Goal: Task Accomplishment & Management: Use online tool/utility

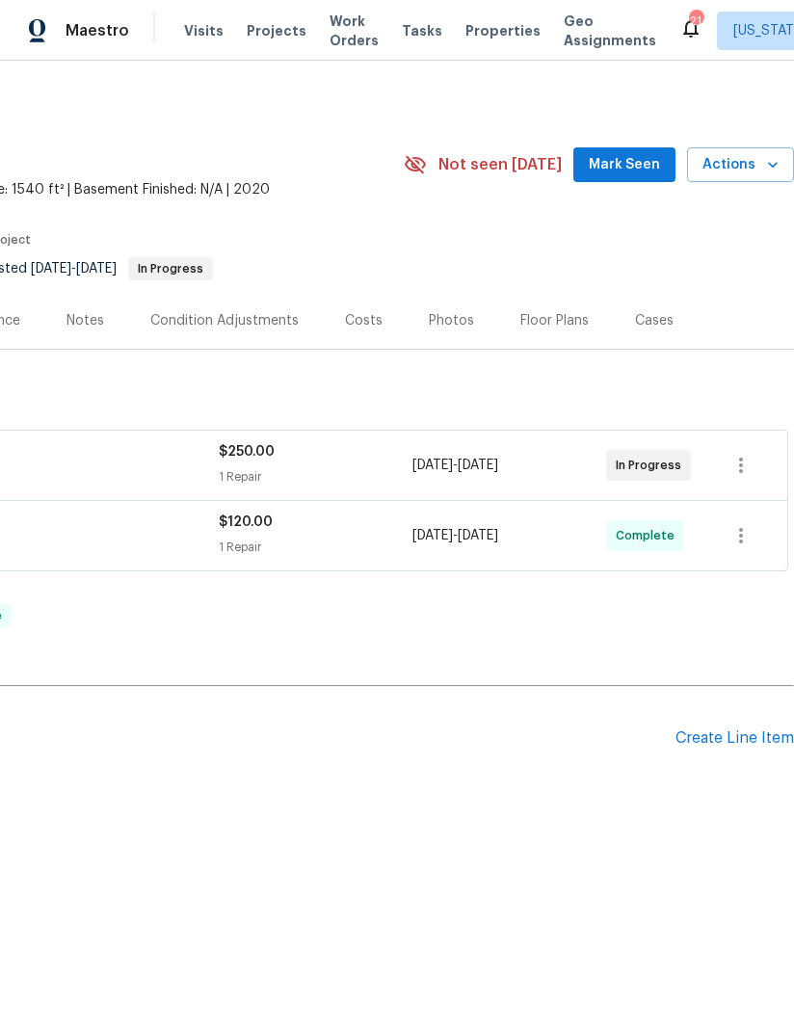
scroll to position [0, 295]
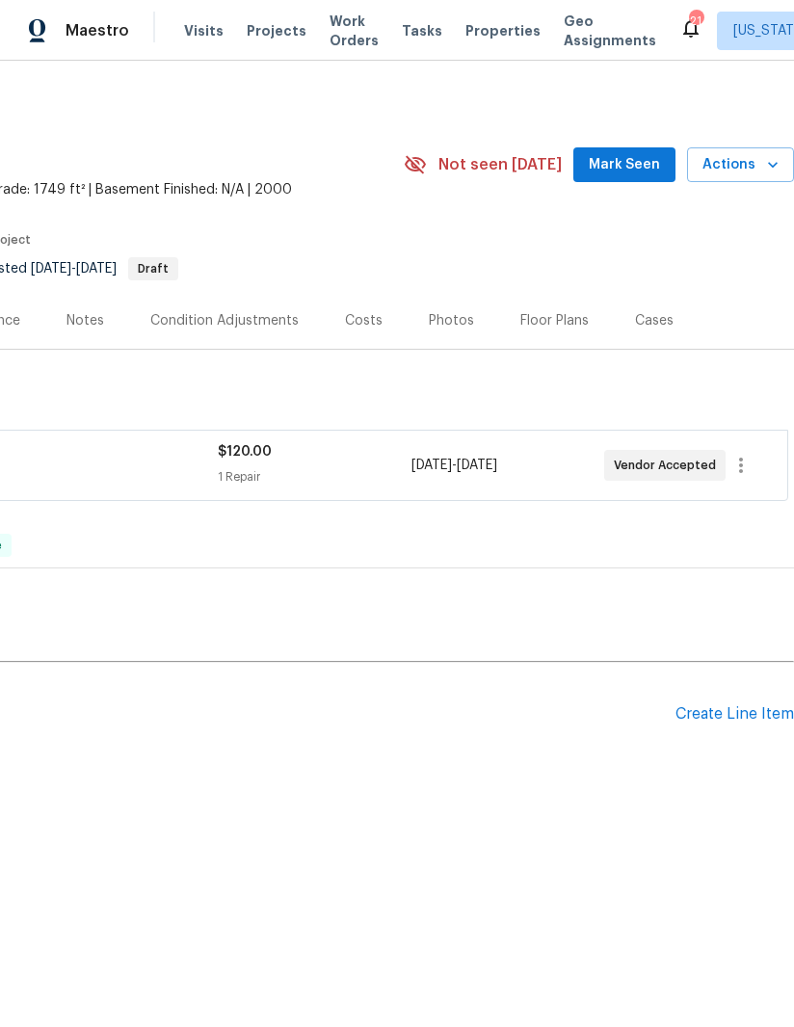
scroll to position [0, 295]
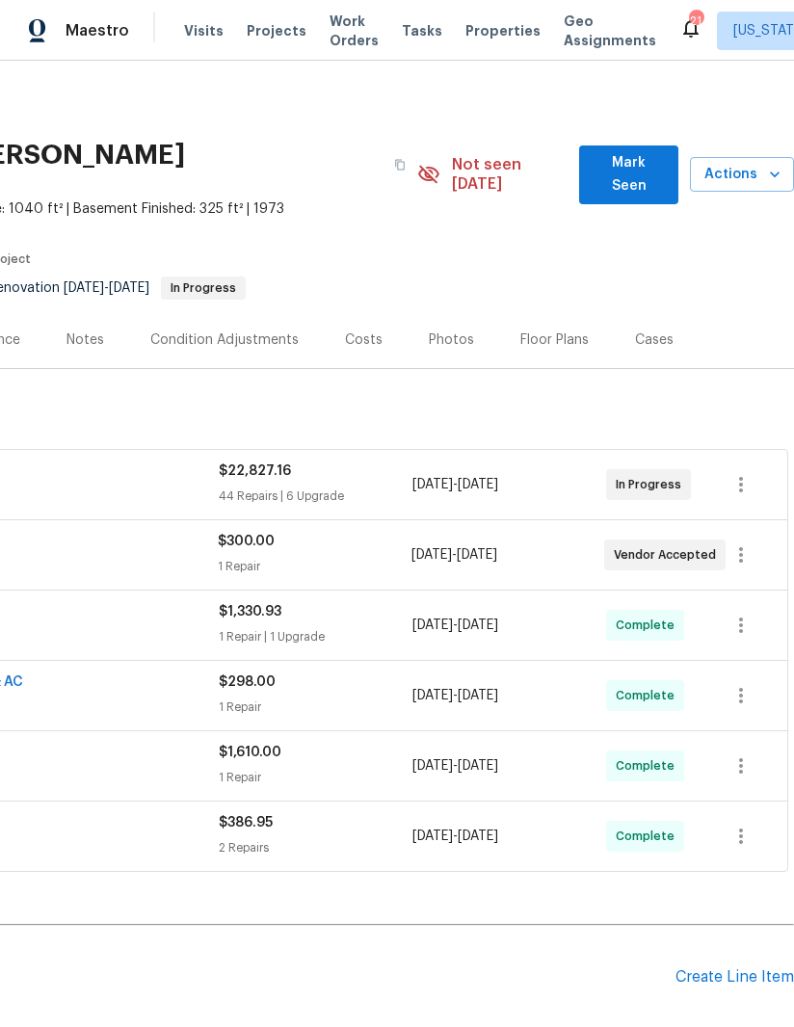
scroll to position [0, 295]
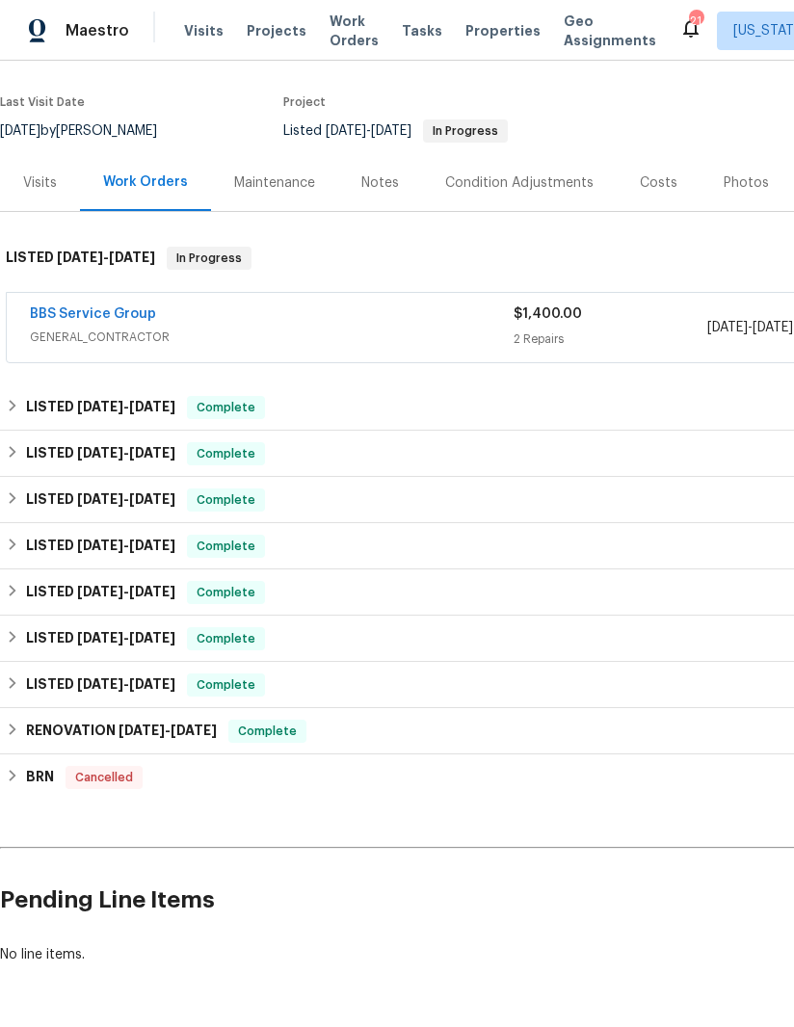
scroll to position [137, 0]
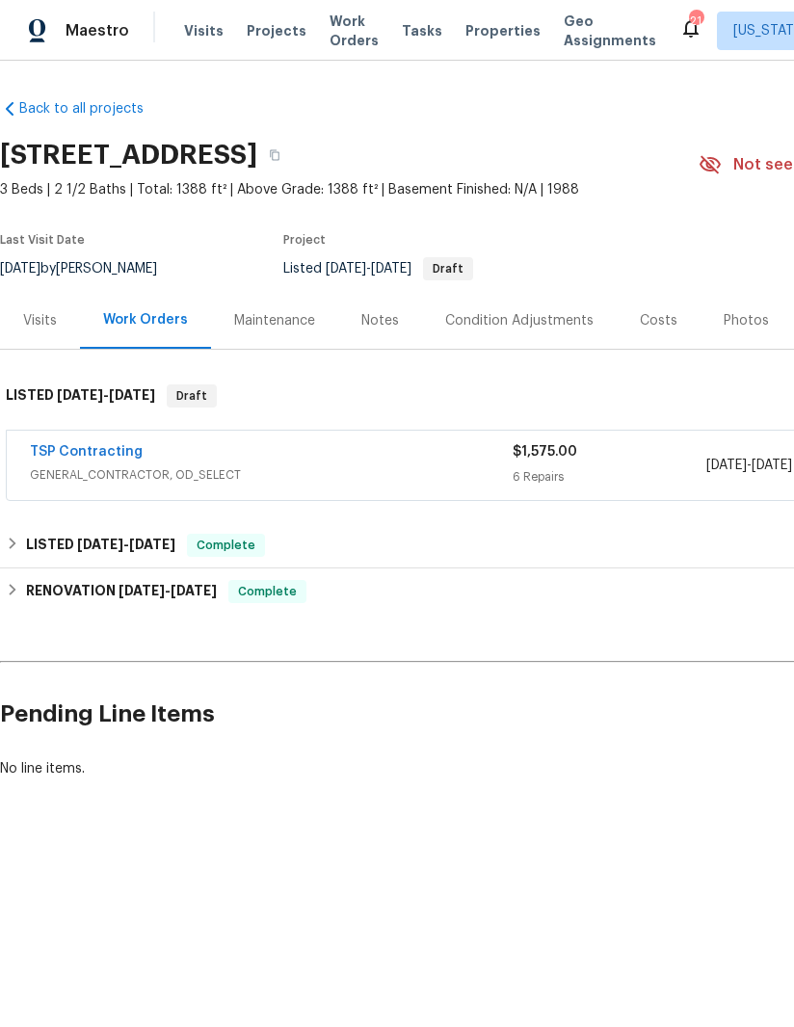
click at [98, 456] on link "TSP Contracting" at bounding box center [86, 451] width 113 height 13
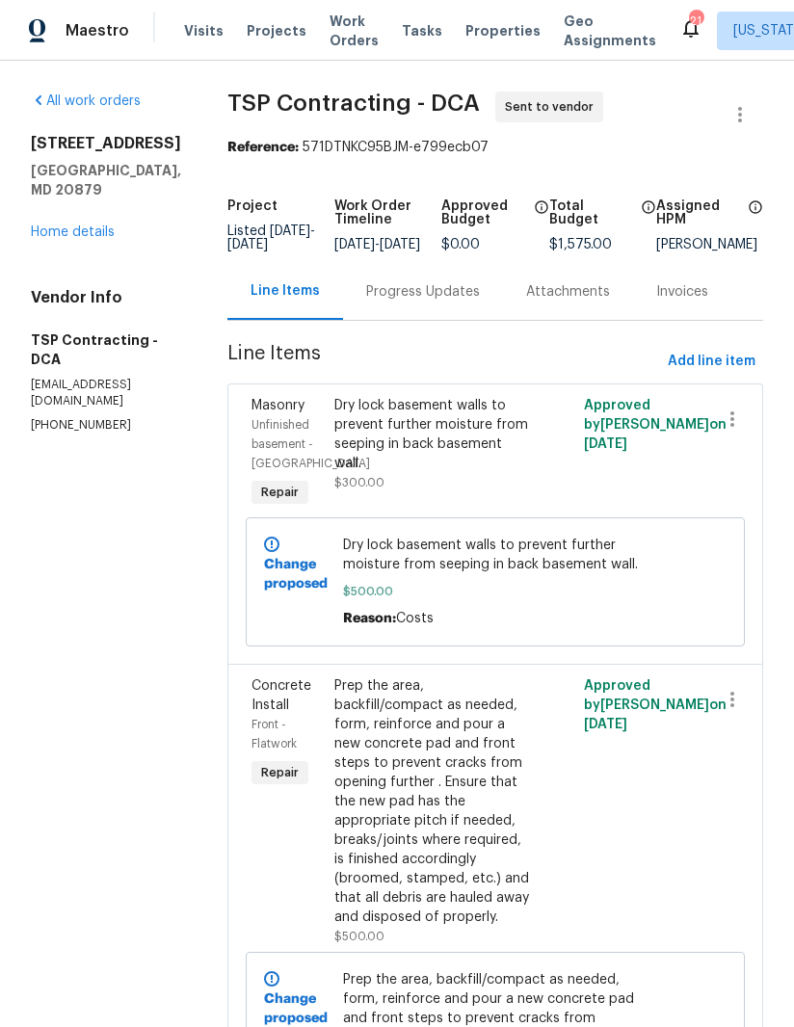
click at [417, 301] on div "Progress Updates" at bounding box center [423, 291] width 114 height 19
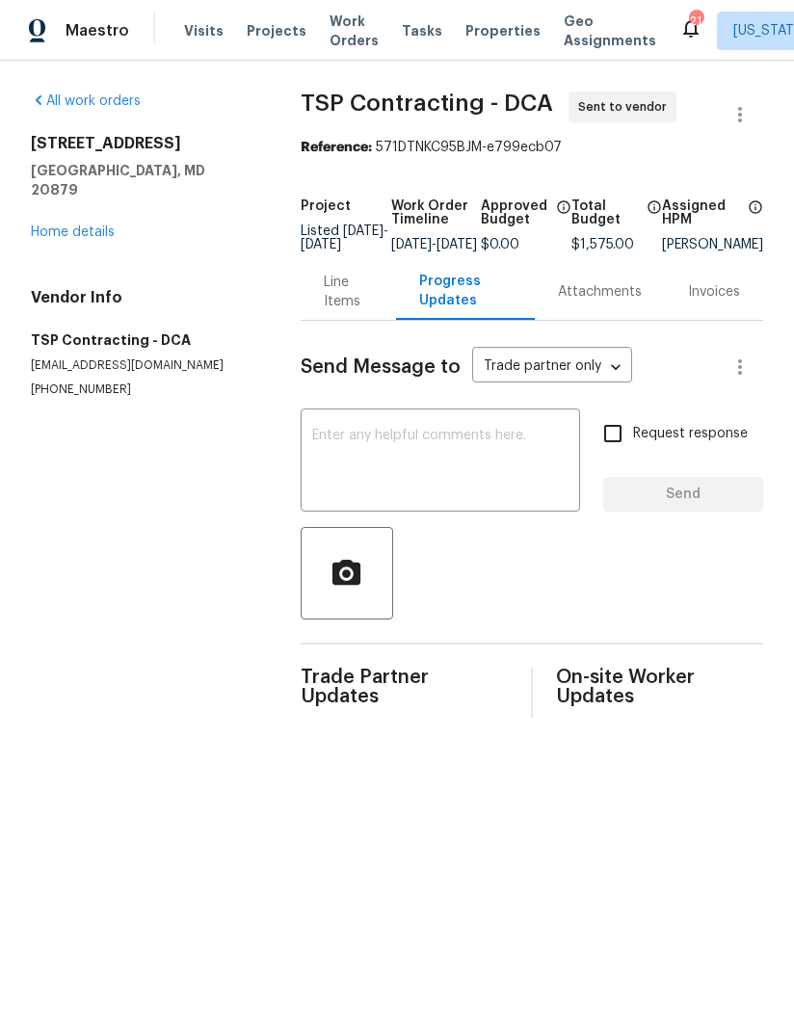
click at [516, 467] on textarea at bounding box center [440, 462] width 256 height 67
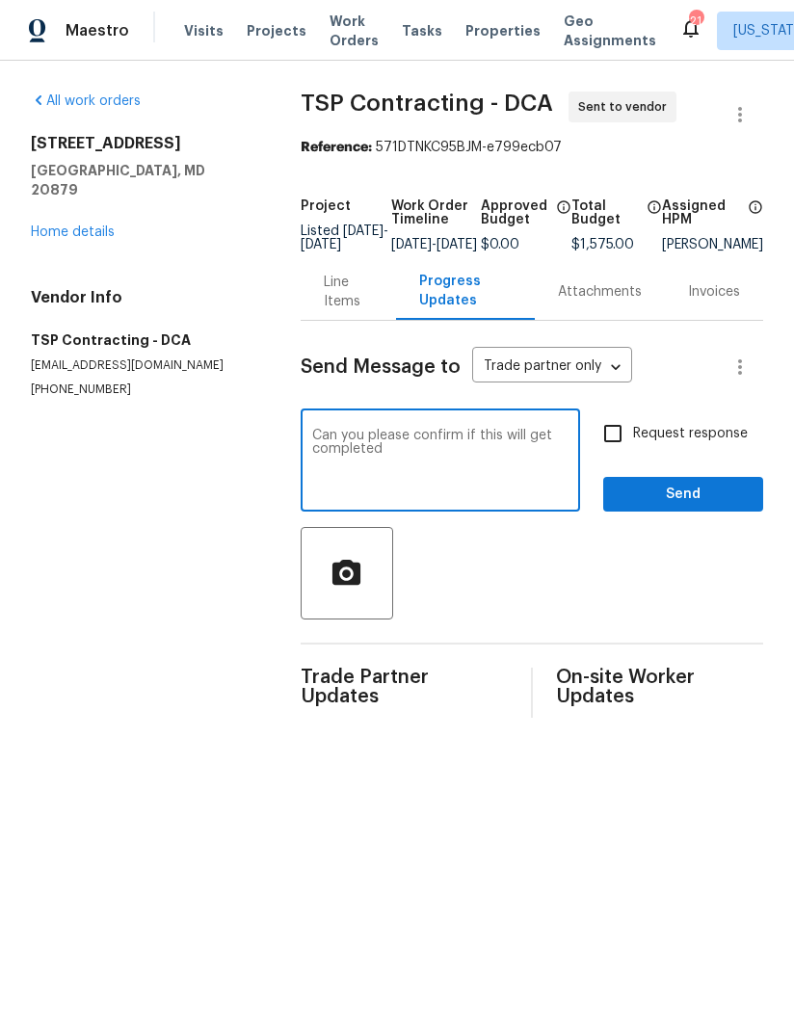
type textarea "Can you please confirm if this will get completed"
click at [597, 451] on input "Request response" at bounding box center [612, 433] width 40 height 40
checkbox input "true"
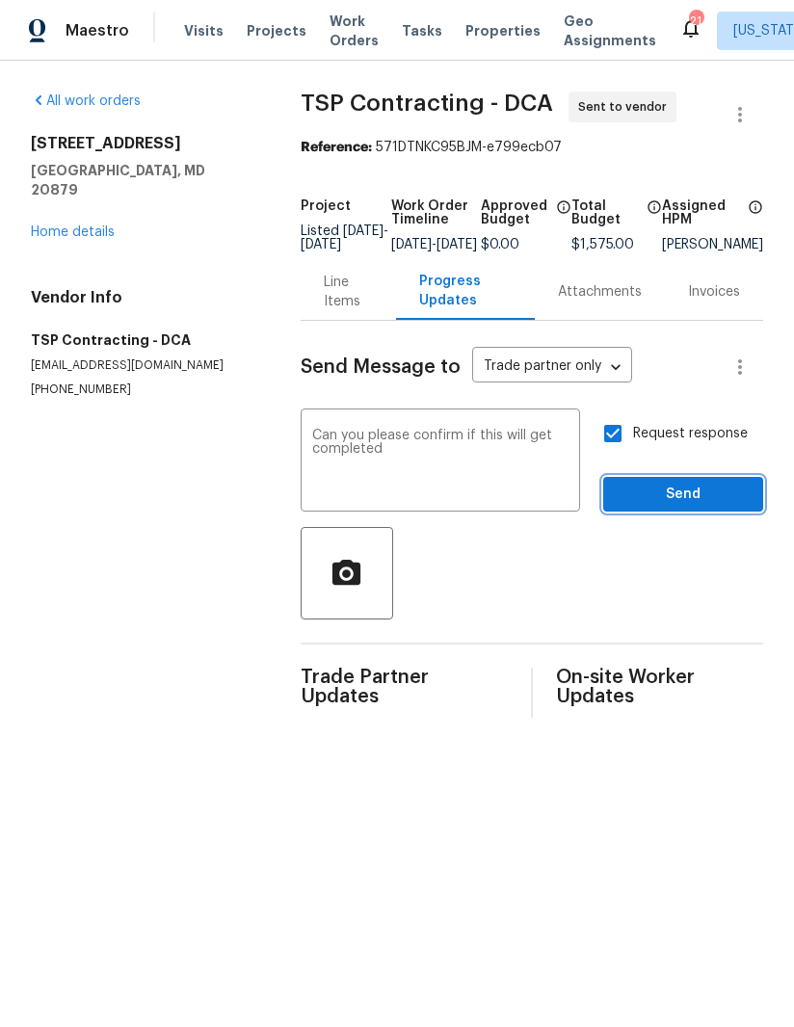
click at [679, 507] on span "Send" at bounding box center [682, 494] width 129 height 24
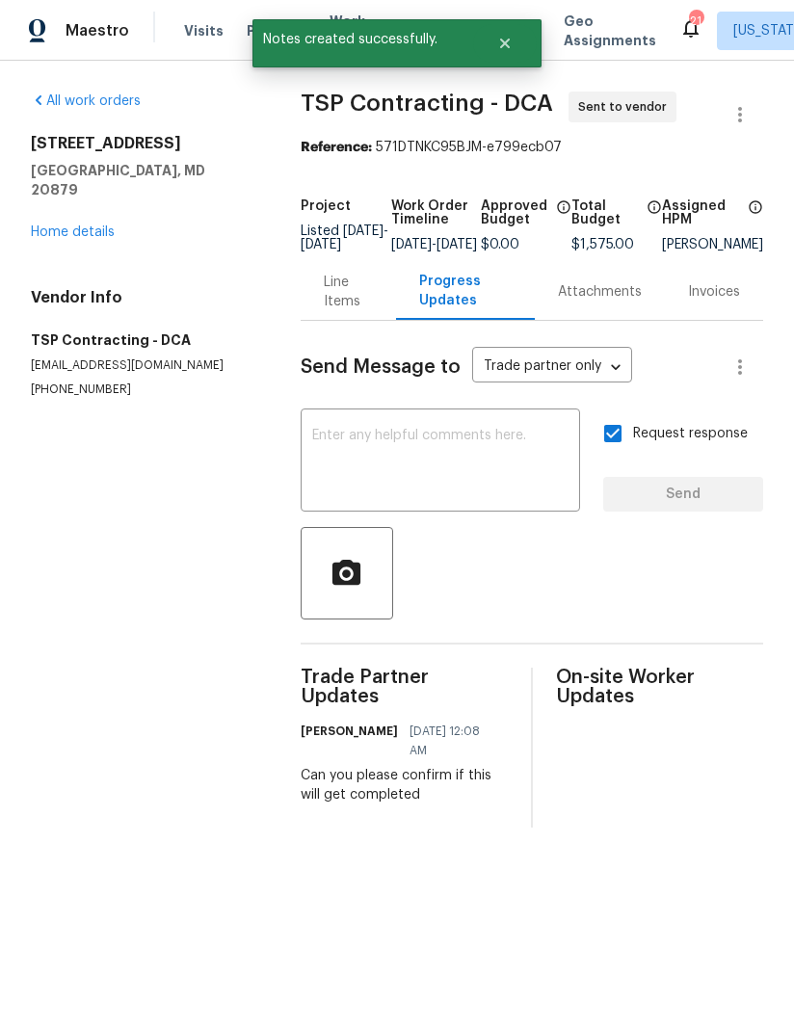
click at [57, 225] on link "Home details" at bounding box center [73, 231] width 84 height 13
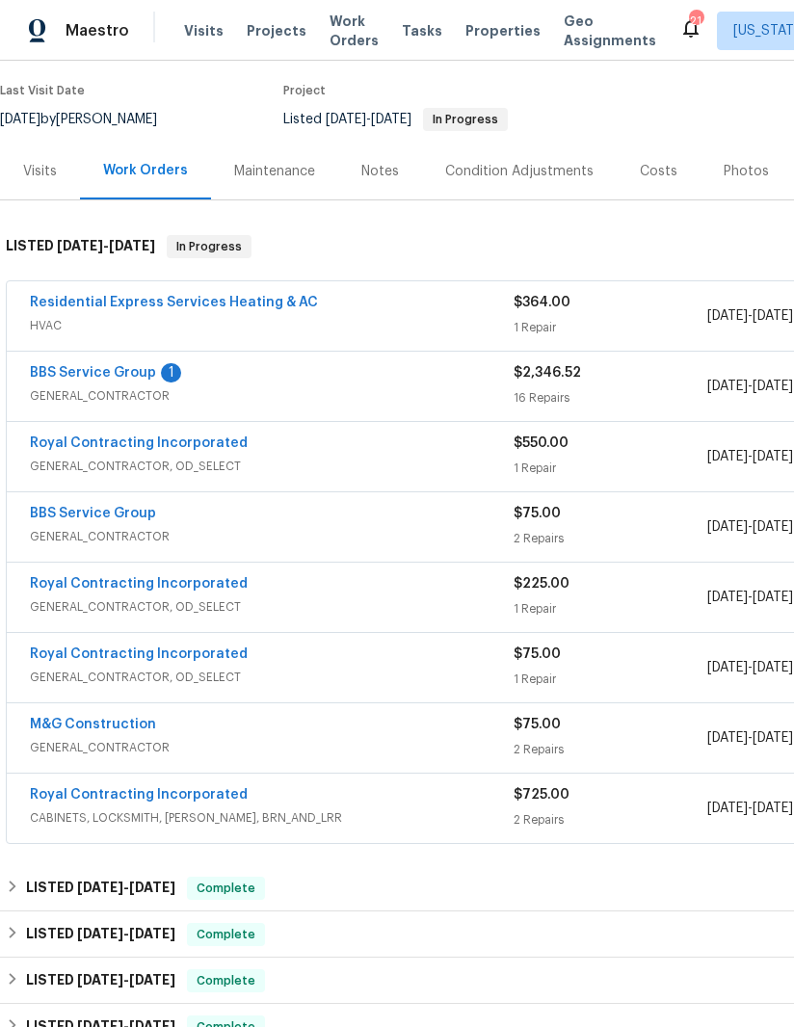
scroll to position [150, 0]
click at [36, 376] on link "BBS Service Group" at bounding box center [93, 371] width 126 height 13
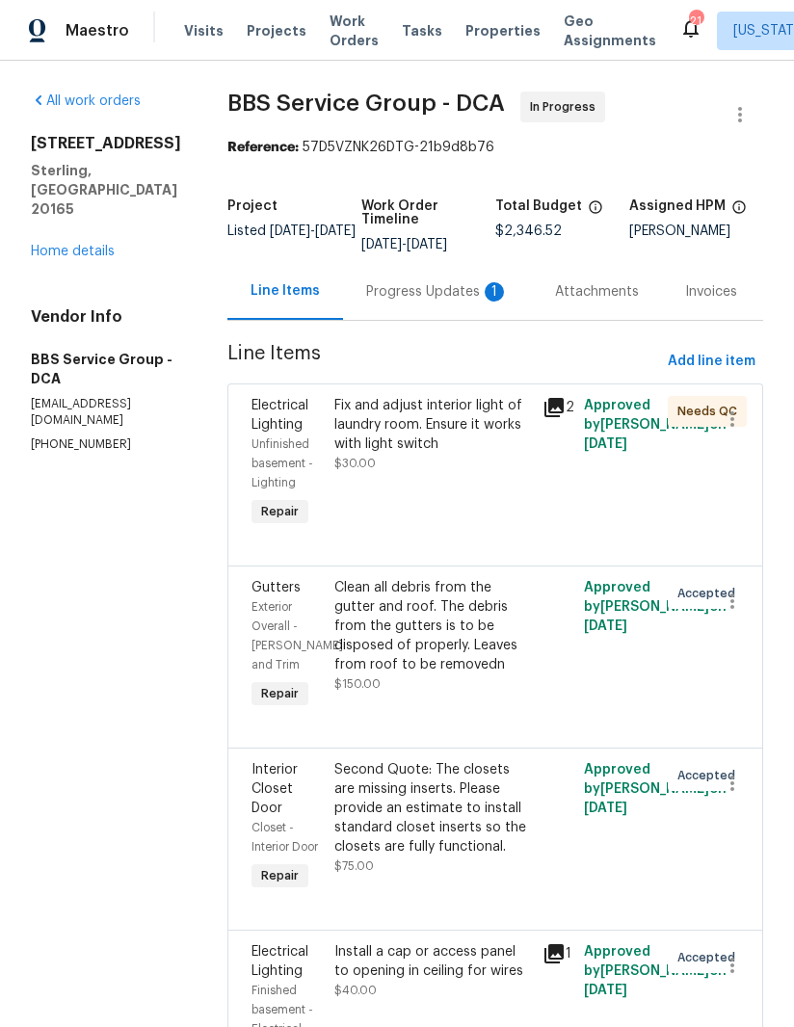
click at [389, 443] on div "Fix and adjust interior light of laundry room. Ensure it works with light switch" at bounding box center [432, 425] width 196 height 58
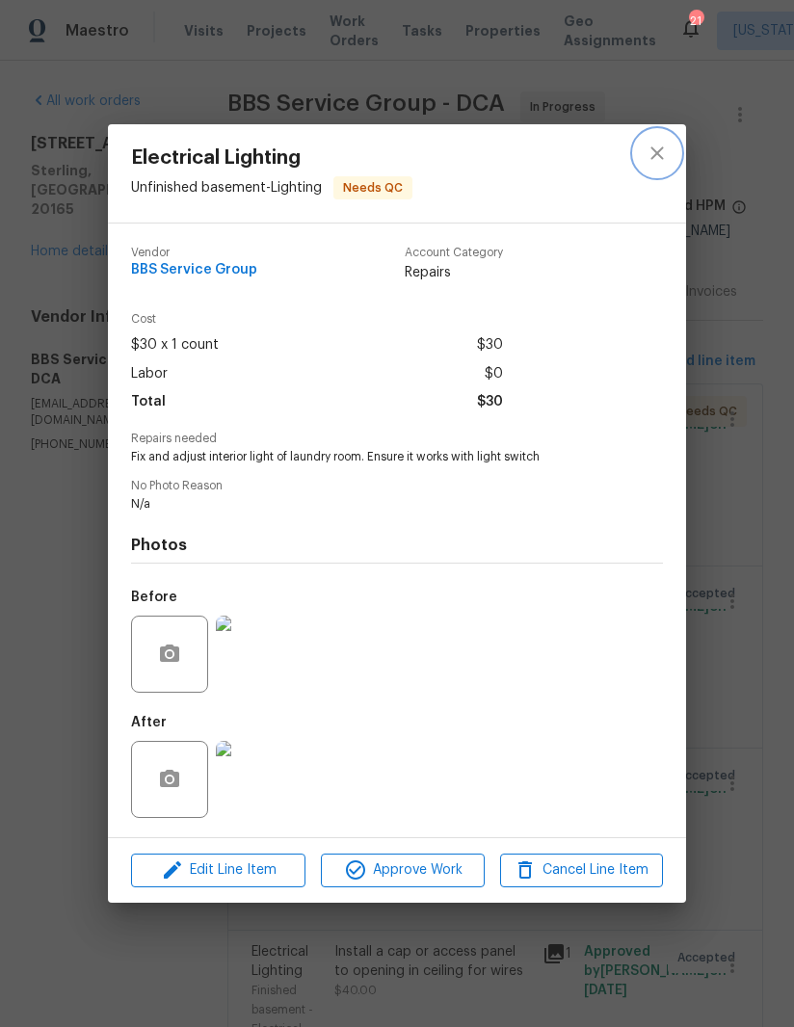
click at [661, 143] on icon "close" at bounding box center [656, 153] width 23 height 23
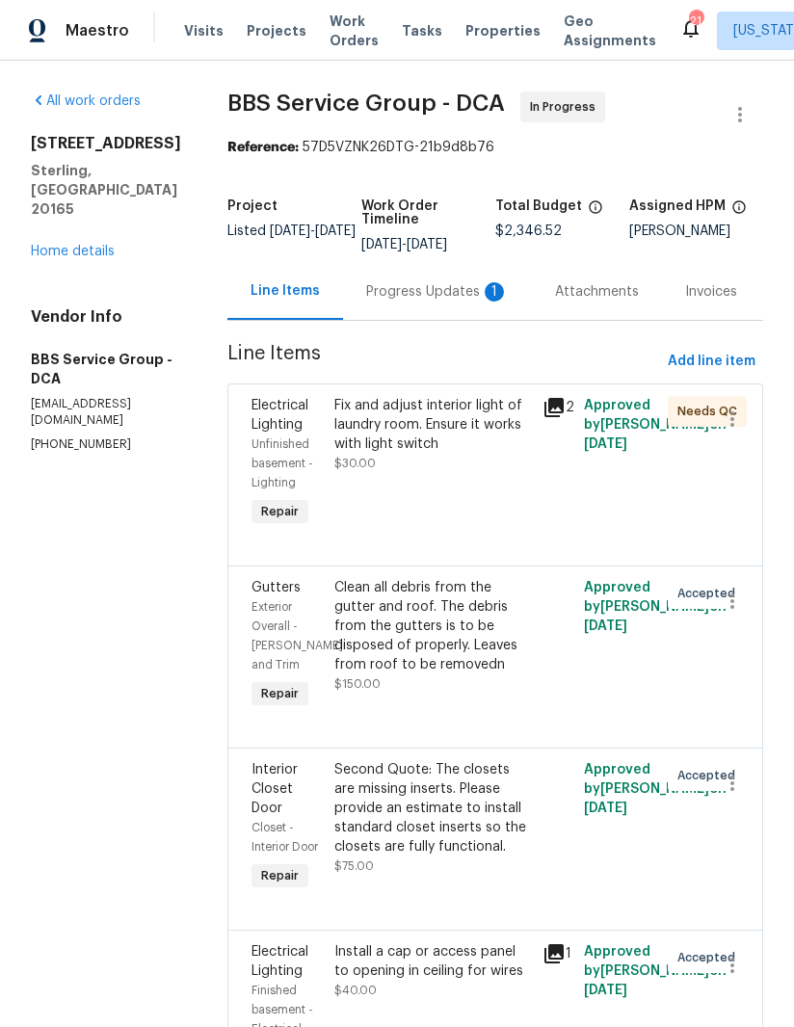
click at [548, 404] on icon at bounding box center [553, 407] width 19 height 19
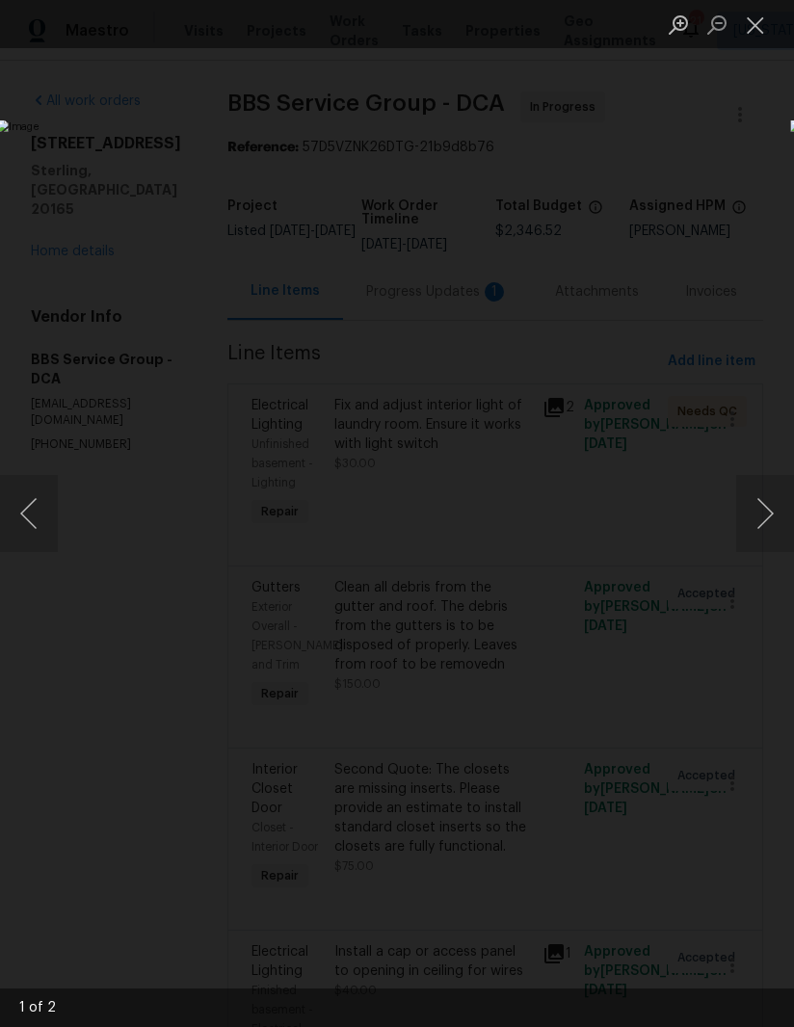
click at [754, 511] on button "Next image" at bounding box center [765, 513] width 58 height 77
click at [757, 509] on button "Next image" at bounding box center [765, 513] width 58 height 77
click at [756, 509] on button "Next image" at bounding box center [765, 513] width 58 height 77
click at [756, 508] on button "Next image" at bounding box center [765, 513] width 58 height 77
click at [752, 508] on button "Next image" at bounding box center [765, 513] width 58 height 77
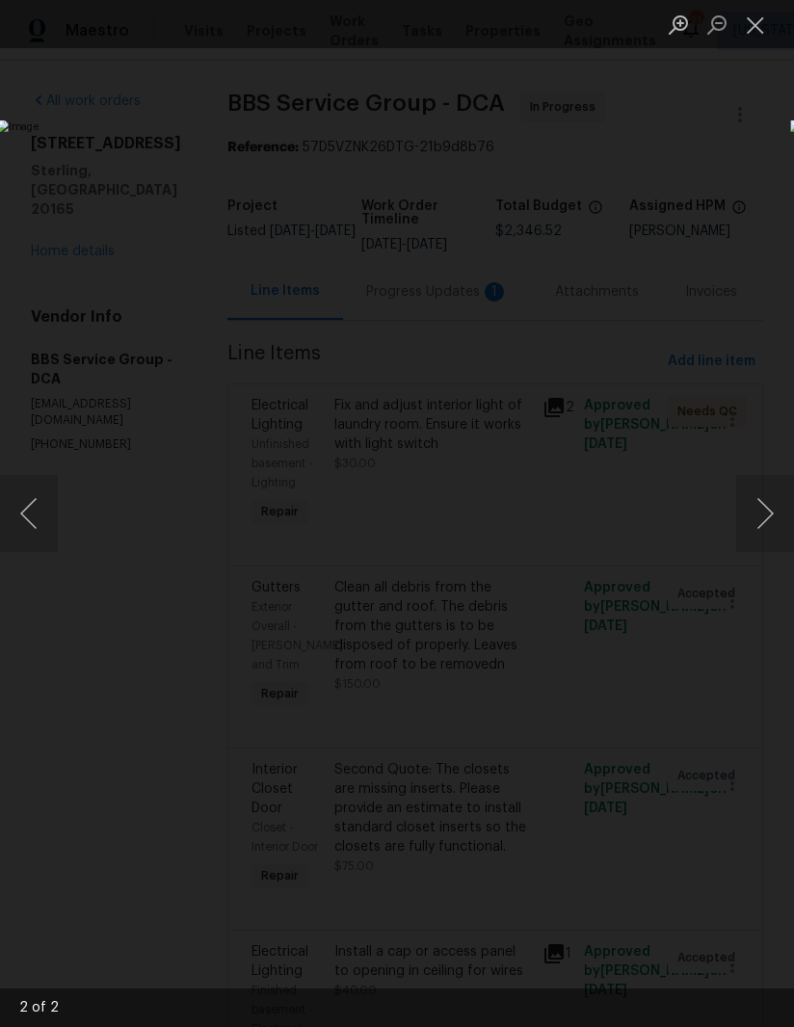
click at [752, 504] on button "Next image" at bounding box center [765, 513] width 58 height 77
click at [750, 25] on button "Close lightbox" at bounding box center [755, 25] width 39 height 34
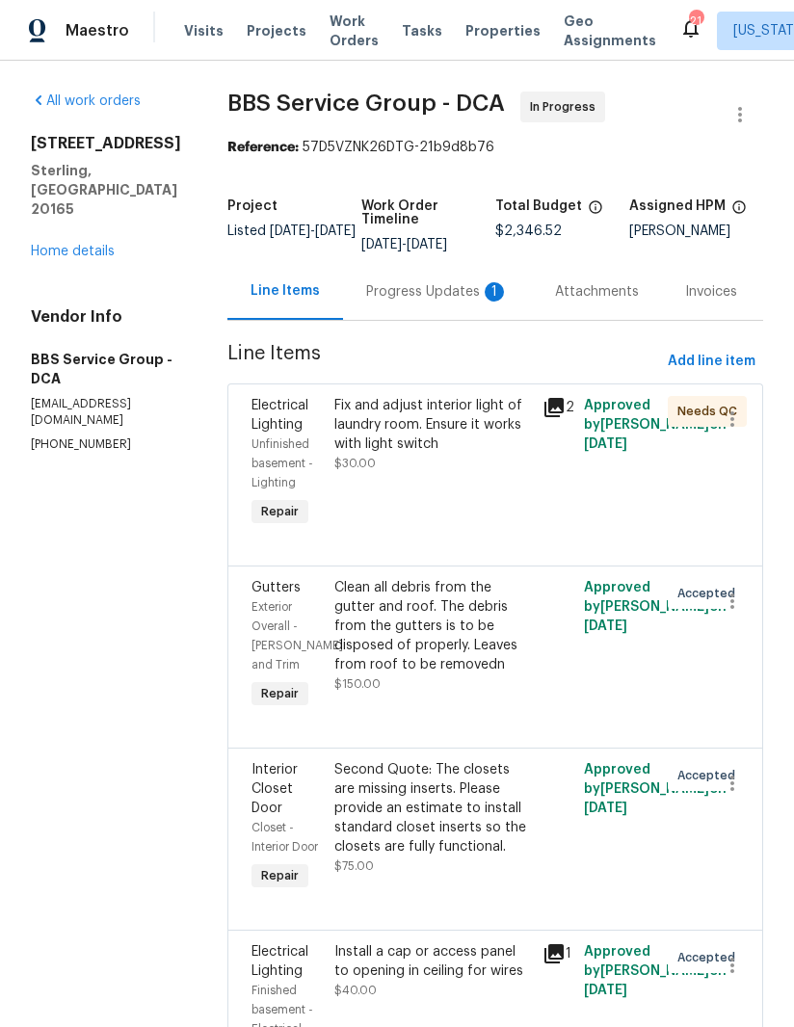
click at [383, 428] on div "Fix and adjust interior light of laundry room. Ensure it works with light switch" at bounding box center [432, 425] width 196 height 58
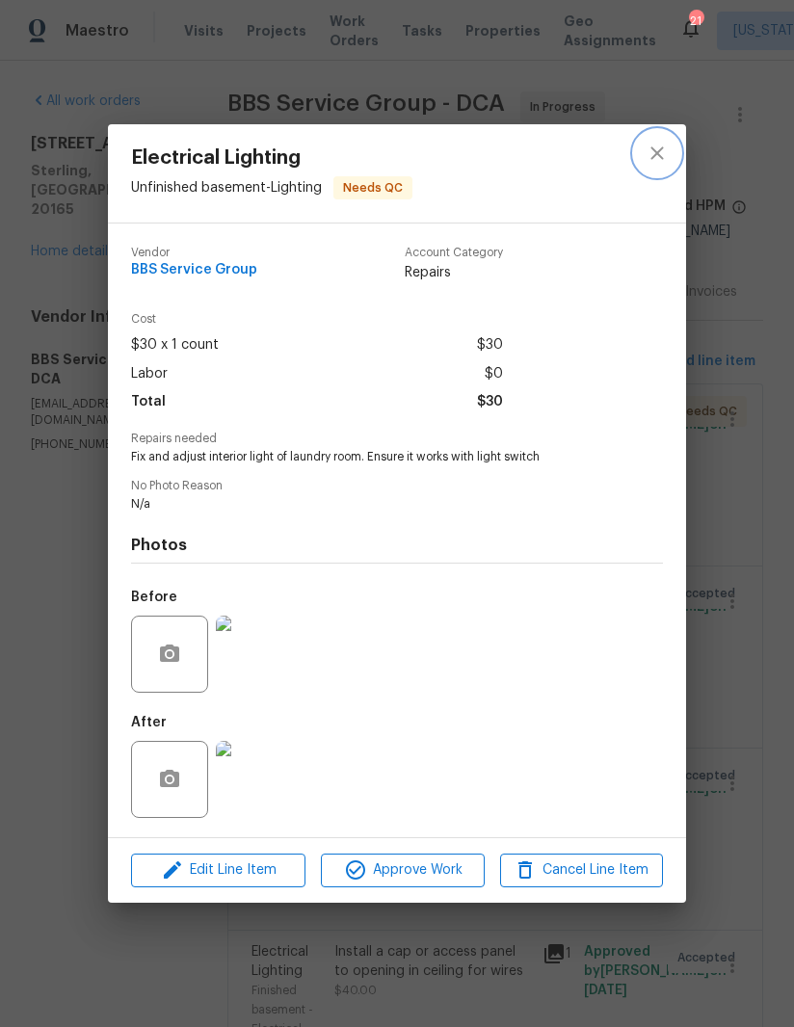
click at [662, 151] on icon "close" at bounding box center [656, 153] width 23 height 23
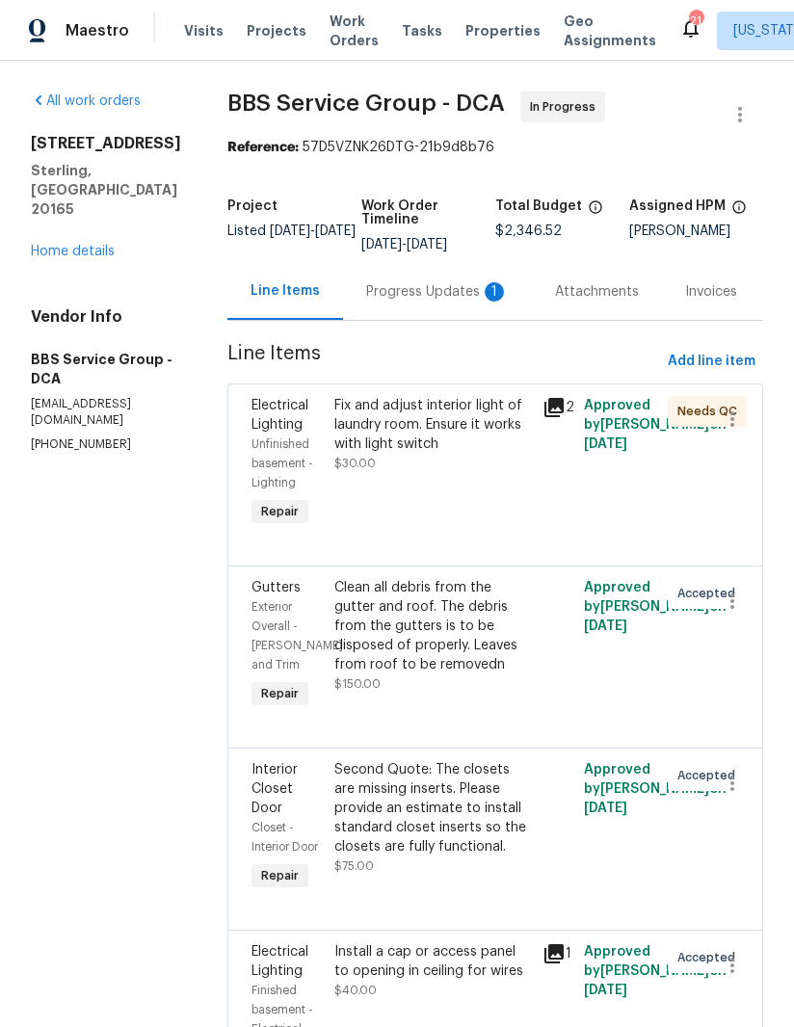
click at [430, 277] on div "Progress Updates 1" at bounding box center [437, 291] width 189 height 57
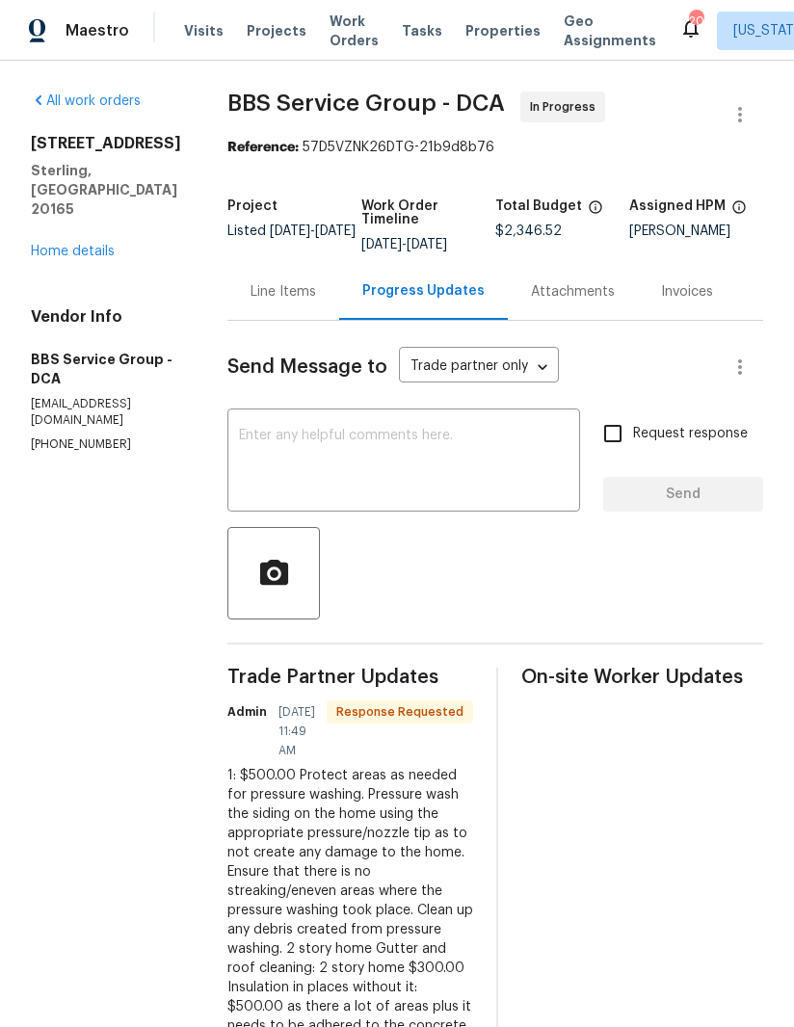
scroll to position [62, 0]
click at [529, 429] on textarea at bounding box center [403, 462] width 329 height 67
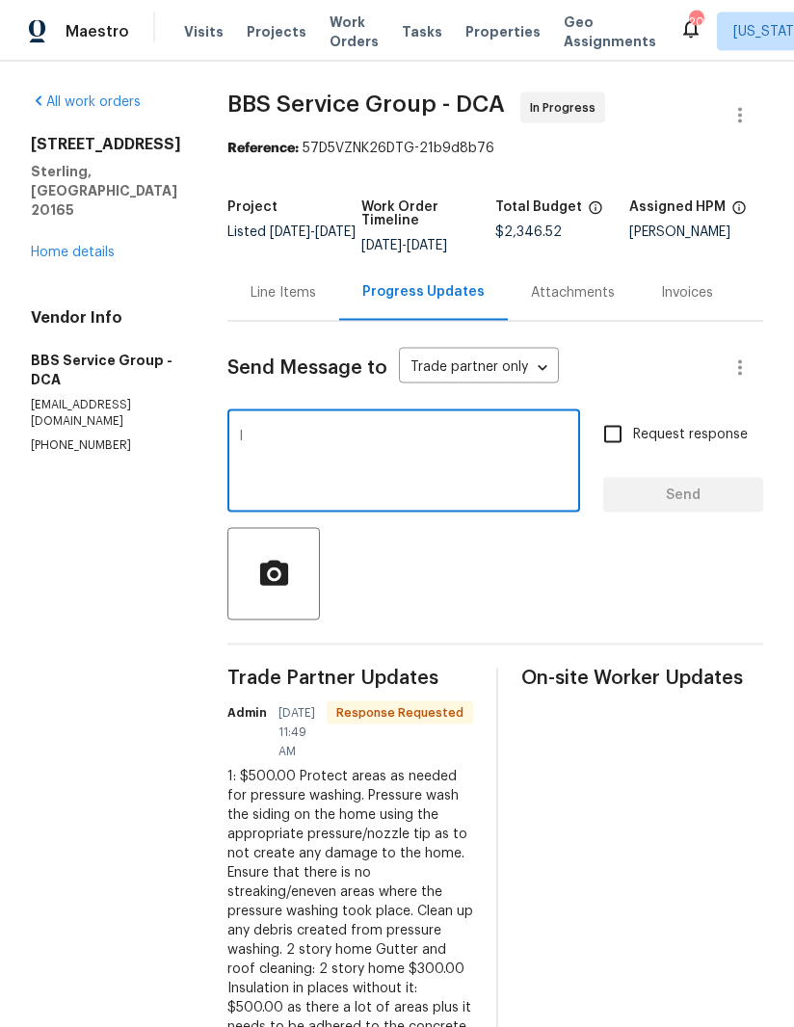
scroll to position [61, 0]
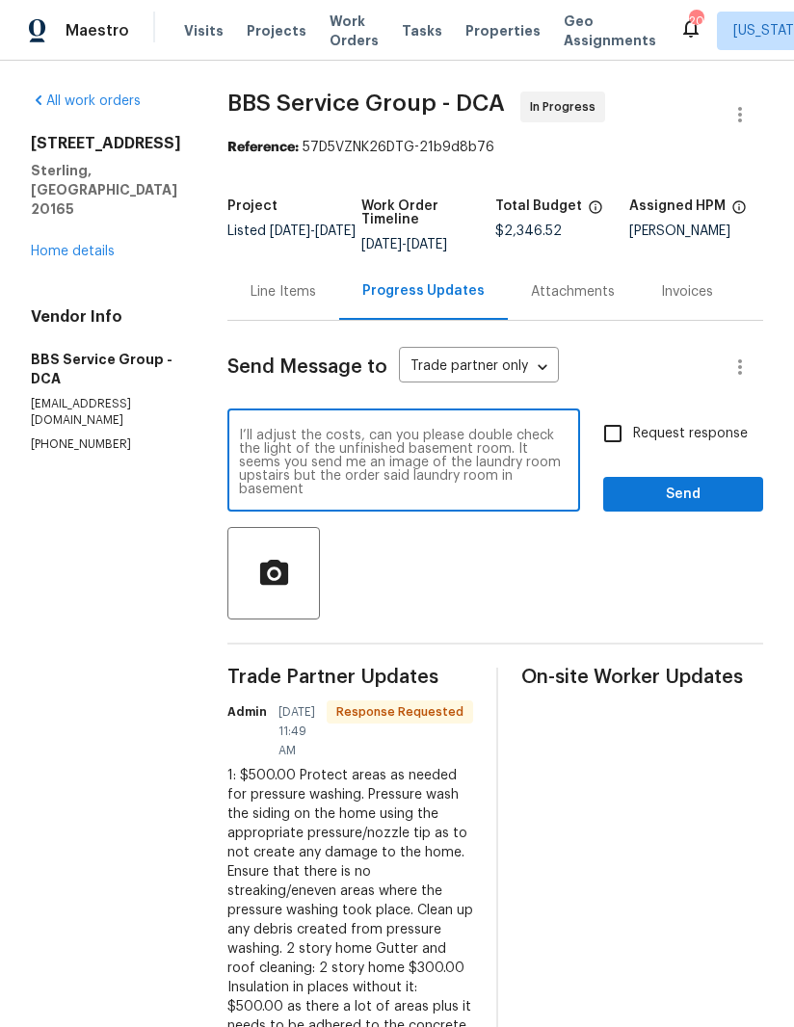
type textarea "I’ll adjust the costs, can you please double check the light of the unfinished …"
click at [613, 413] on input "Request response" at bounding box center [612, 433] width 40 height 40
checkbox input "true"
click at [239, 429] on textarea "I’ll adjust the costs, can you please double check the light of the unfinished …" at bounding box center [403, 462] width 329 height 67
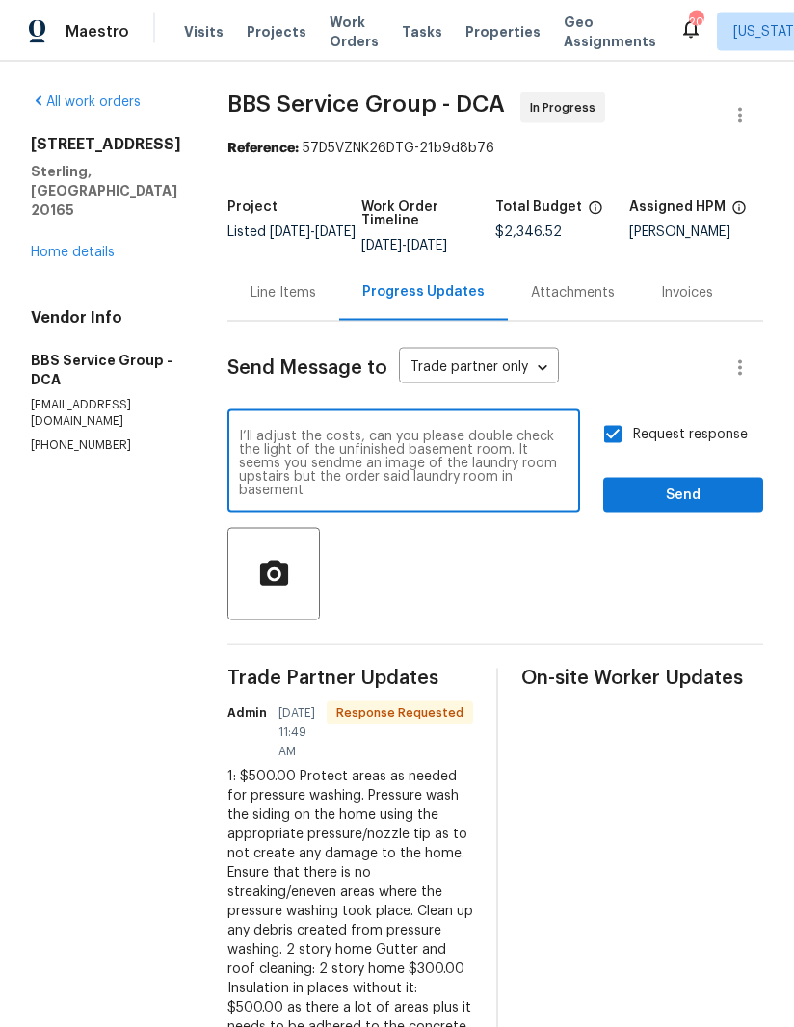
scroll to position [61, 0]
click at [505, 429] on textarea "I’ll adjust the costs, can you please double check the light of the unfinished …" at bounding box center [403, 462] width 329 height 67
type textarea "I’ll adjust the costs, can you please double check the light of the unfinished …"
click at [710, 482] on span "Send" at bounding box center [682, 494] width 129 height 24
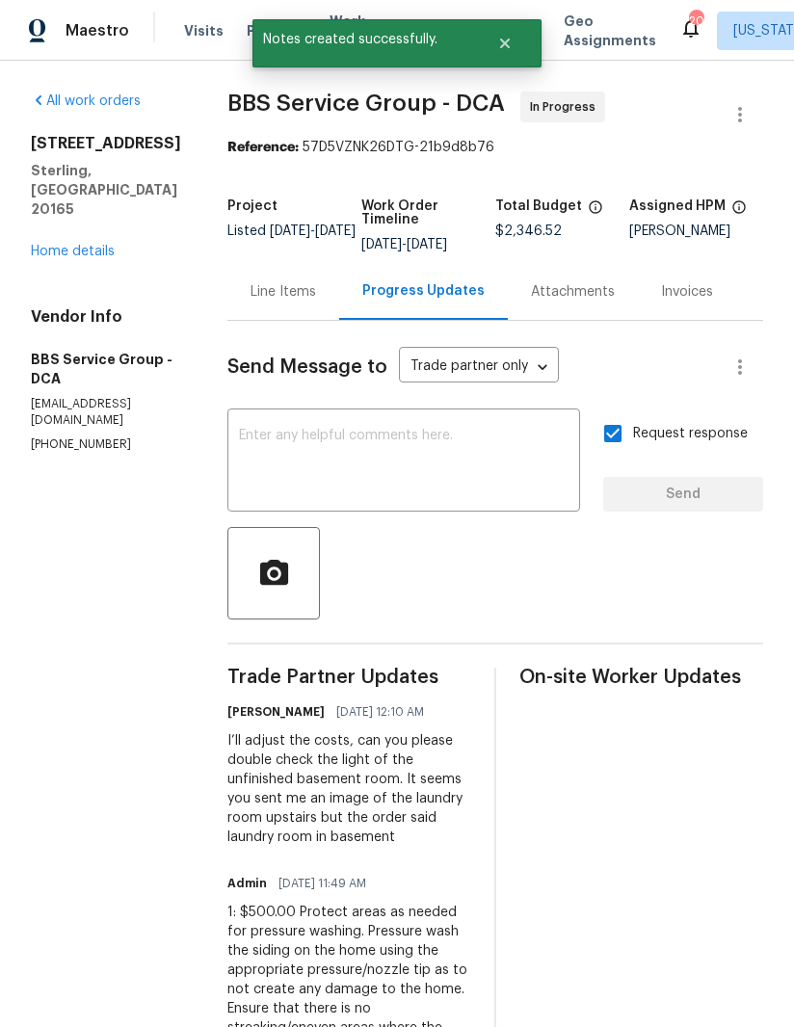
click at [258, 294] on div "Line Items" at bounding box center [282, 291] width 65 height 19
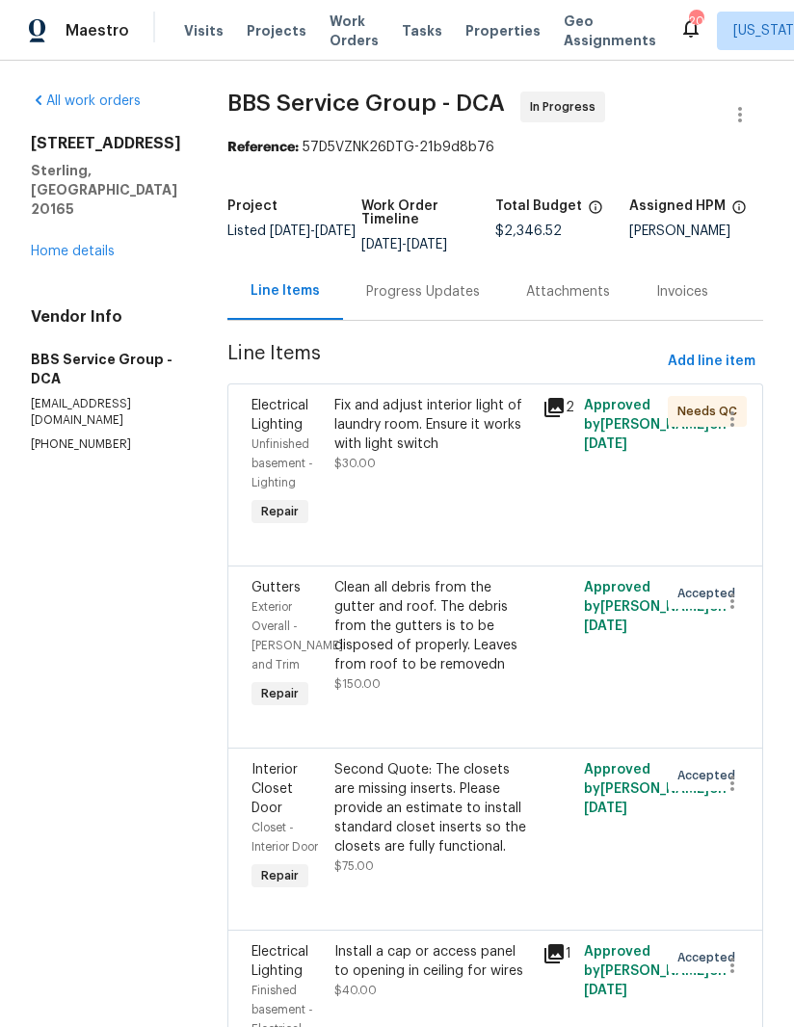
click at [409, 301] on div "Progress Updates" at bounding box center [423, 291] width 114 height 19
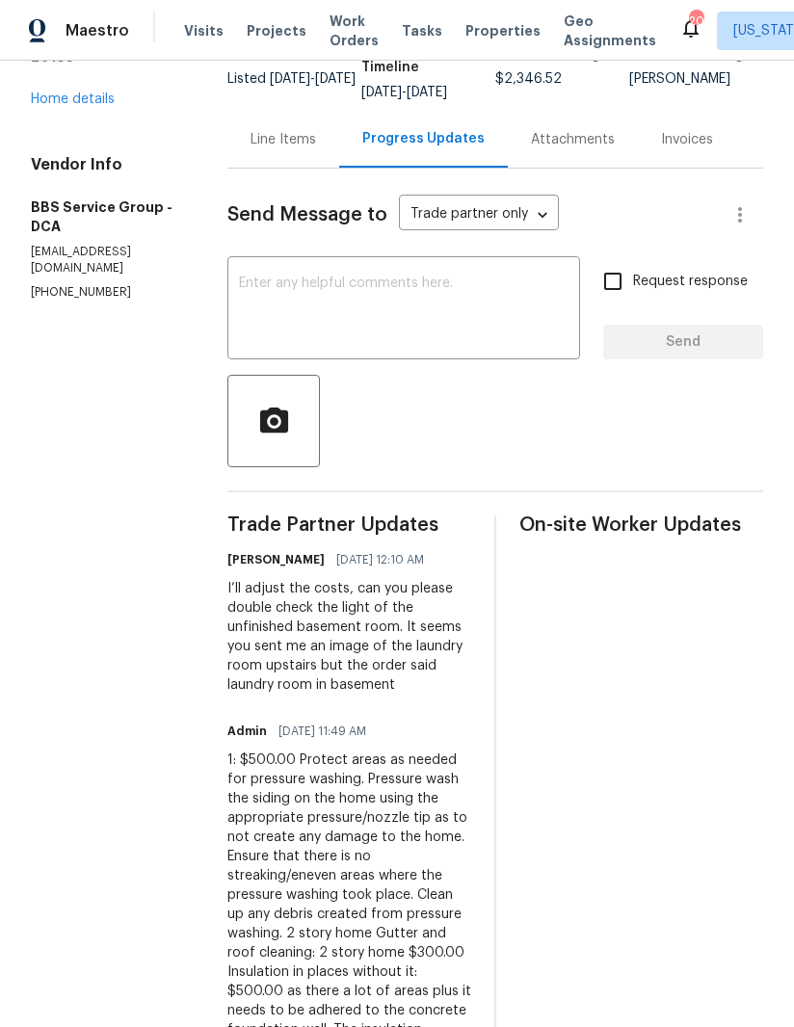
scroll to position [151, 0]
click at [274, 146] on div "Line Items" at bounding box center [282, 140] width 65 height 19
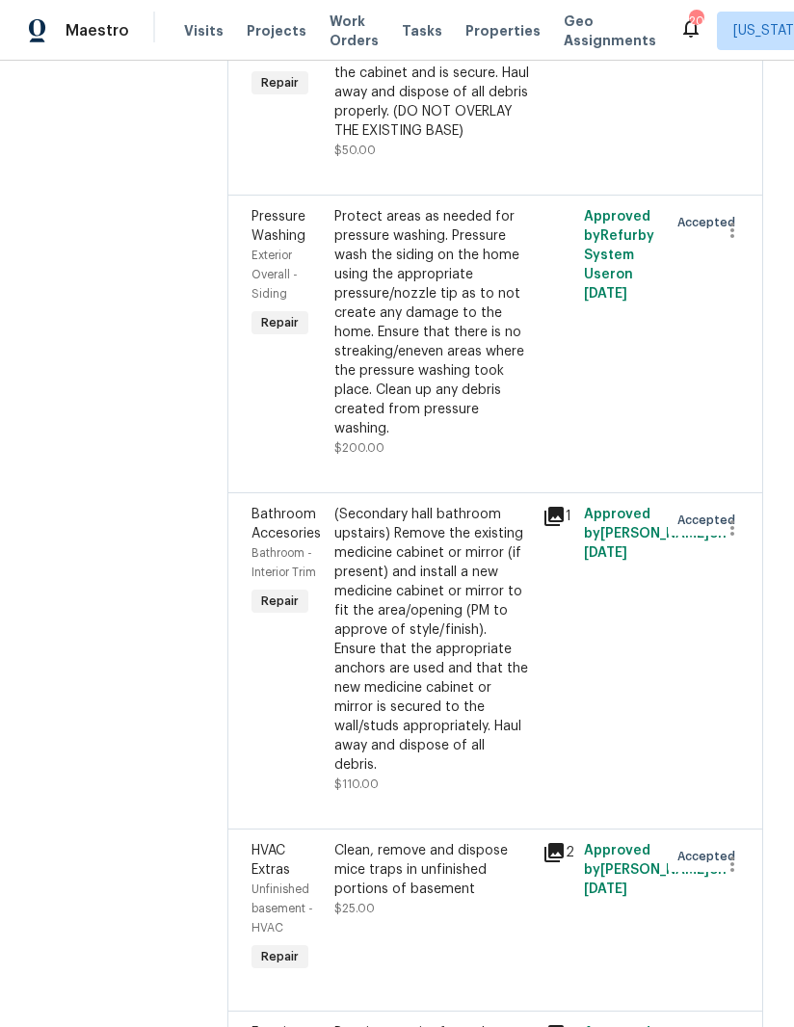
scroll to position [1157, 0]
click at [399, 333] on div "Protect areas as needed for pressure washing. Pressure wash the siding on the h…" at bounding box center [432, 322] width 196 height 231
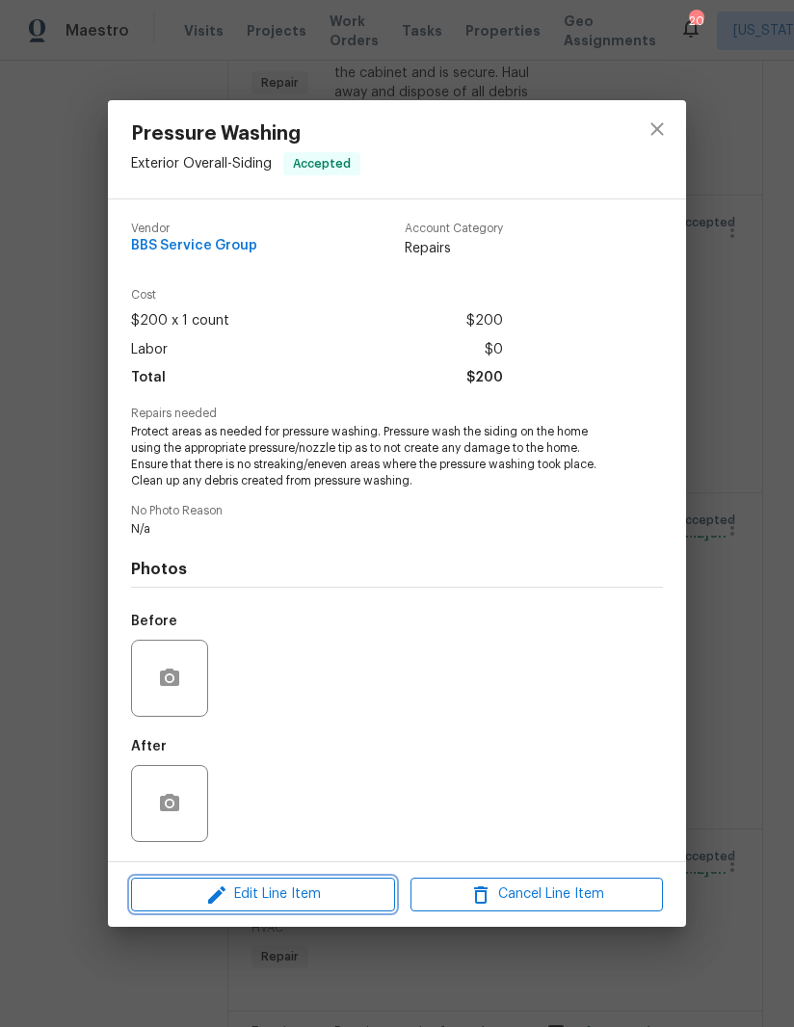
click at [271, 897] on span "Edit Line Item" at bounding box center [263, 894] width 252 height 24
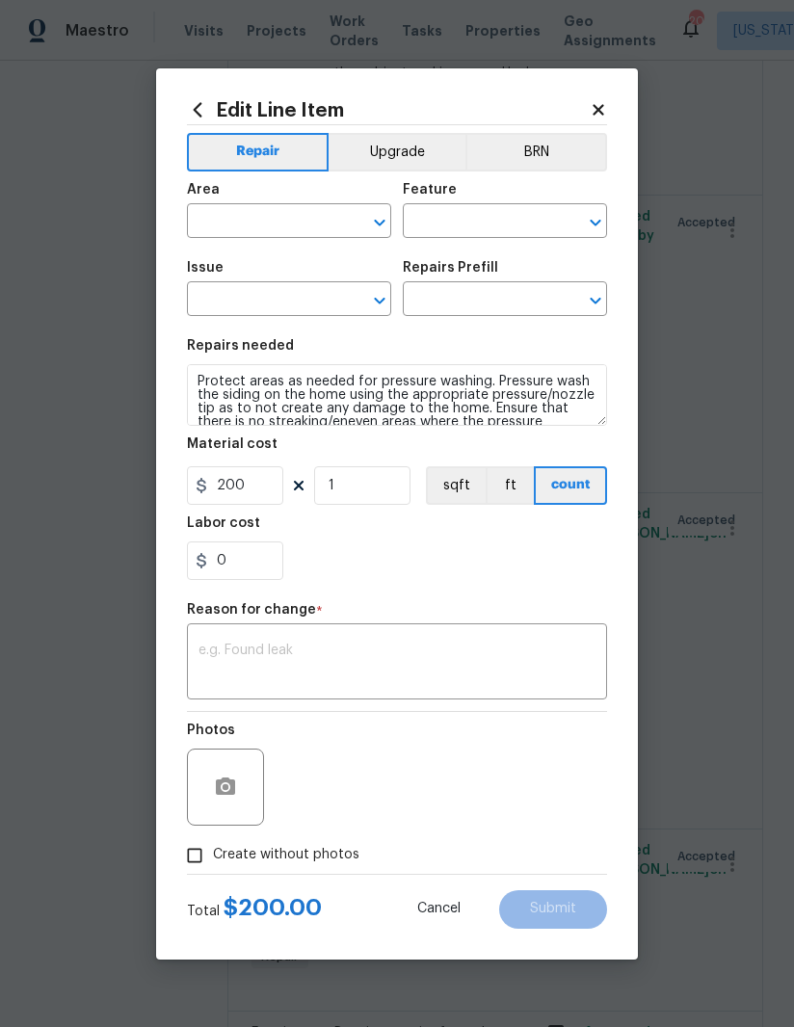
type input "Exterior Overall"
type input "Siding"
type input "Pressure Washing"
type input "Pressure Wash Siding $150.00"
click at [238, 490] on input "200" at bounding box center [235, 485] width 96 height 39
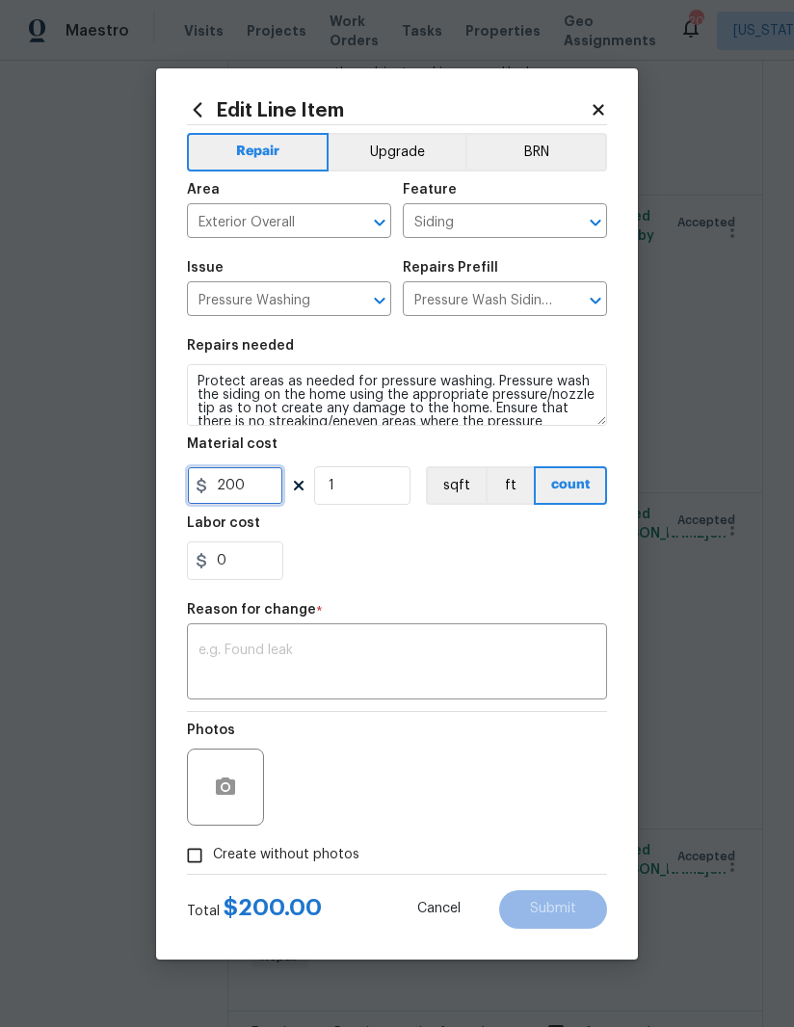
click at [238, 489] on input "200" at bounding box center [235, 485] width 96 height 39
click at [240, 492] on input "200" at bounding box center [235, 485] width 96 height 39
click at [236, 502] on input "200" at bounding box center [235, 485] width 96 height 39
type input "500"
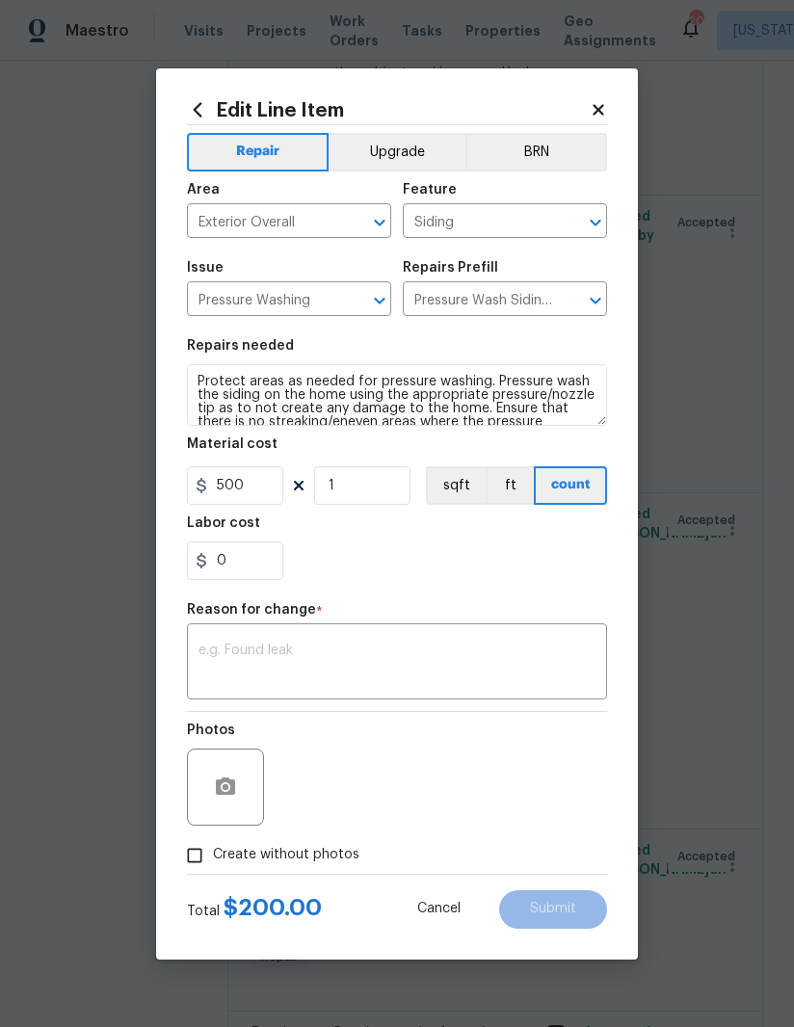
click at [480, 533] on div "Labor cost" at bounding box center [397, 528] width 420 height 25
click at [394, 666] on textarea at bounding box center [396, 663] width 397 height 40
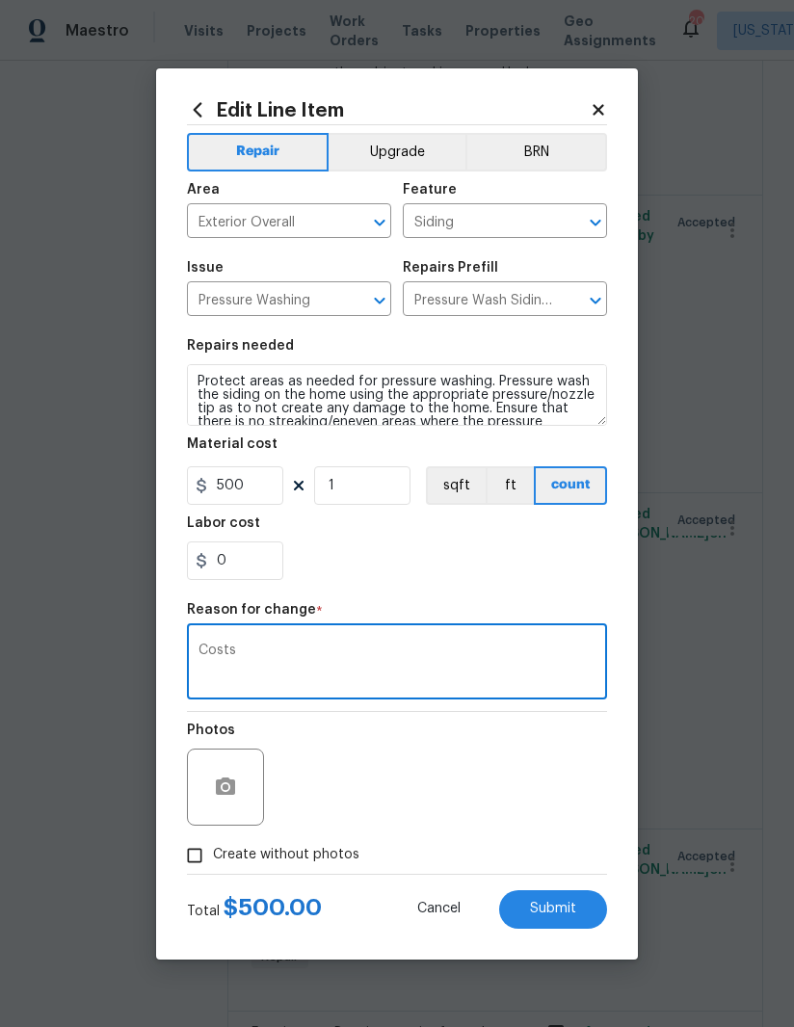
type textarea "Costs"
click at [574, 553] on div "0" at bounding box center [397, 560] width 420 height 39
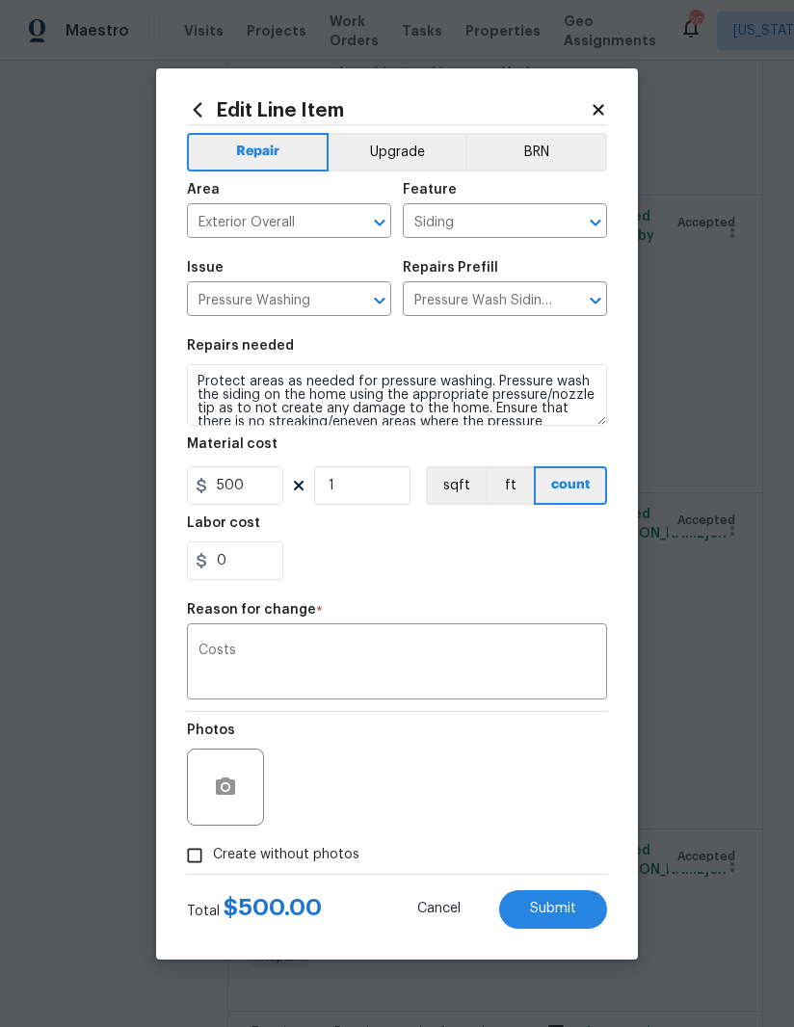
click at [552, 914] on span "Submit" at bounding box center [553, 908] width 46 height 14
type input "200"
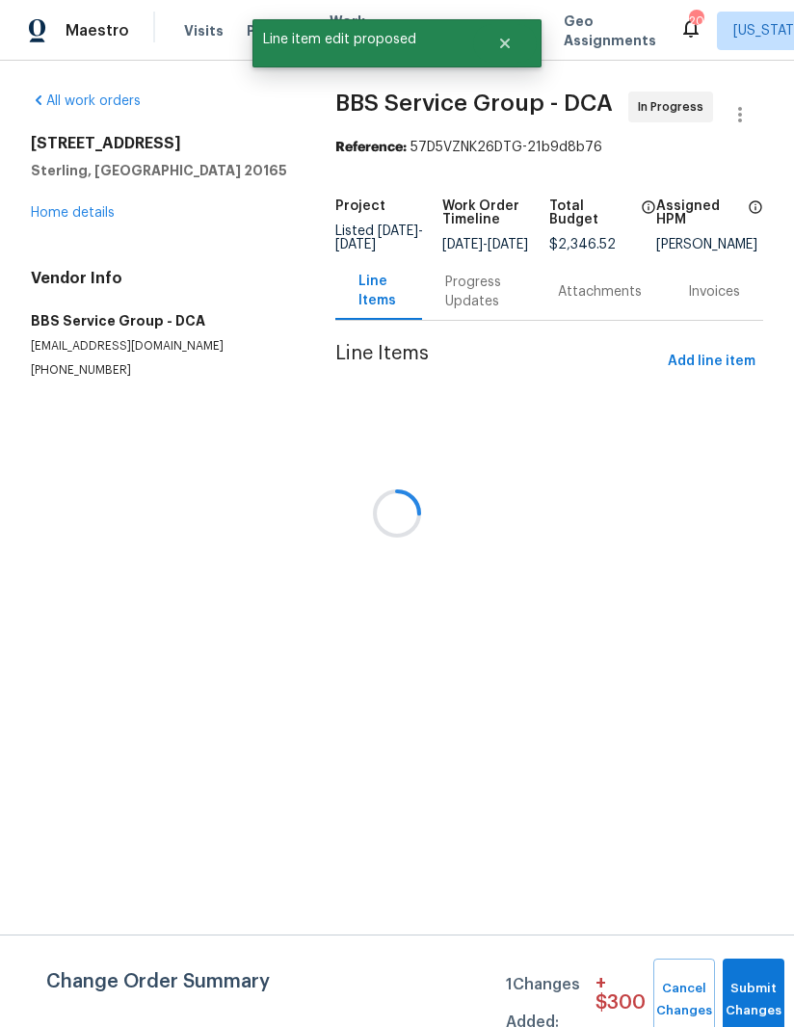
scroll to position [0, 0]
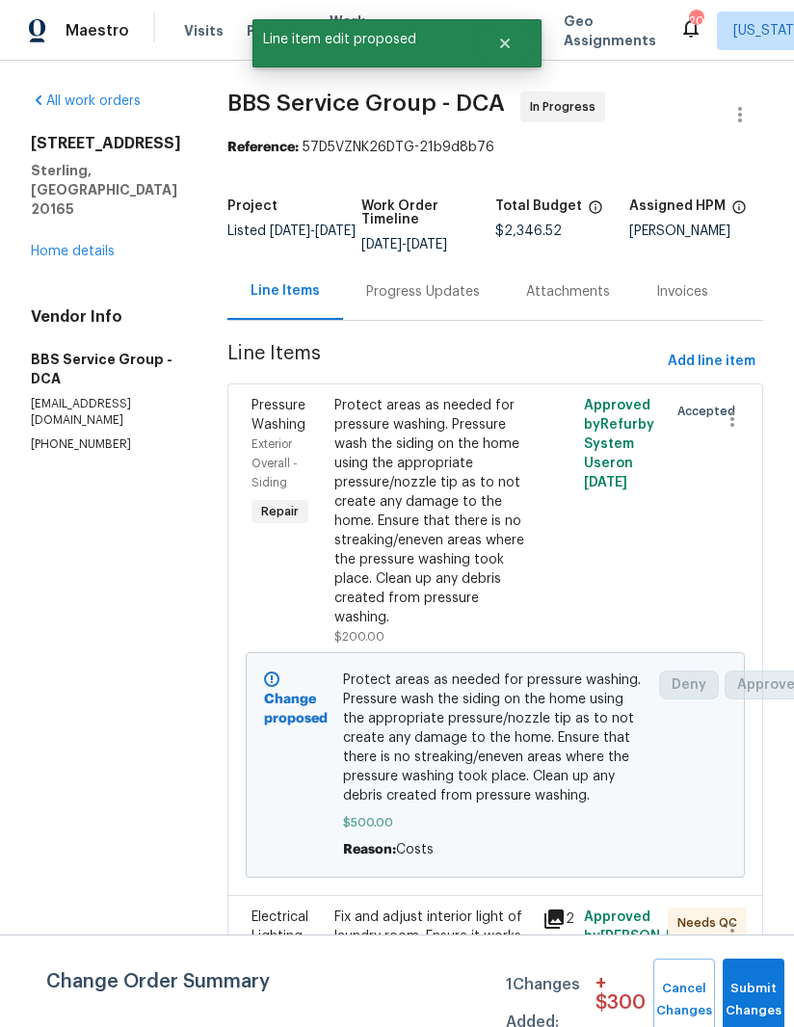
click at [742, 981] on button "Submit Changes" at bounding box center [753, 999] width 62 height 83
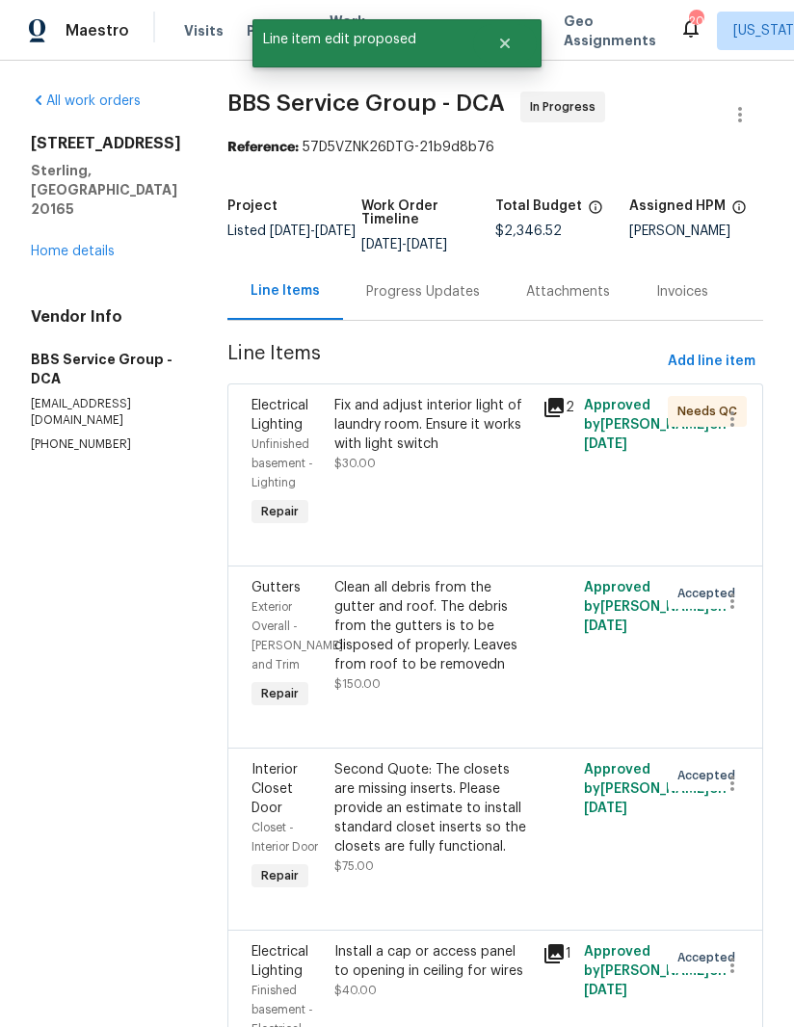
click at [414, 291] on div "Progress Updates" at bounding box center [423, 291] width 114 height 19
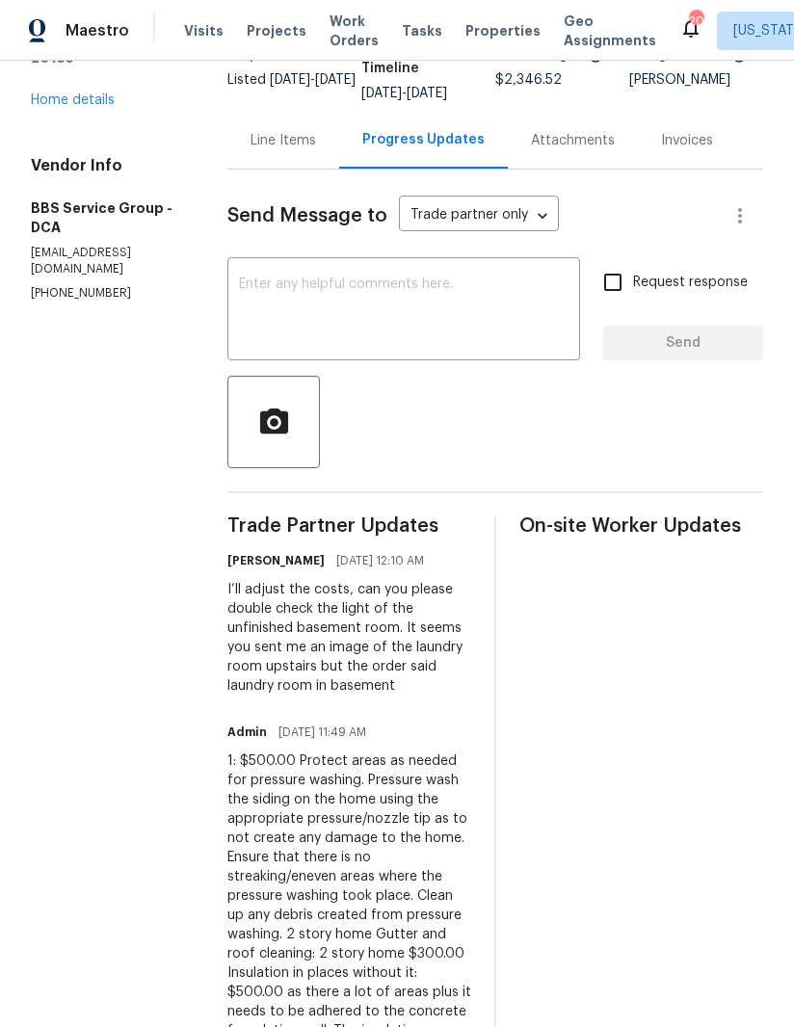
scroll to position [63, 0]
click at [255, 131] on div "Line Items" at bounding box center [282, 140] width 65 height 19
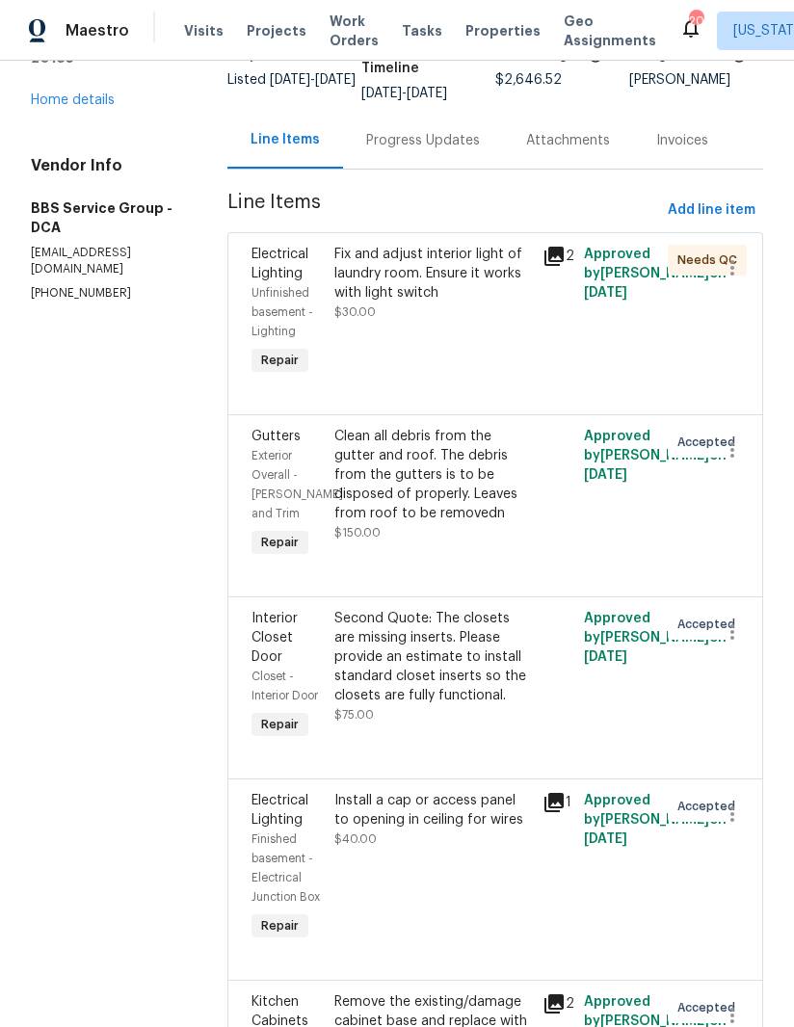
click at [407, 434] on div "Clean all debris from the gutter and roof. The debris from the gutters is to be…" at bounding box center [432, 475] width 196 height 96
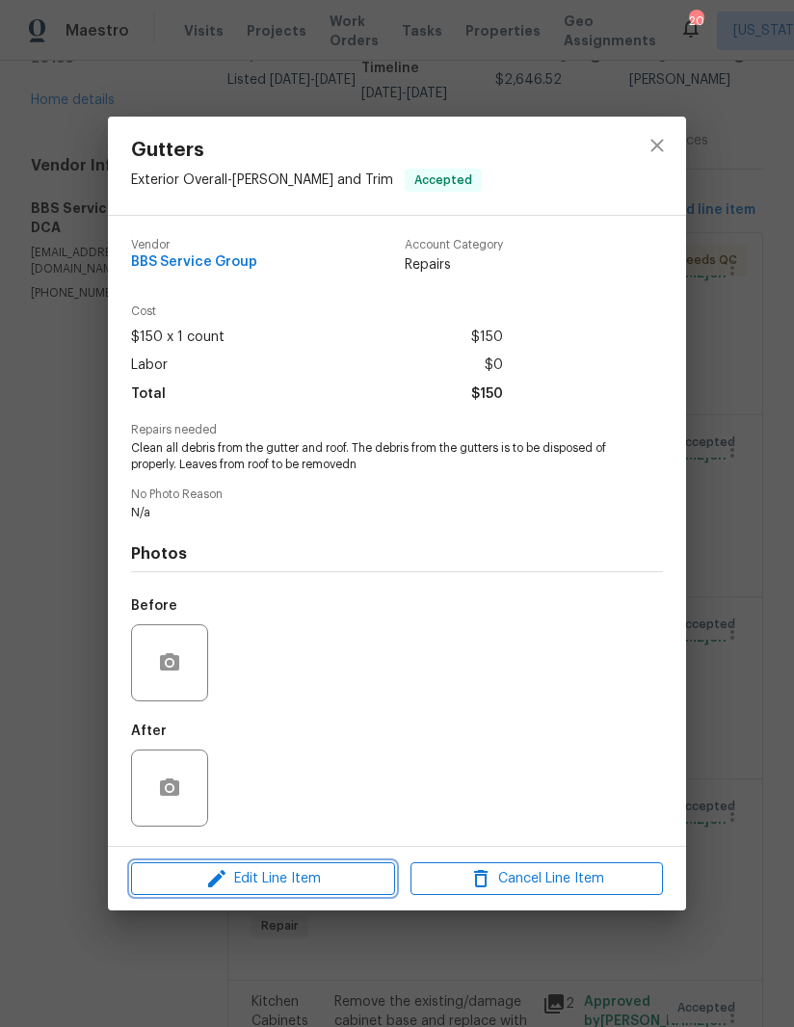
click at [304, 885] on span "Edit Line Item" at bounding box center [263, 879] width 252 height 24
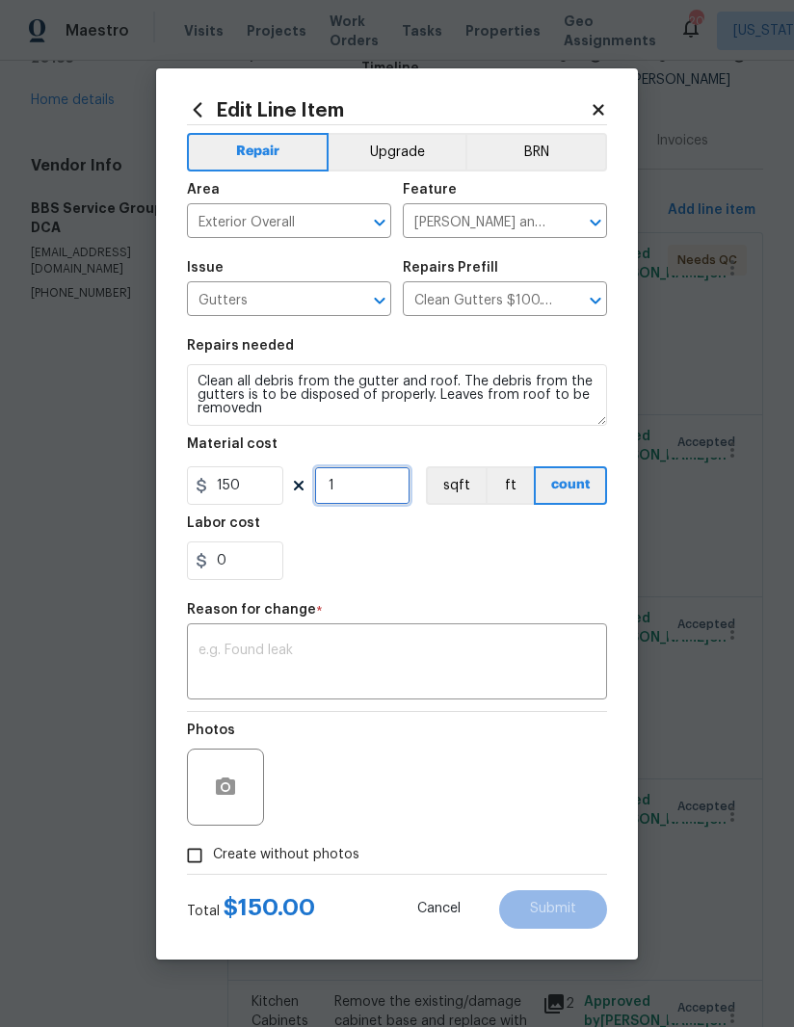
click at [349, 480] on input "1" at bounding box center [362, 485] width 96 height 39
type input "2"
click at [443, 644] on textarea at bounding box center [396, 663] width 397 height 40
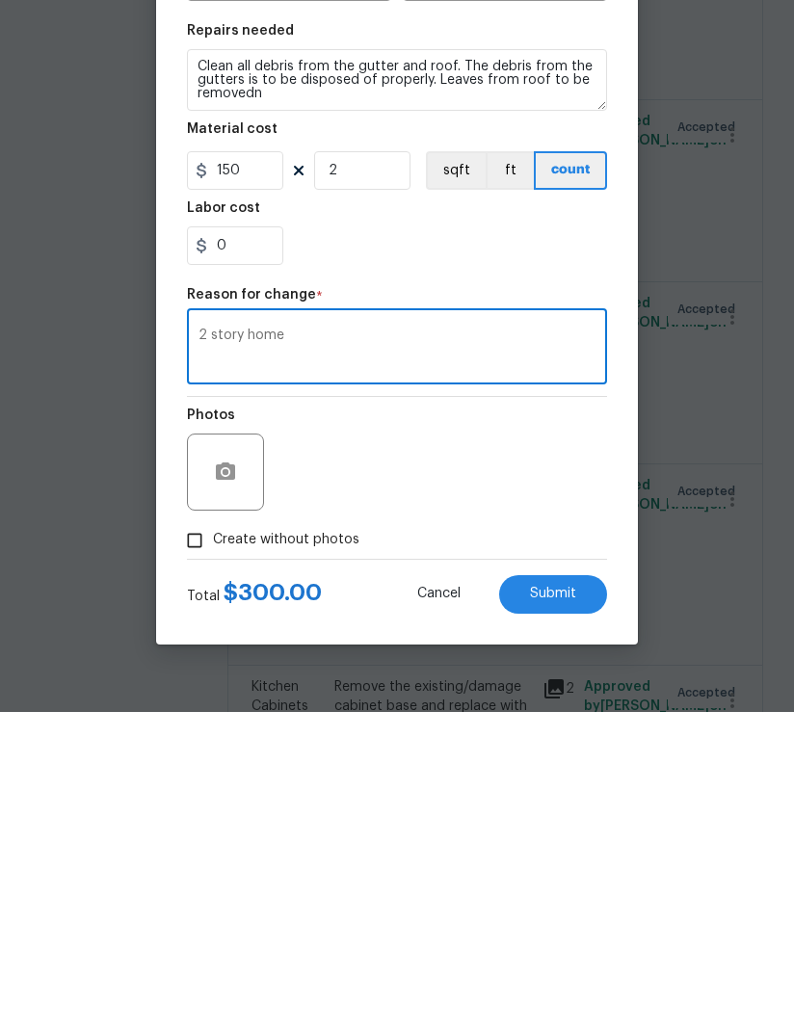
type textarea "2 story home"
click at [574, 890] on button "Submit" at bounding box center [553, 909] width 108 height 39
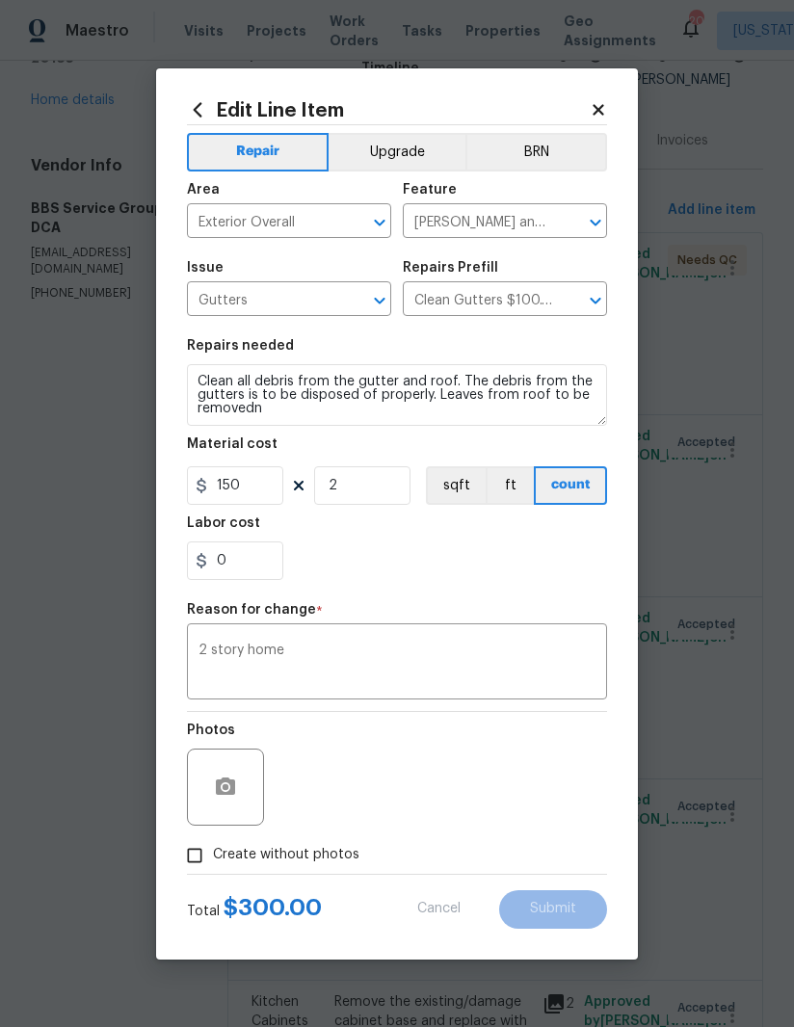
type input "1"
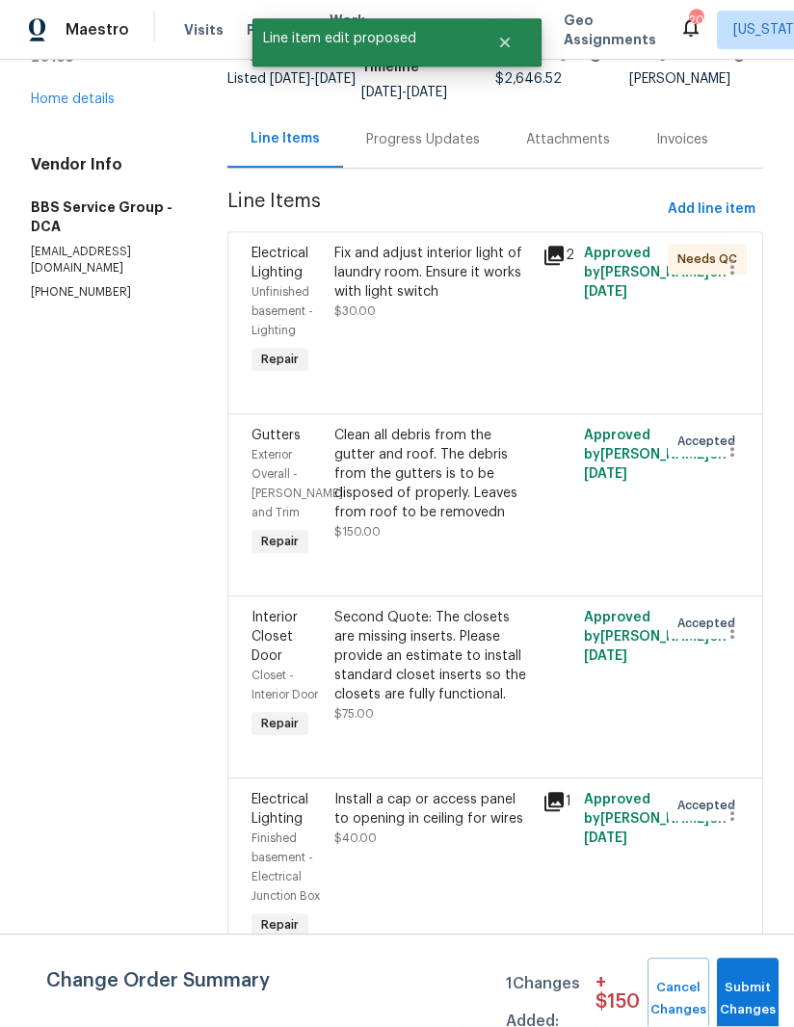
scroll to position [0, 0]
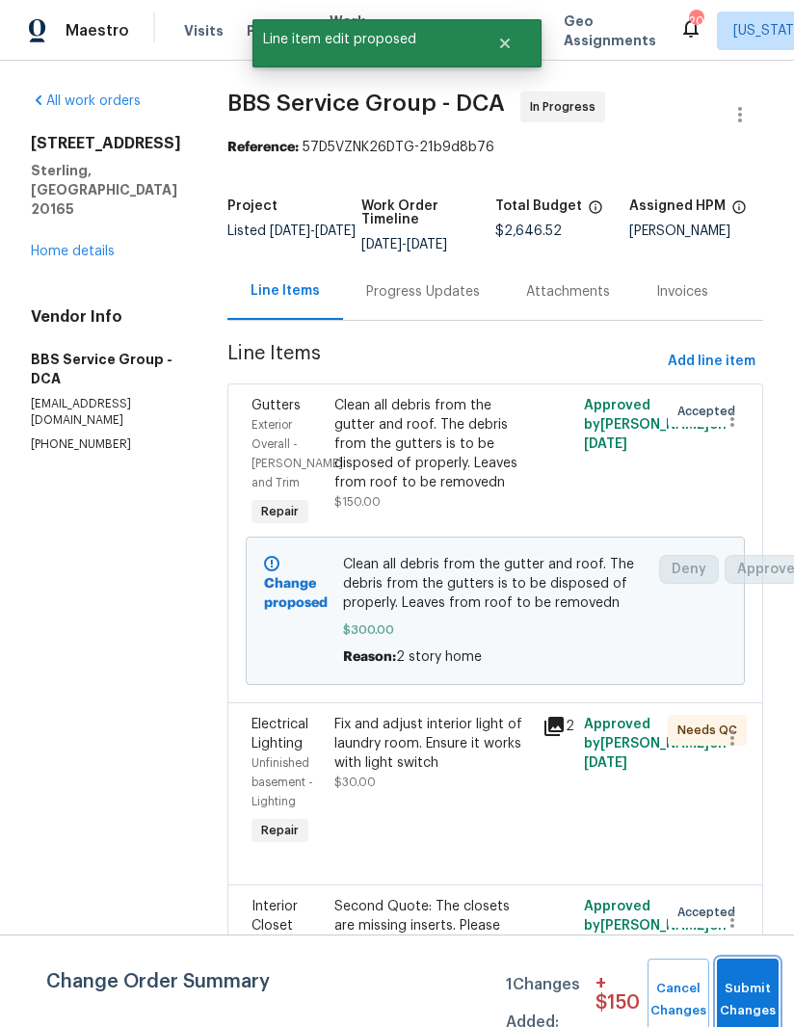
click at [740, 989] on button "Submit Changes" at bounding box center [748, 999] width 62 height 83
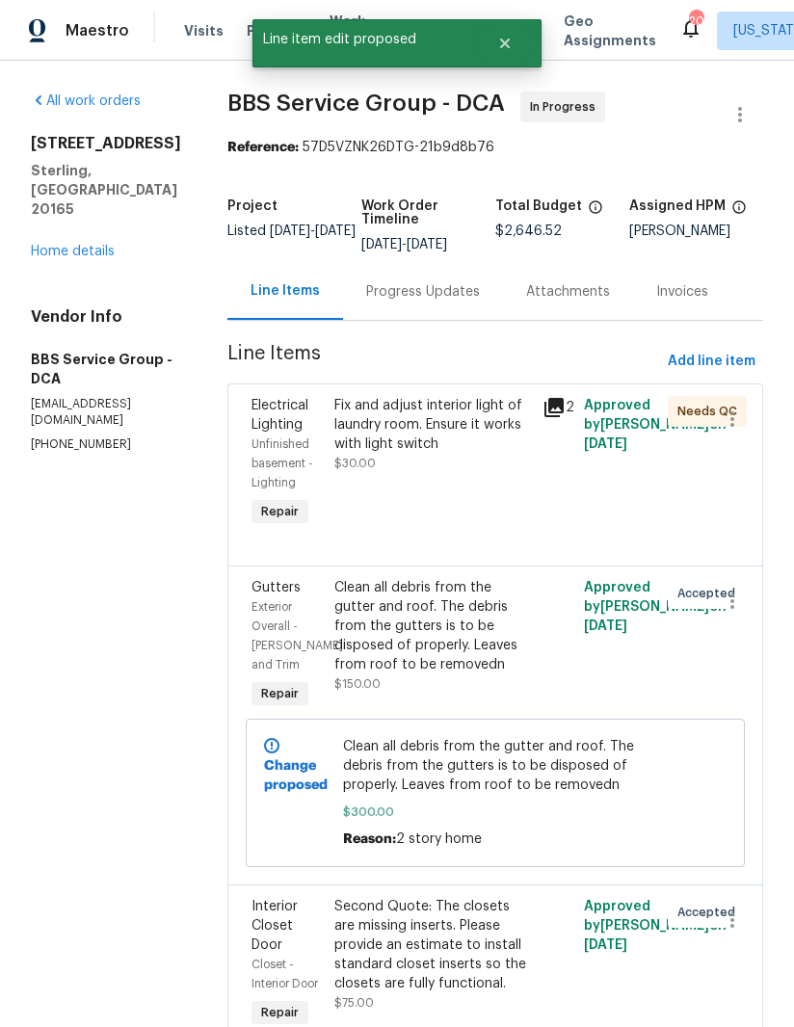
click at [385, 289] on div "Progress Updates" at bounding box center [423, 291] width 114 height 19
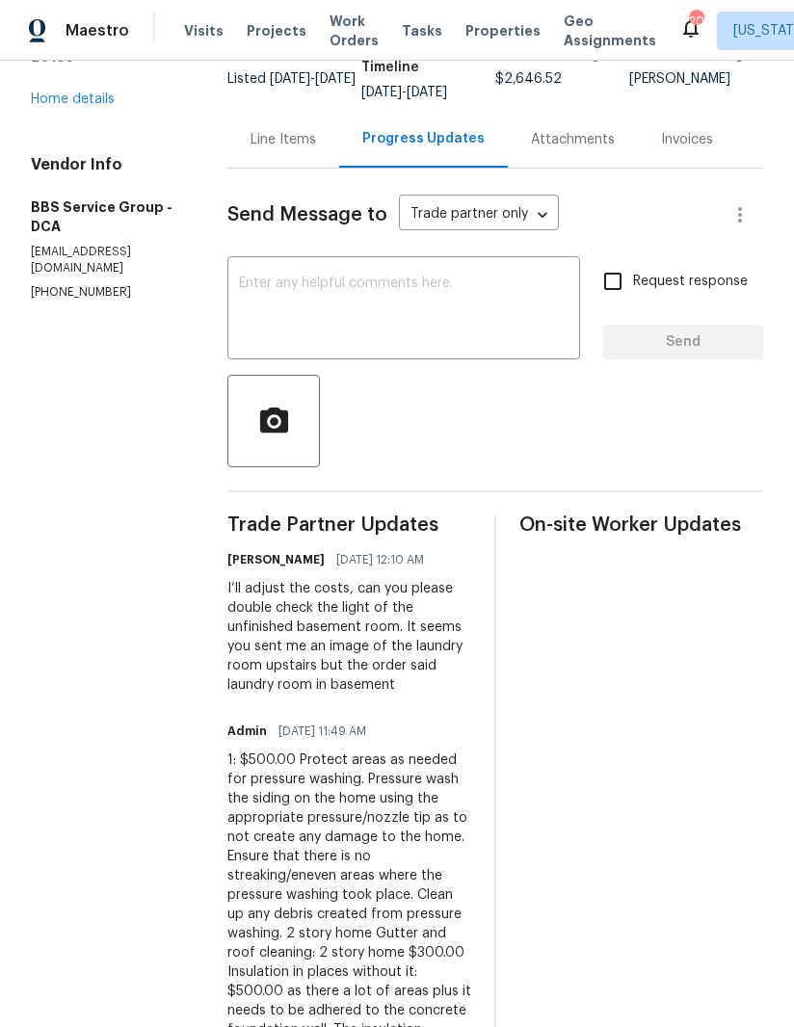
scroll to position [151, 0]
click at [283, 113] on div "Line Items" at bounding box center [283, 140] width 112 height 57
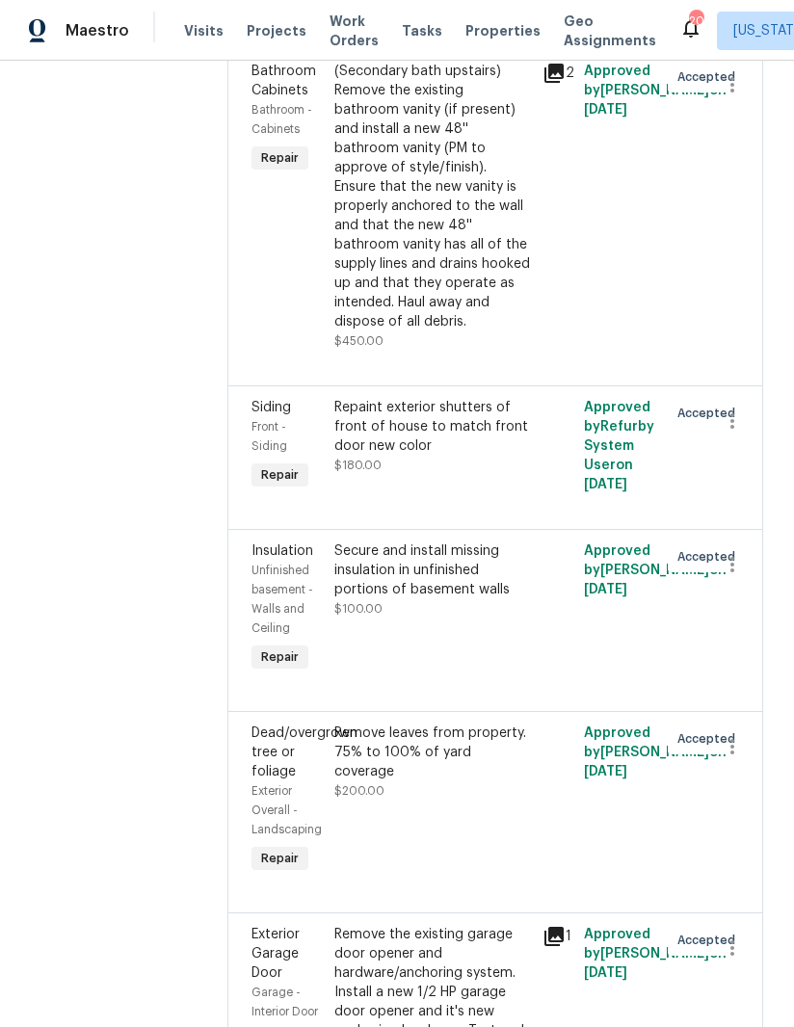
scroll to position [2638, 0]
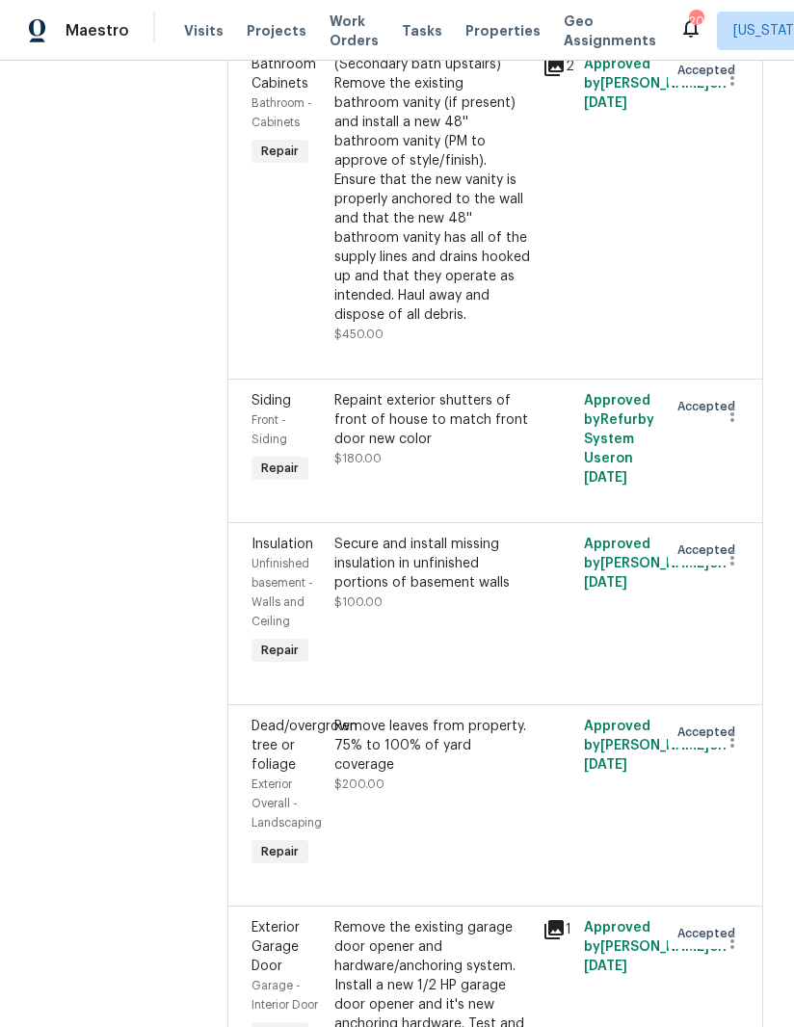
click at [402, 534] on div "Secure and install missing insulation in unfinished portions of basement walls" at bounding box center [432, 563] width 196 height 58
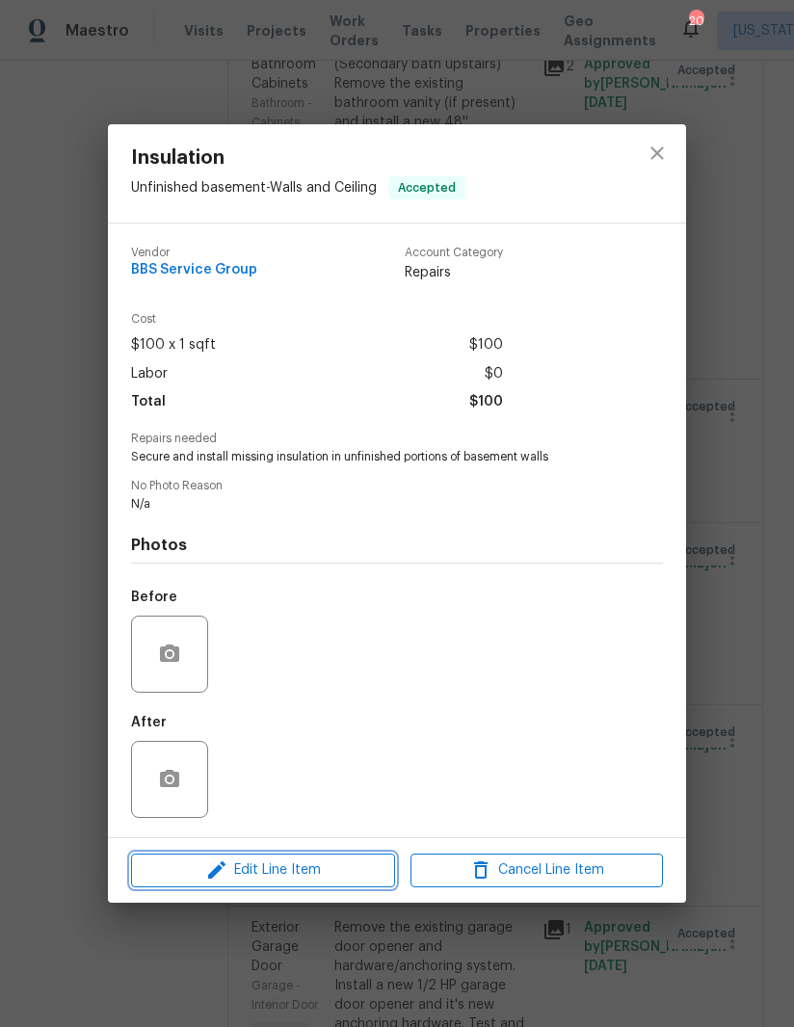
click at [300, 874] on span "Edit Line Item" at bounding box center [263, 870] width 252 height 24
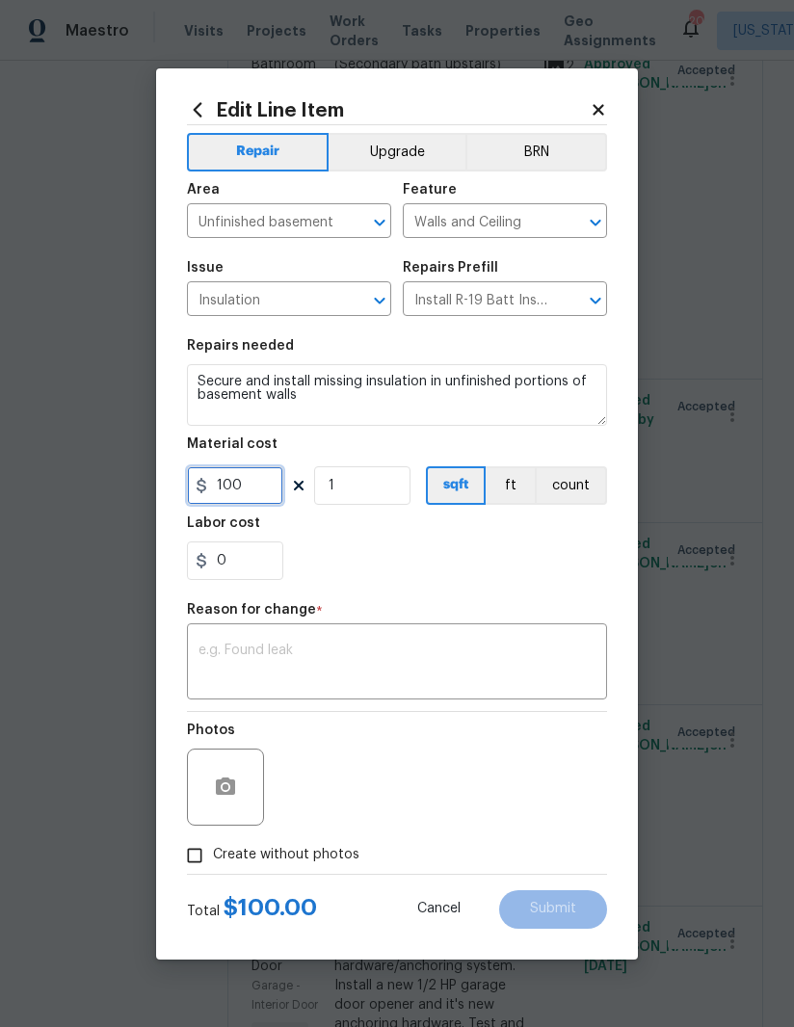
click at [224, 481] on input "100" at bounding box center [235, 485] width 96 height 39
click at [225, 477] on input "100" at bounding box center [235, 485] width 96 height 39
click at [235, 495] on input "100" at bounding box center [235, 485] width 96 height 39
type input "500"
click at [466, 530] on div "Labor cost" at bounding box center [397, 528] width 420 height 25
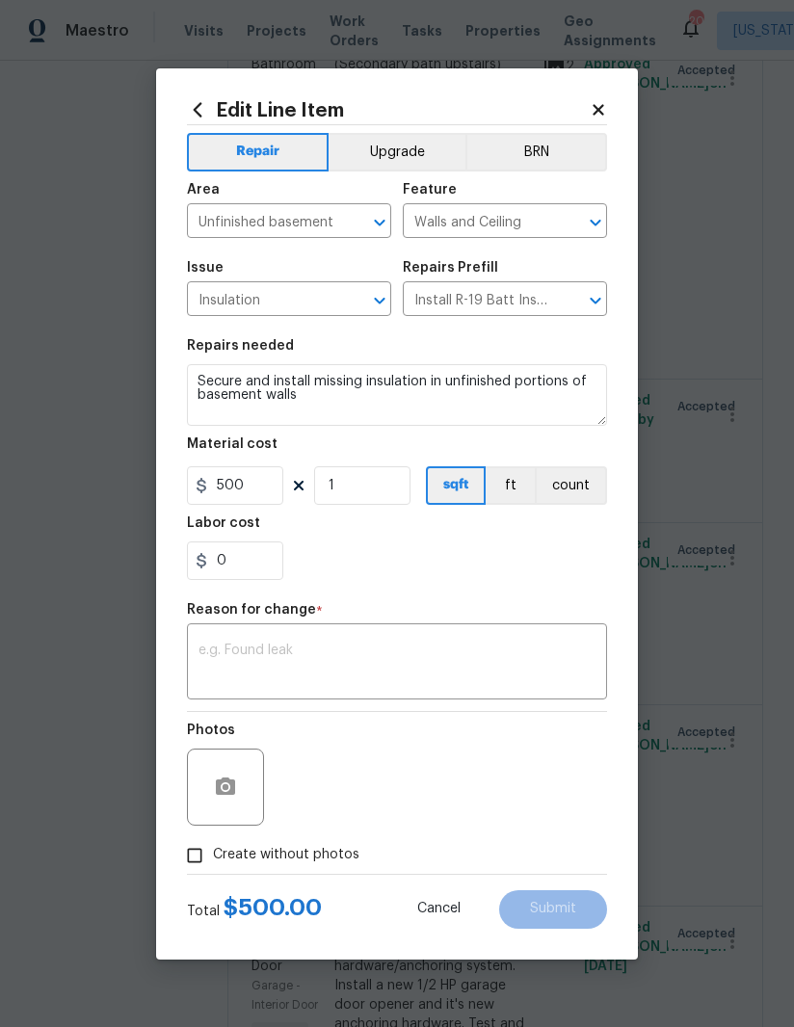
click at [383, 668] on textarea at bounding box center [396, 663] width 397 height 40
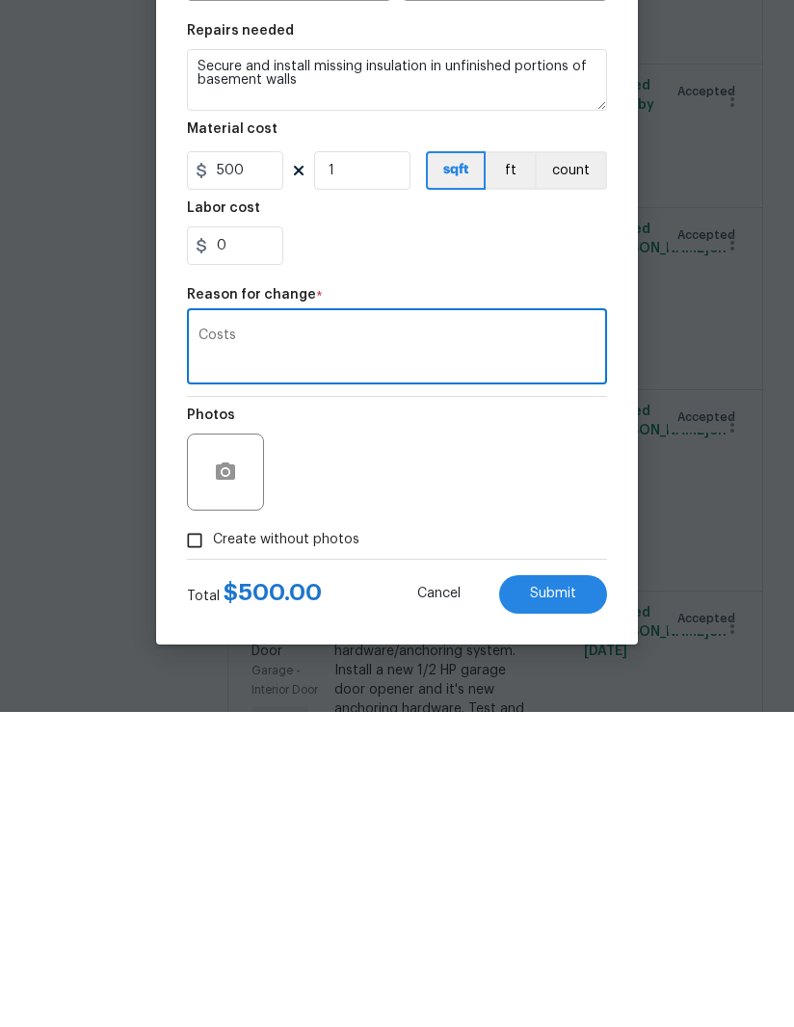
type textarea "Costs"
click at [575, 901] on span "Submit" at bounding box center [553, 908] width 46 height 14
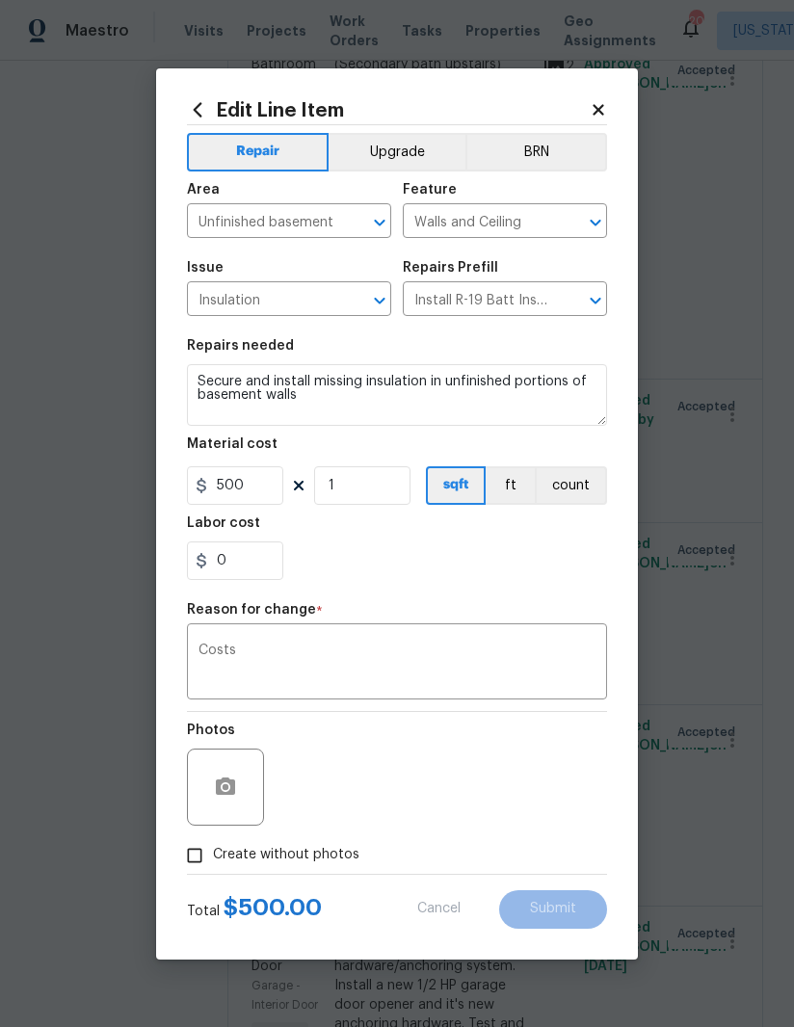
type input "100"
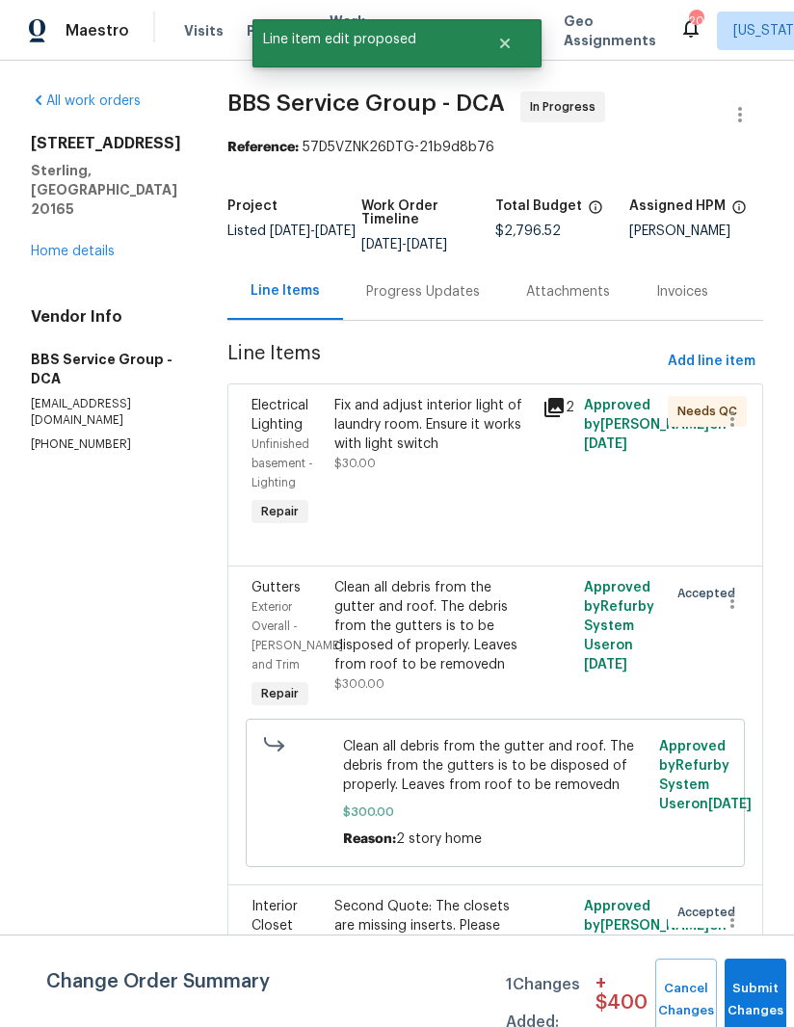
scroll to position [0, 0]
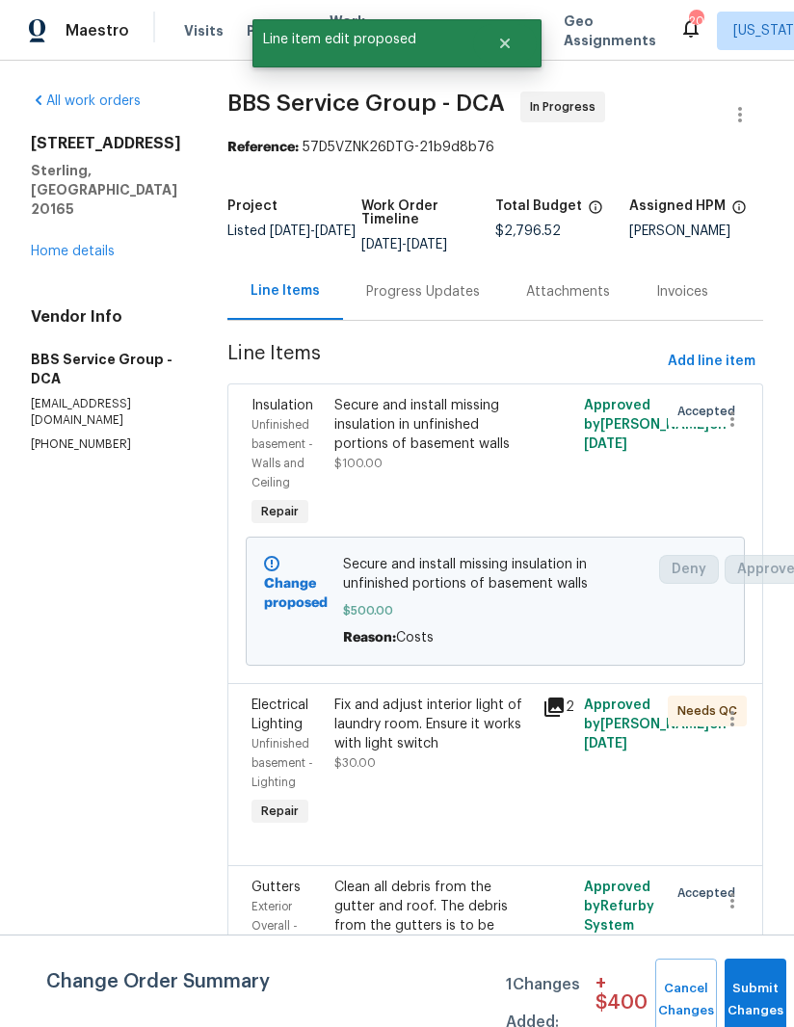
click at [744, 987] on button "Submit Changes" at bounding box center [755, 999] width 62 height 83
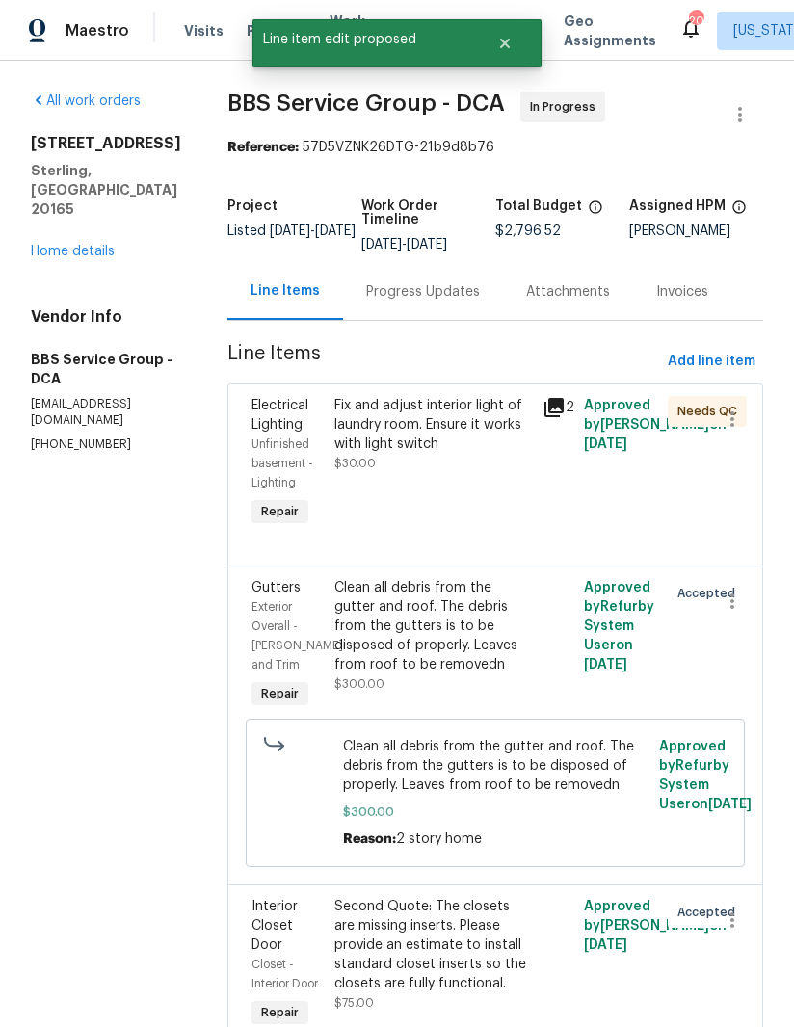
click at [393, 294] on div "Progress Updates" at bounding box center [423, 291] width 114 height 19
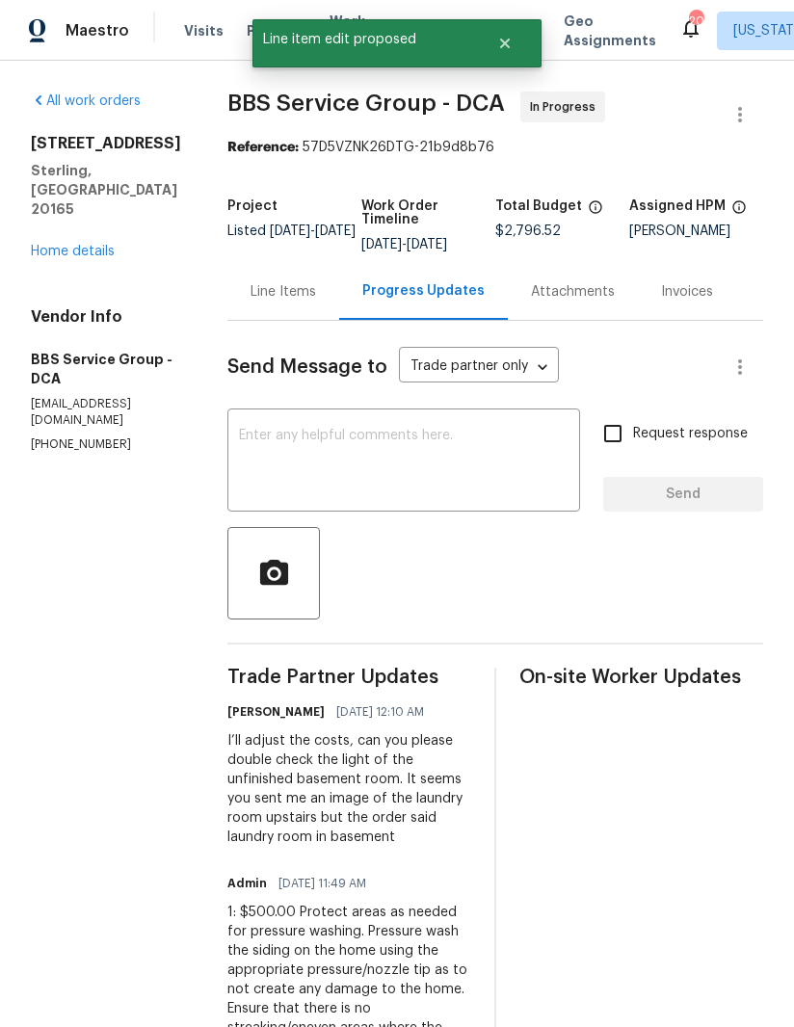
click at [463, 479] on textarea at bounding box center [403, 462] width 329 height 67
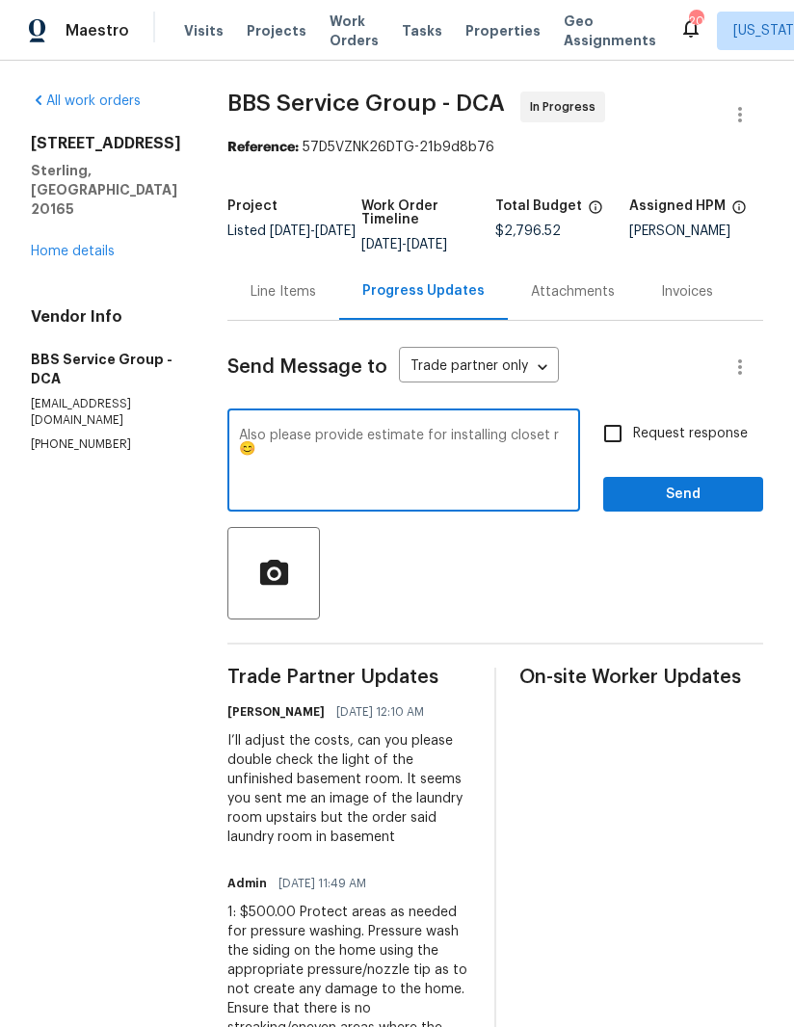
click at [126, 611] on section "All work orders 20687 Smithfield Ct Sterling, VA 20165 Home details Vendor Info…" at bounding box center [106, 662] width 150 height 1142
click at [556, 456] on textarea "Also please provide estimate for installing closet r😊" at bounding box center [403, 462] width 329 height 67
type textarea "Also please provide estimate for installing closet r"
click at [234, 305] on div "Line Items" at bounding box center [283, 291] width 112 height 57
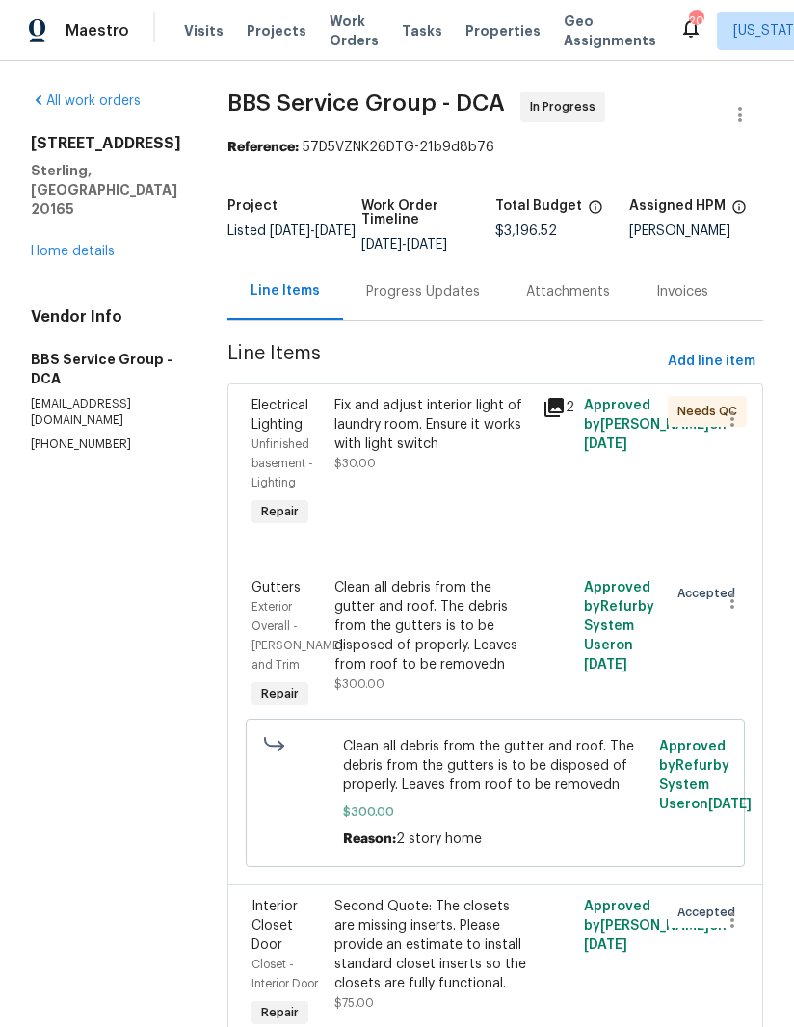
click at [366, 290] on div "Progress Updates" at bounding box center [423, 291] width 114 height 19
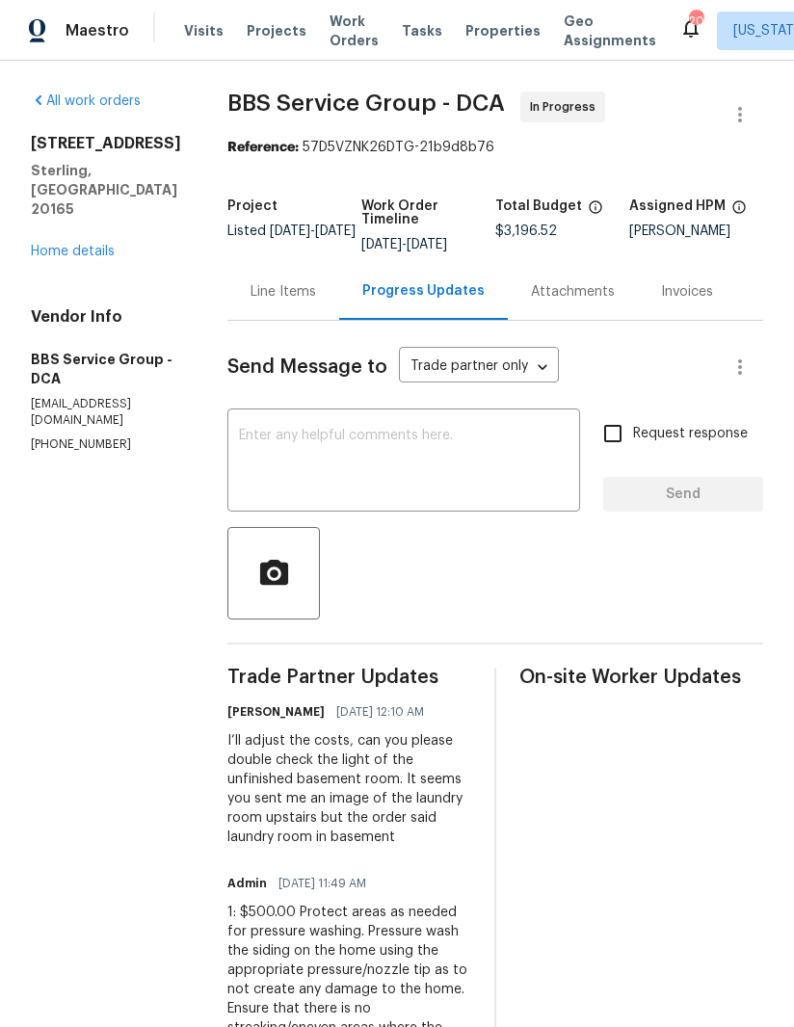
click at [500, 482] on textarea at bounding box center [403, 462] width 329 height 67
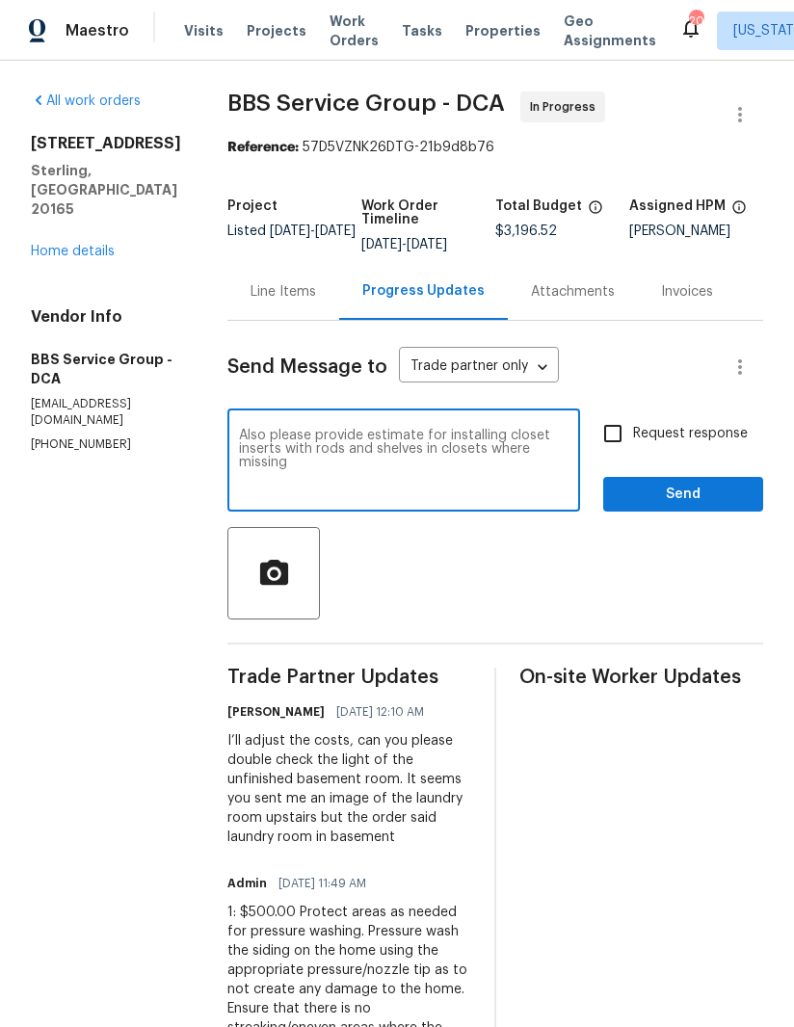
type textarea "Also please provide estimate for installing closet inserts with rods and shelve…"
click at [616, 425] on input "Request response" at bounding box center [612, 433] width 40 height 40
checkbox input "true"
click at [691, 490] on span "Send" at bounding box center [682, 494] width 129 height 24
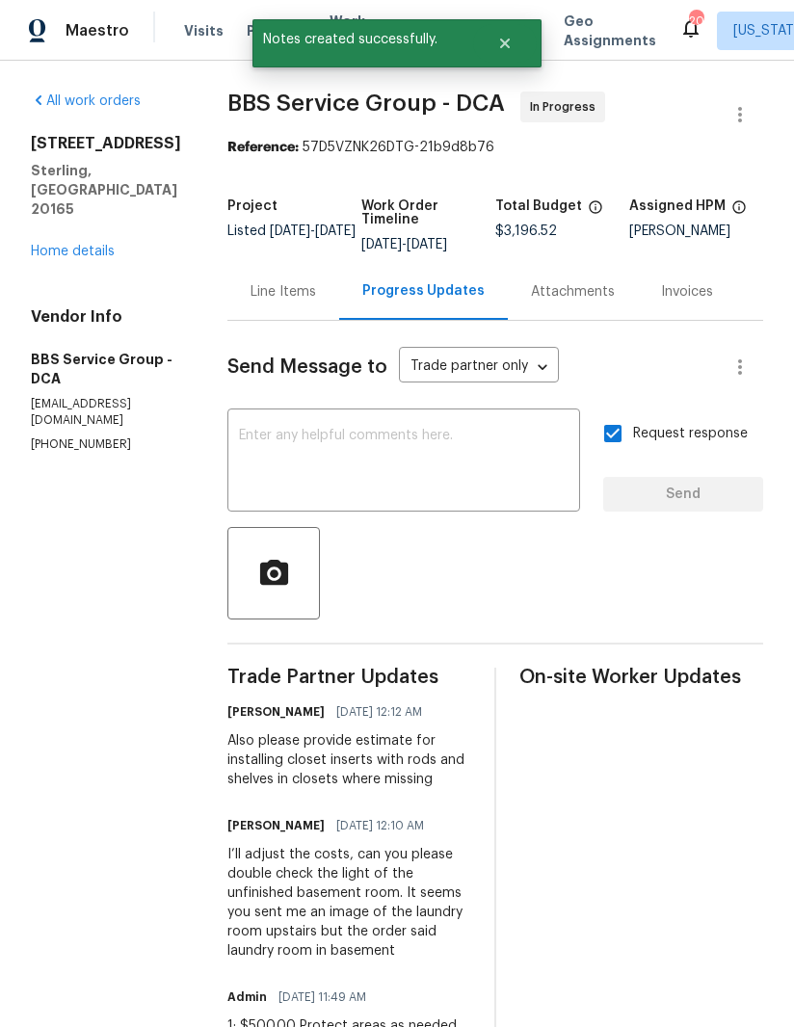
click at [45, 245] on link "Home details" at bounding box center [73, 251] width 84 height 13
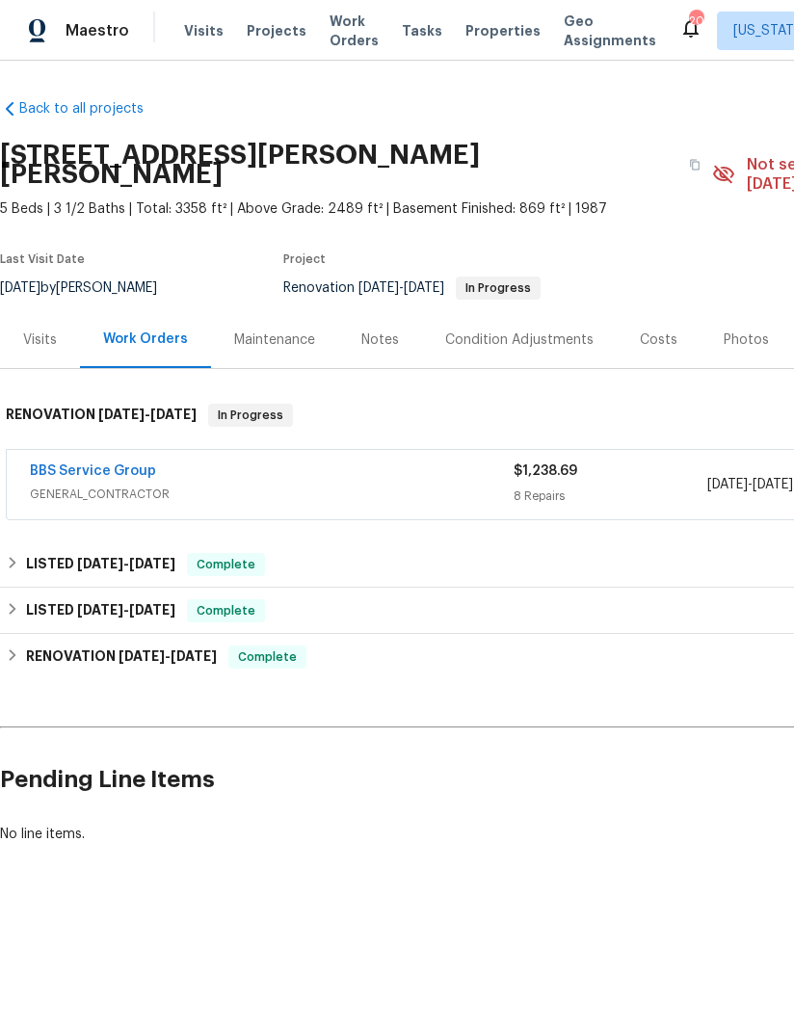
click at [70, 464] on link "BBS Service Group" at bounding box center [93, 470] width 126 height 13
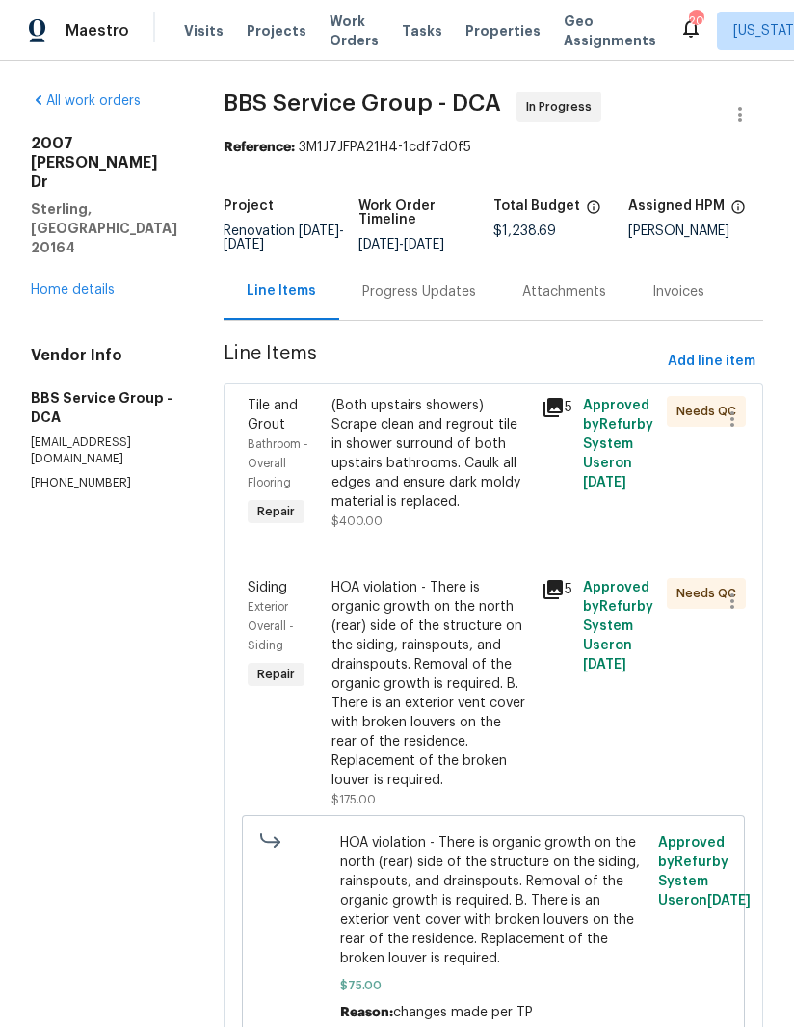
click at [543, 404] on icon at bounding box center [552, 407] width 19 height 19
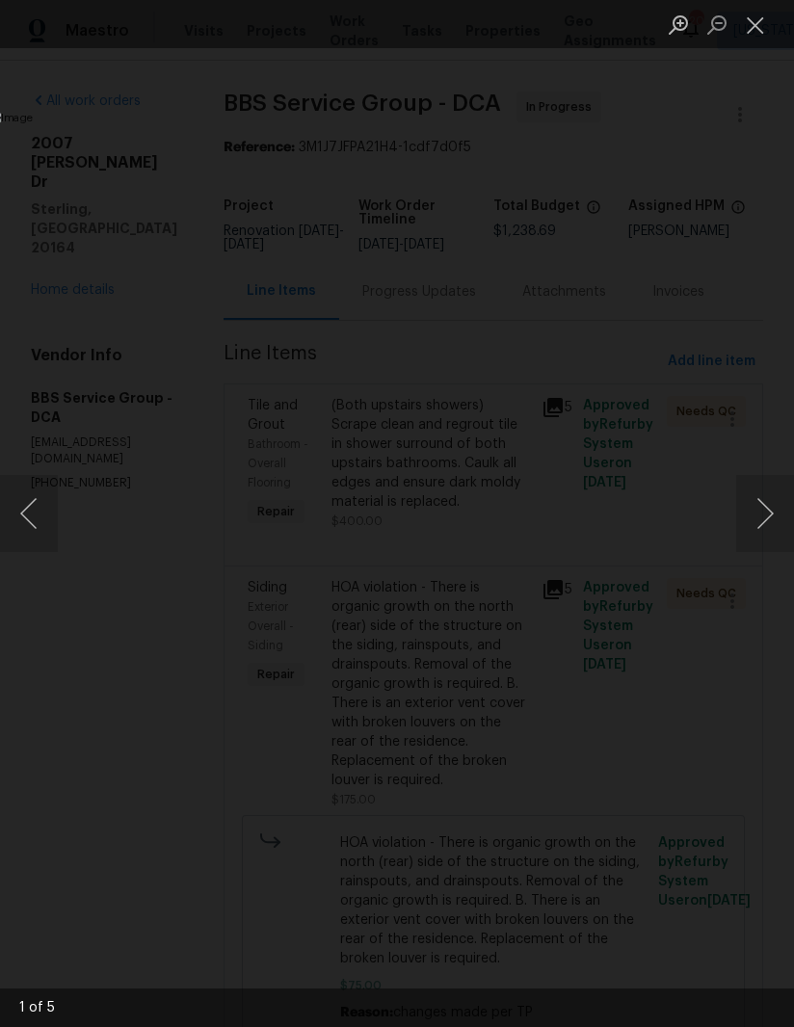
click at [753, 493] on button "Next image" at bounding box center [765, 513] width 58 height 77
click at [743, 502] on button "Next image" at bounding box center [765, 513] width 58 height 77
click at [742, 499] on button "Next image" at bounding box center [765, 513] width 58 height 77
click at [746, 499] on button "Next image" at bounding box center [765, 513] width 58 height 77
click at [747, 31] on button "Close lightbox" at bounding box center [755, 25] width 39 height 34
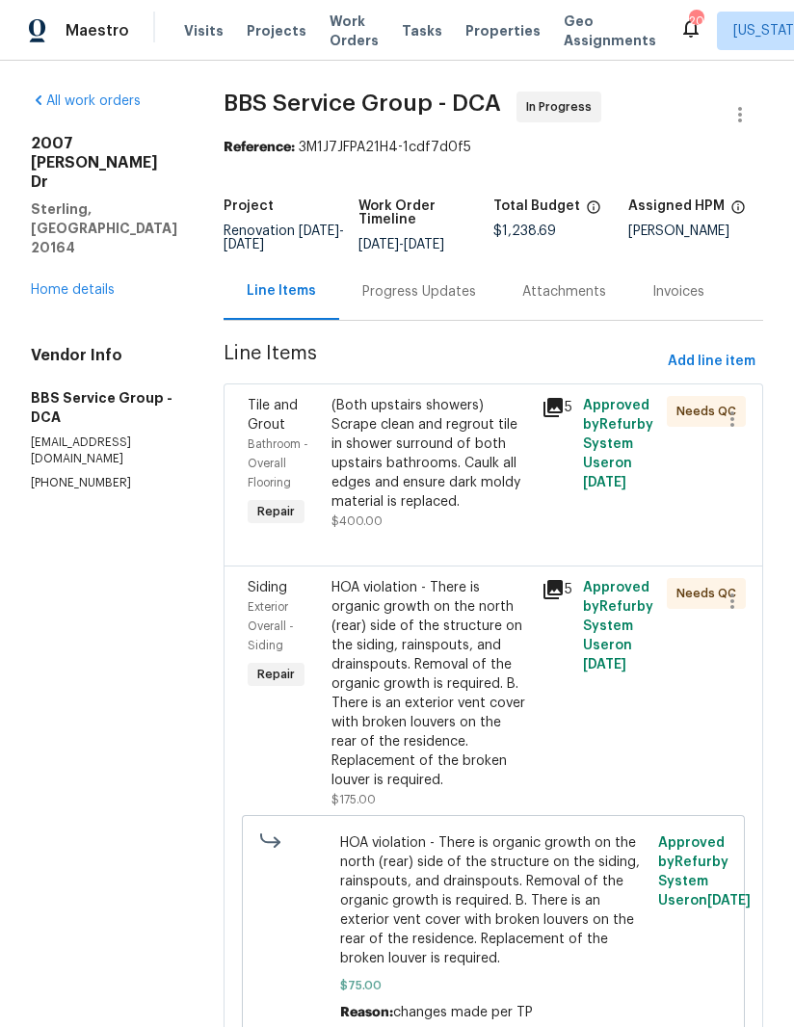
click at [409, 464] on div "(Both upstairs showers) Scrape clean and regrout tile in shower surround of bot…" at bounding box center [430, 454] width 198 height 116
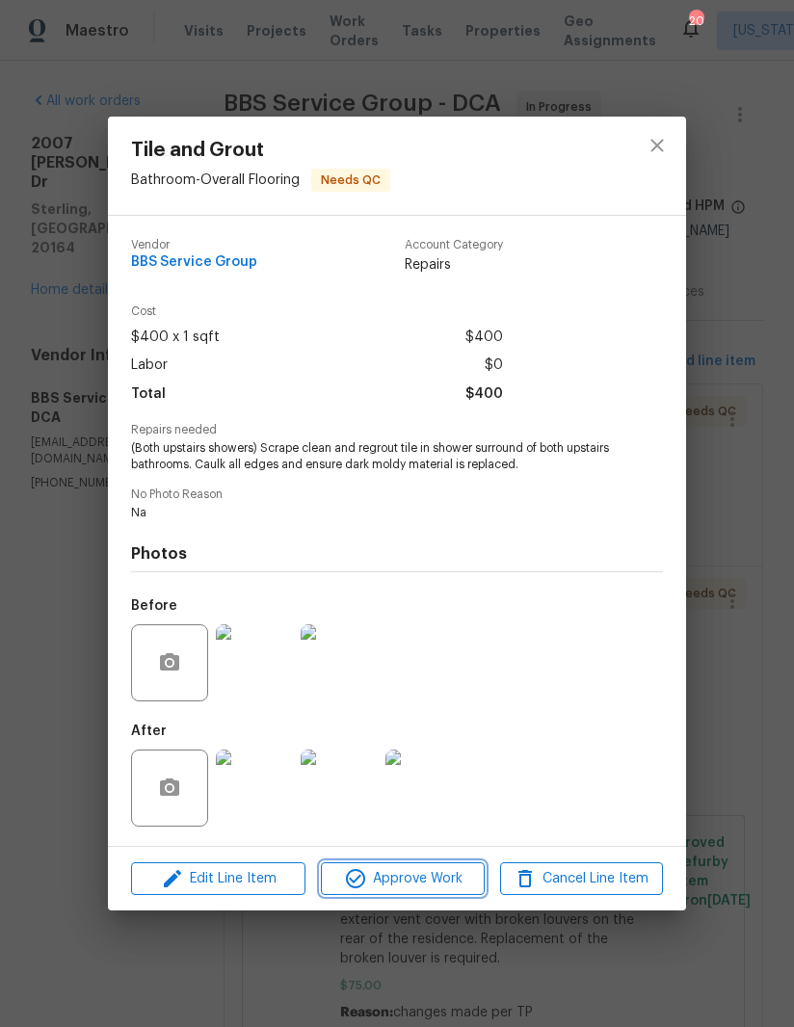
click at [427, 879] on span "Approve Work" at bounding box center [401, 879] width 151 height 24
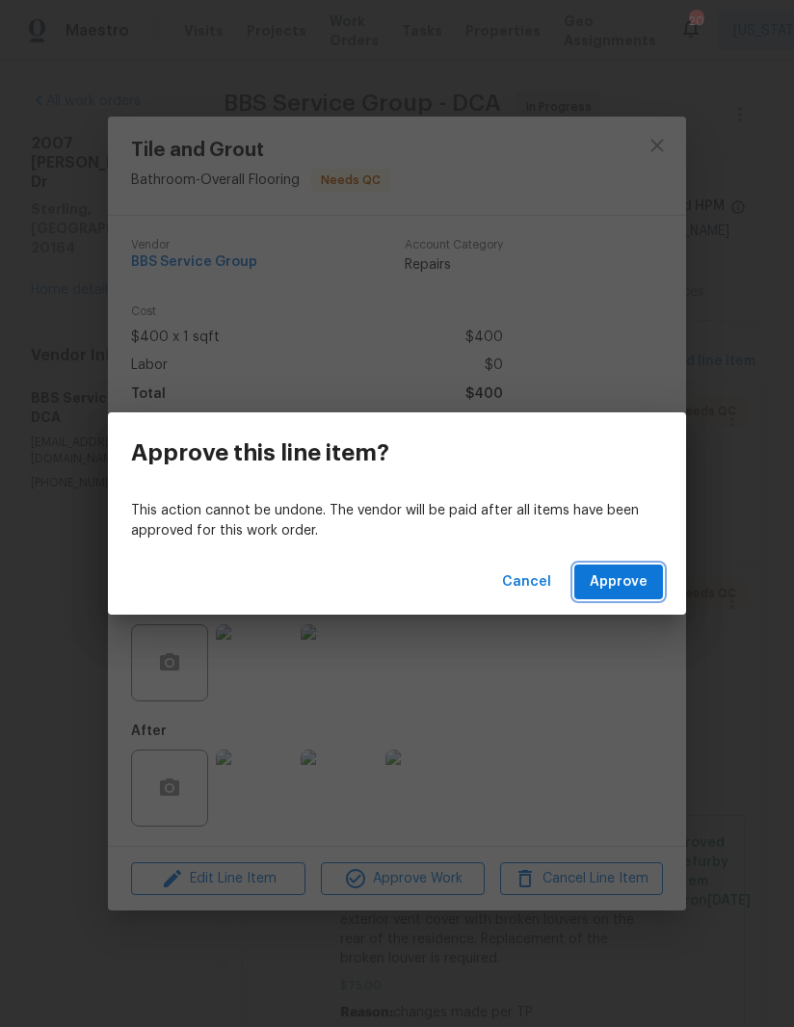
click at [631, 575] on span "Approve" at bounding box center [618, 582] width 58 height 24
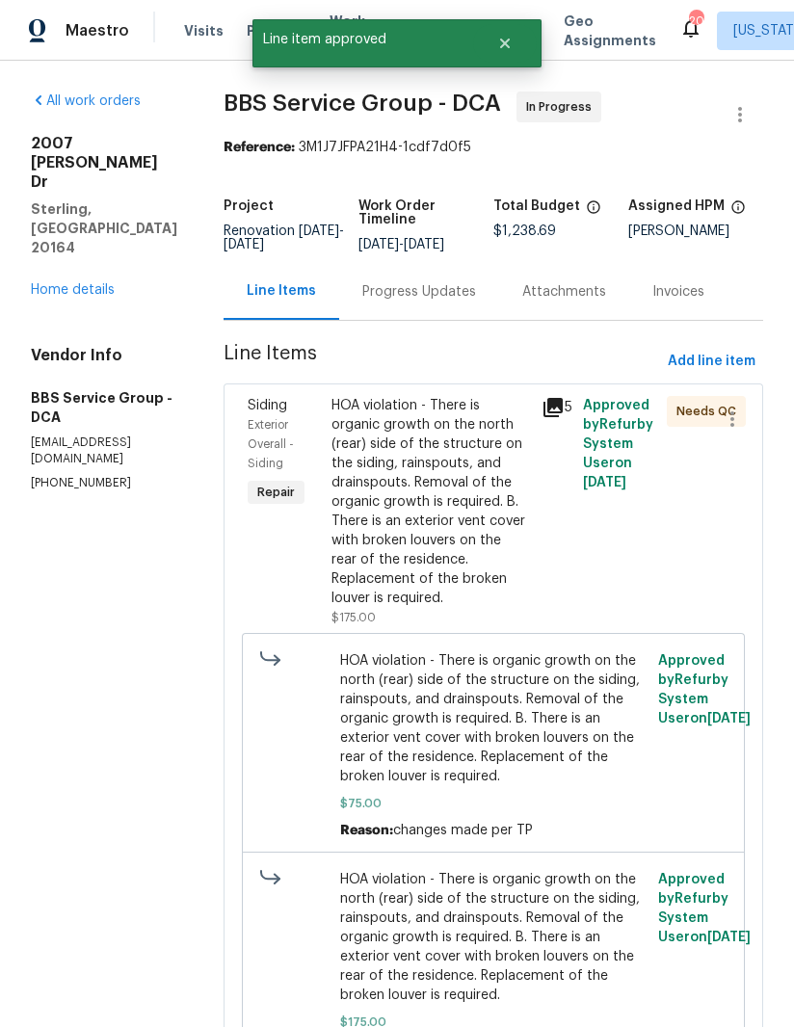
click at [412, 304] on div "Progress Updates" at bounding box center [419, 291] width 160 height 57
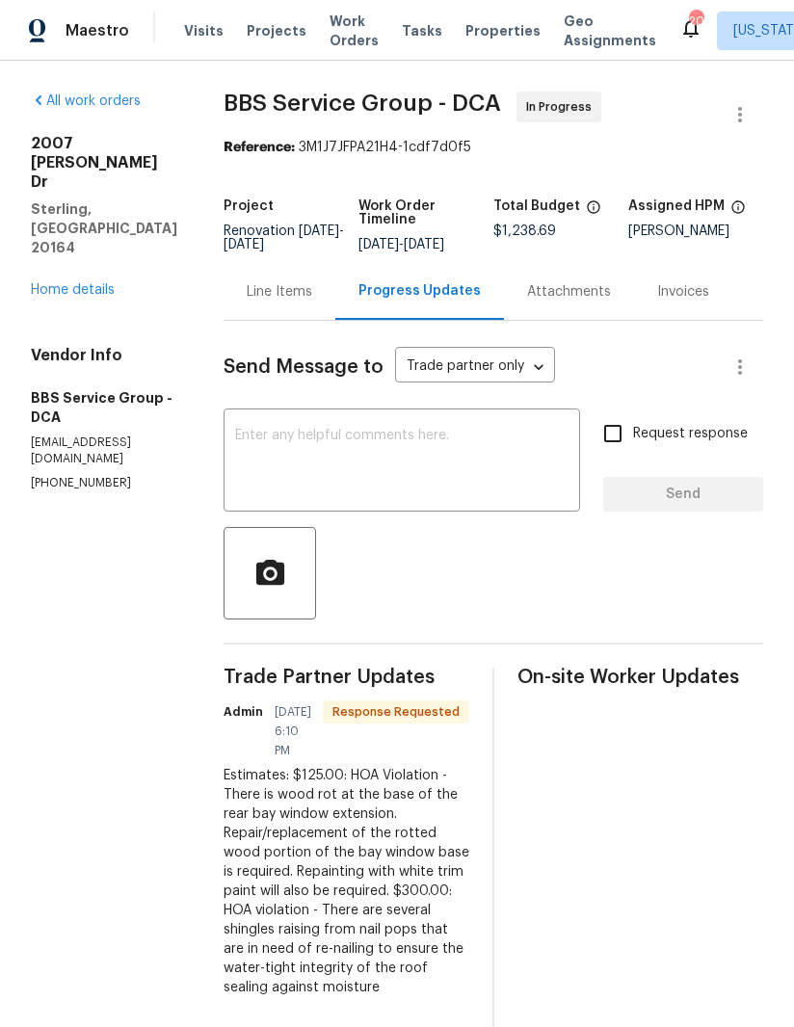
click at [234, 271] on div "Line Items" at bounding box center [279, 291] width 112 height 57
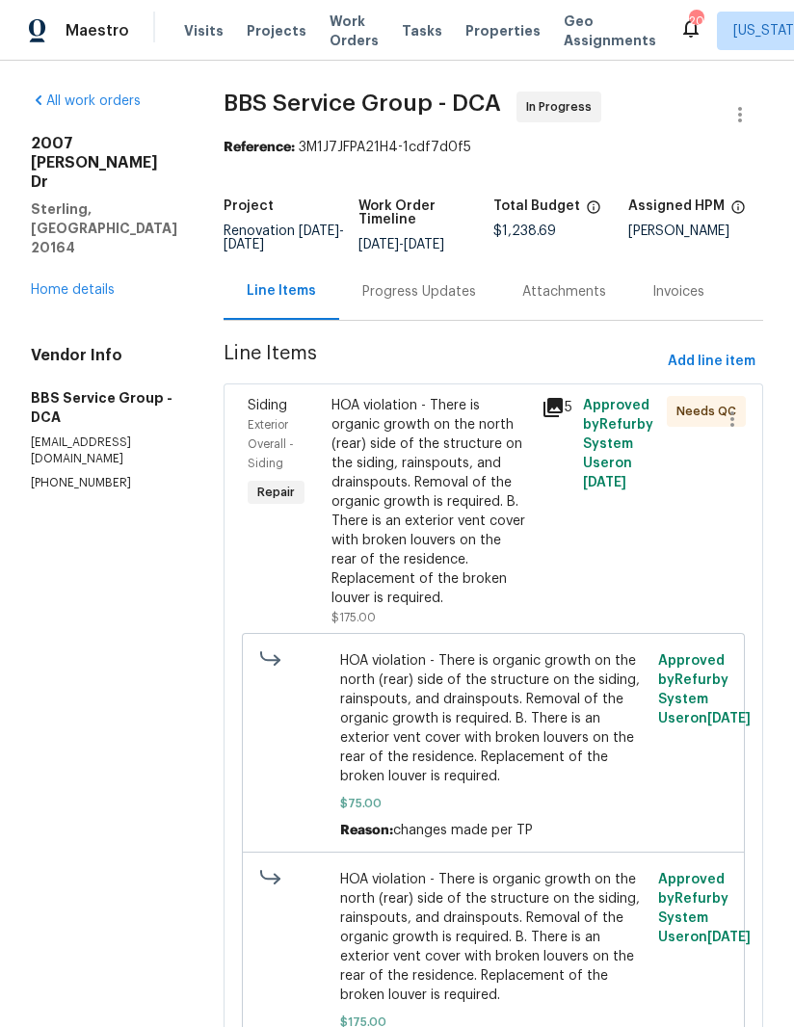
click at [543, 402] on icon at bounding box center [552, 407] width 19 height 19
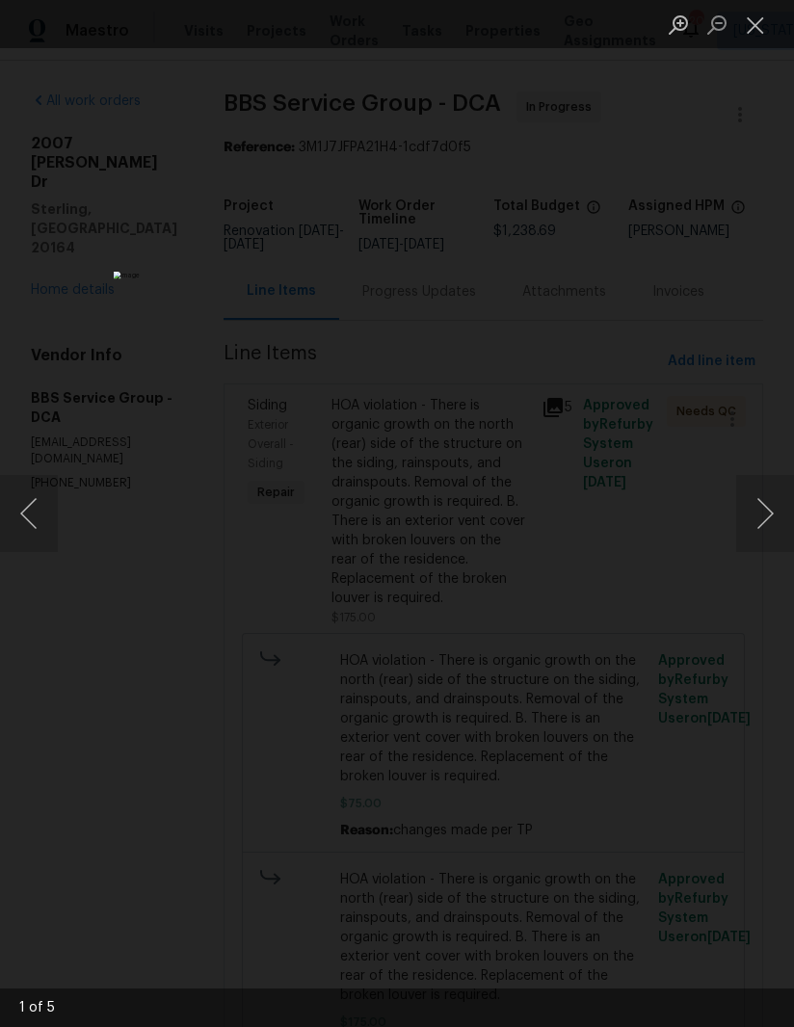
click at [748, 523] on button "Next image" at bounding box center [765, 513] width 58 height 77
click at [752, 522] on button "Next image" at bounding box center [765, 513] width 58 height 77
click at [28, 450] on img "Lightbox" at bounding box center [300, 514] width 623 height 806
click at [47, 521] on button "Previous image" at bounding box center [29, 513] width 58 height 77
click at [744, 516] on button "Next image" at bounding box center [765, 513] width 58 height 77
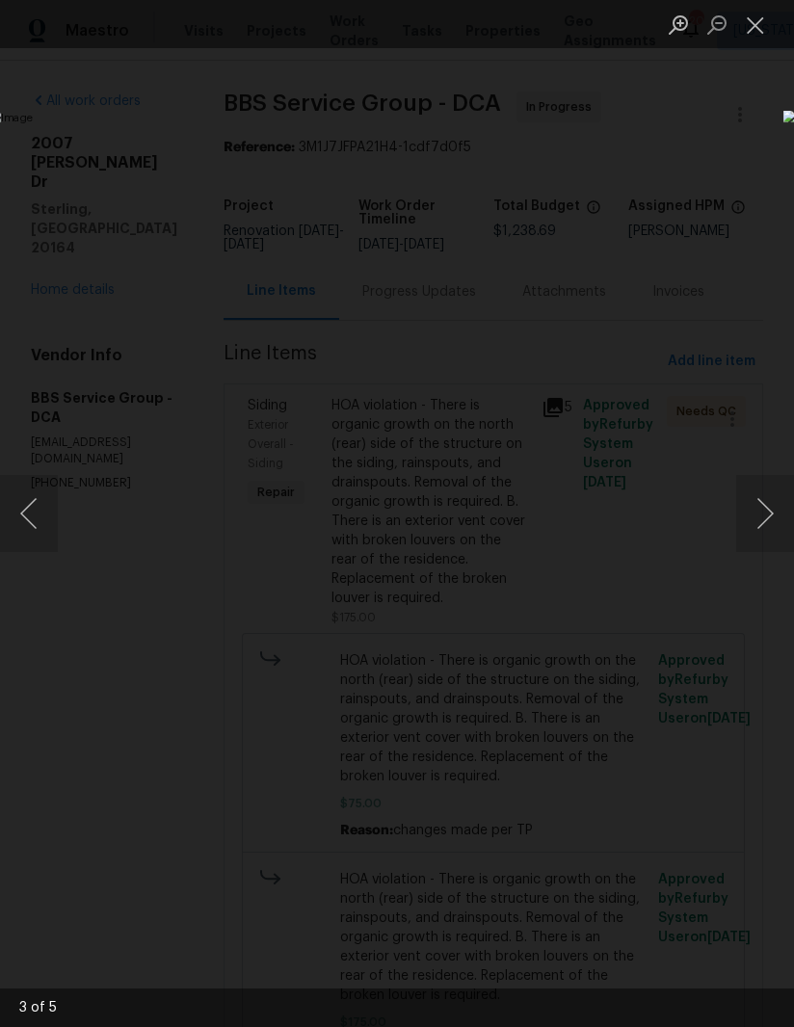
click at [746, 512] on button "Next image" at bounding box center [765, 513] width 58 height 77
click at [747, 512] on button "Next image" at bounding box center [765, 513] width 58 height 77
click at [746, 515] on button "Next image" at bounding box center [765, 513] width 58 height 77
click at [747, 34] on button "Close lightbox" at bounding box center [755, 25] width 39 height 34
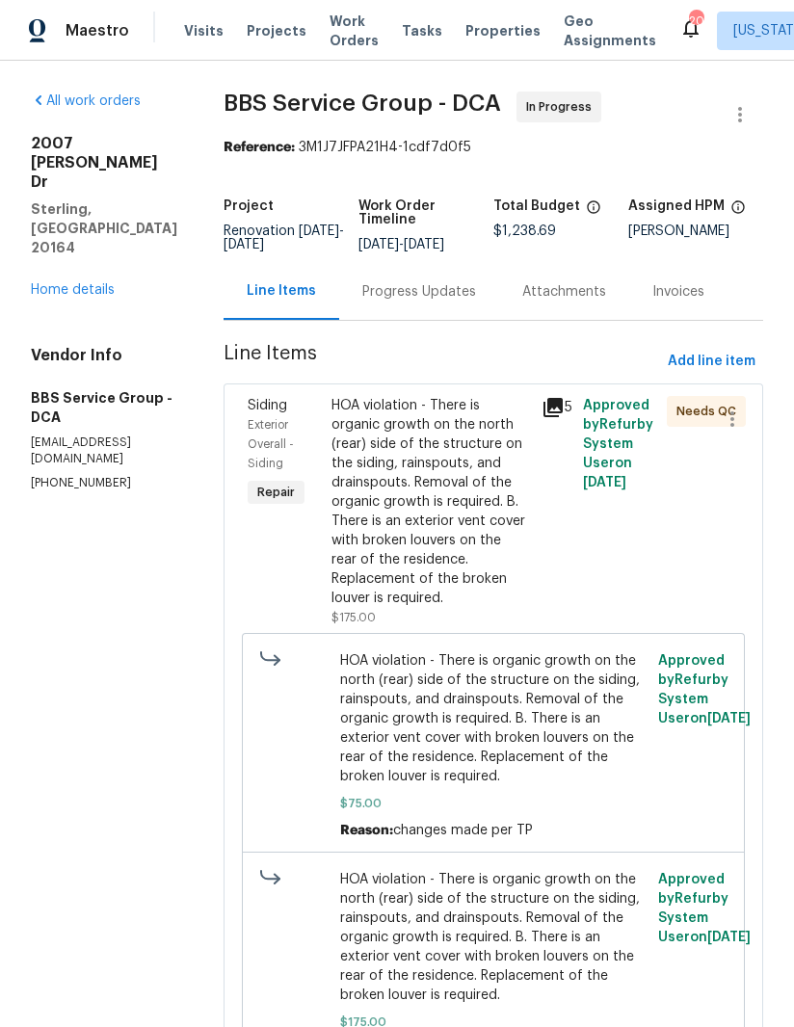
click at [396, 491] on div "HOA violation - There is organic growth on the north (rear) side of the structu…" at bounding box center [430, 502] width 198 height 212
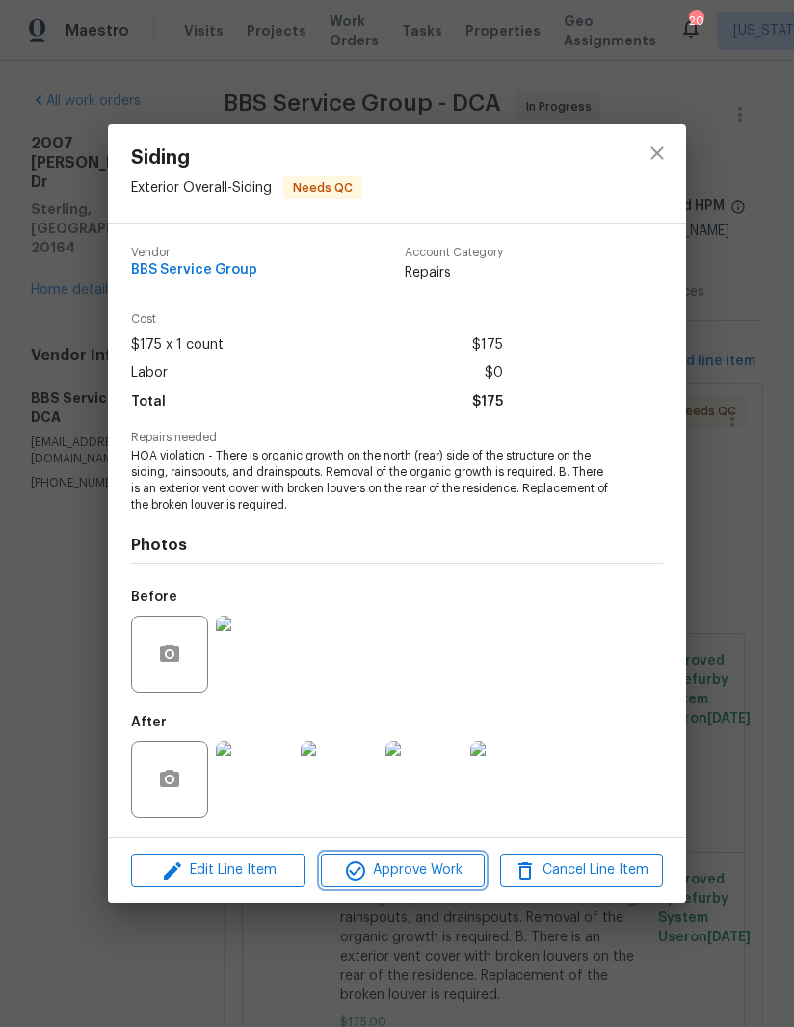
click at [417, 857] on button "Approve Work" at bounding box center [402, 870] width 163 height 34
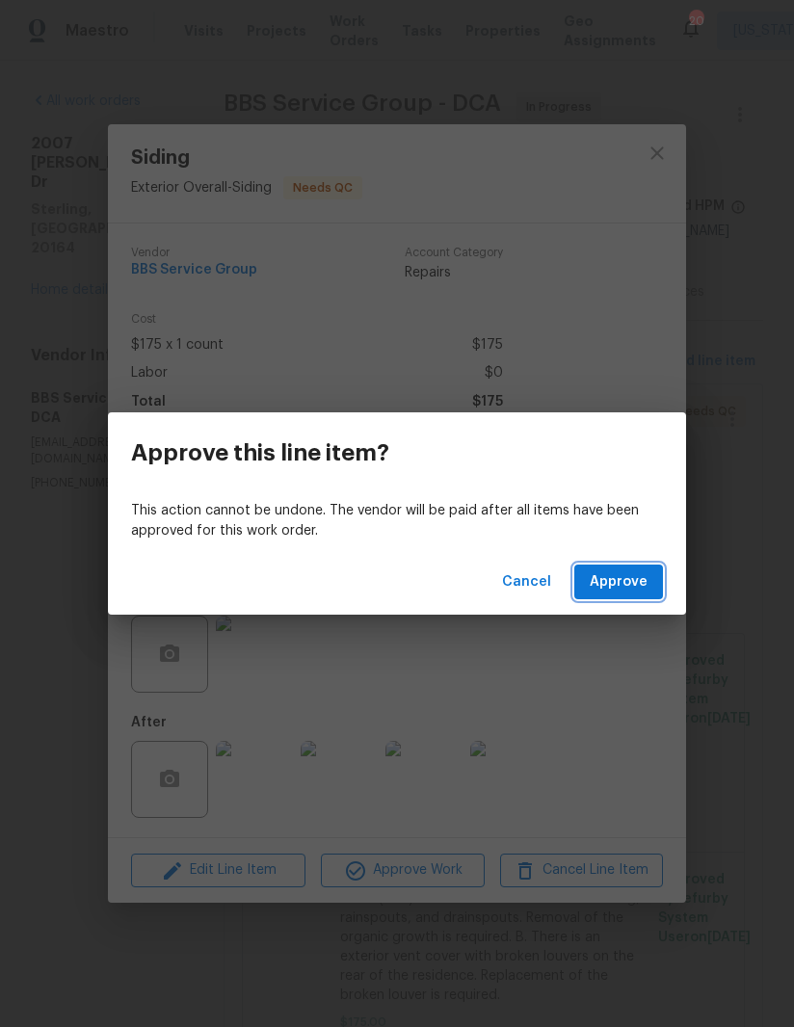
click at [628, 586] on span "Approve" at bounding box center [618, 582] width 58 height 24
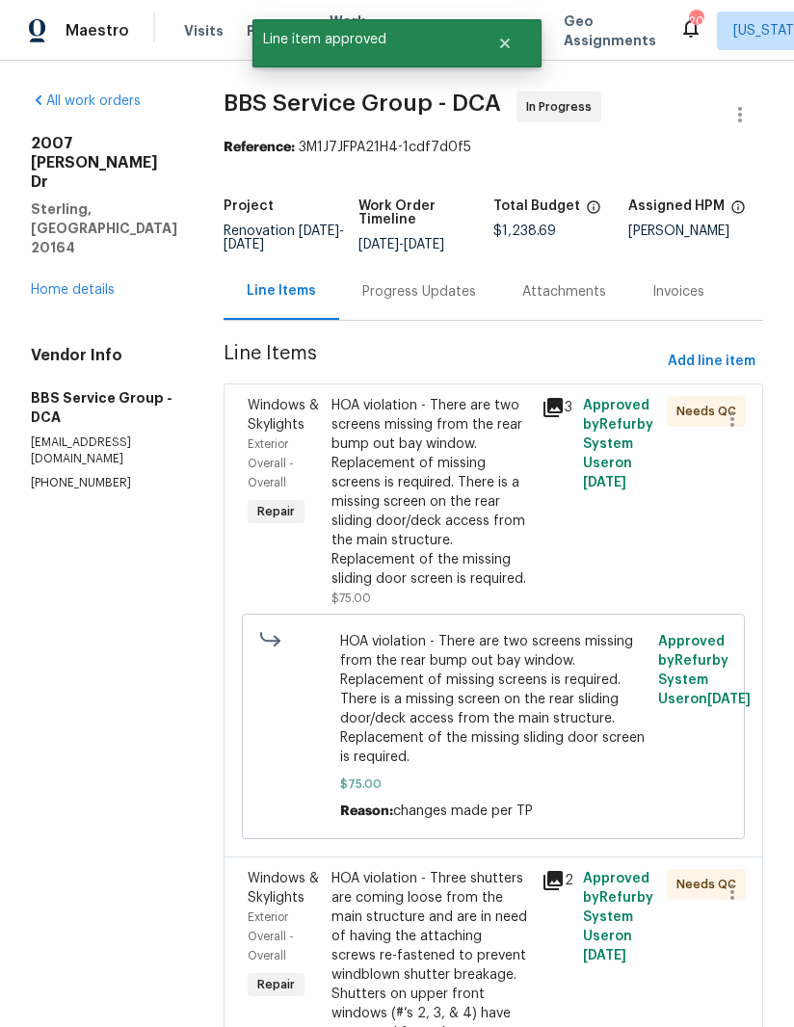
click at [384, 525] on div "HOA violation - There are two screens missing from the rear bump out bay window…" at bounding box center [430, 492] width 198 height 193
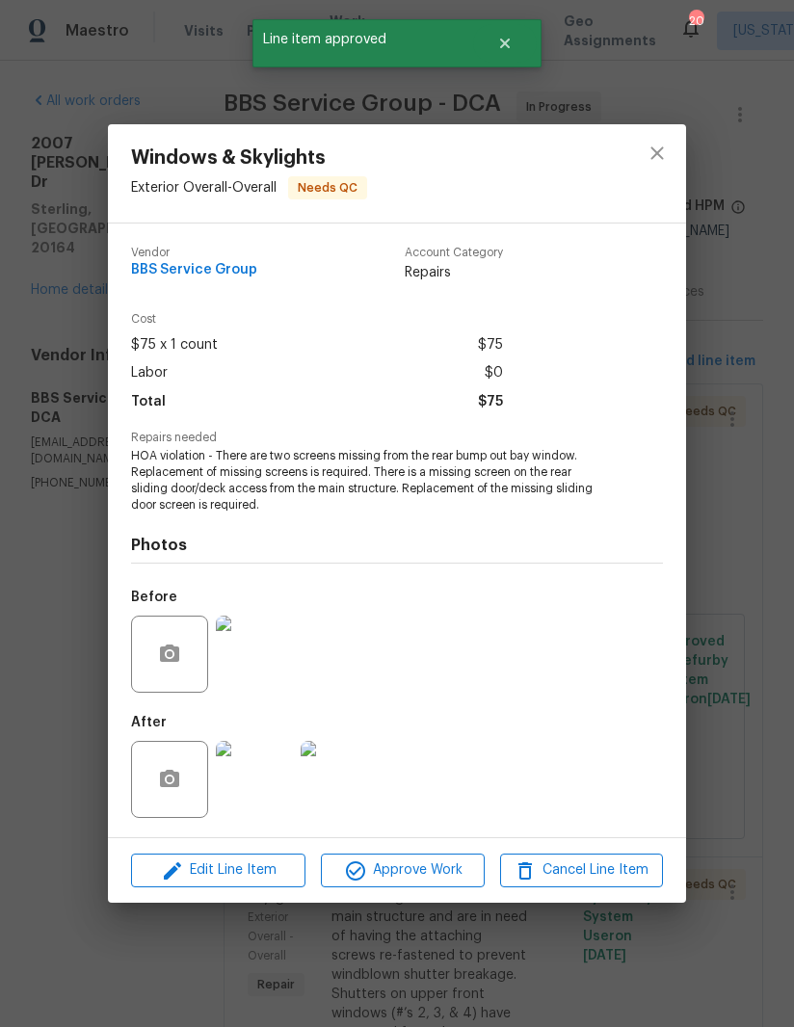
click at [265, 661] on img at bounding box center [254, 653] width 77 height 77
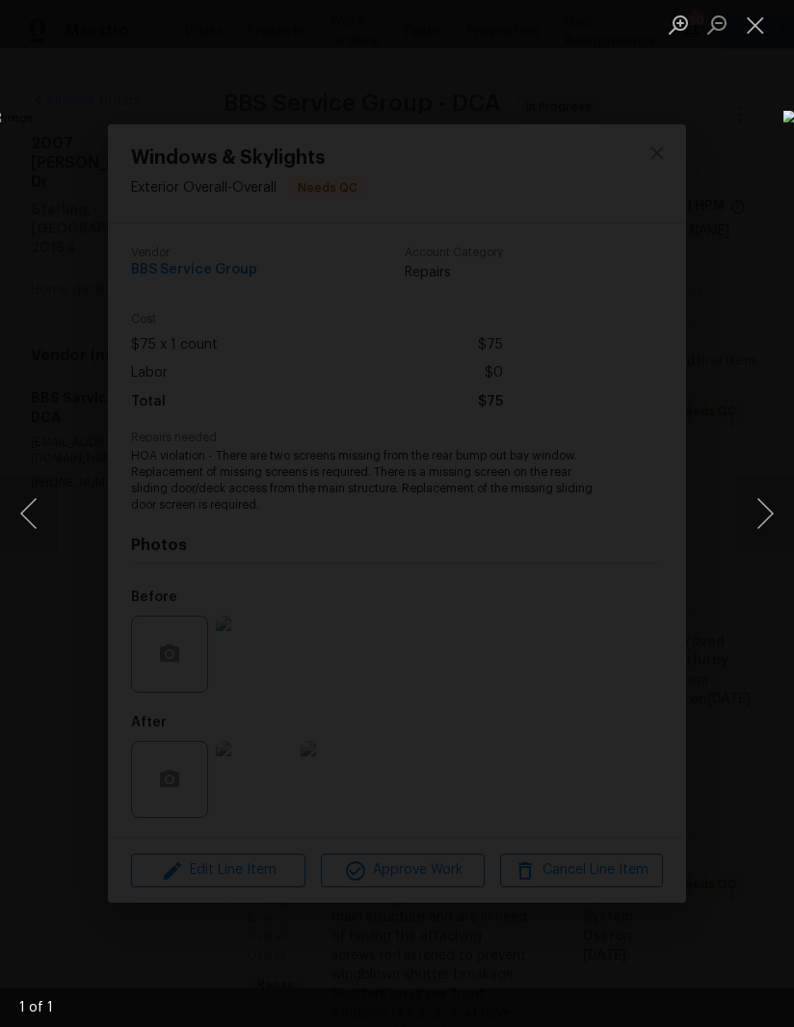
click at [753, 539] on button "Next image" at bounding box center [765, 513] width 58 height 77
click at [754, 538] on button "Next image" at bounding box center [765, 513] width 58 height 77
click at [753, 538] on button "Next image" at bounding box center [765, 513] width 58 height 77
click at [740, 529] on button "Next image" at bounding box center [765, 513] width 58 height 77
click at [754, 532] on button "Next image" at bounding box center [765, 513] width 58 height 77
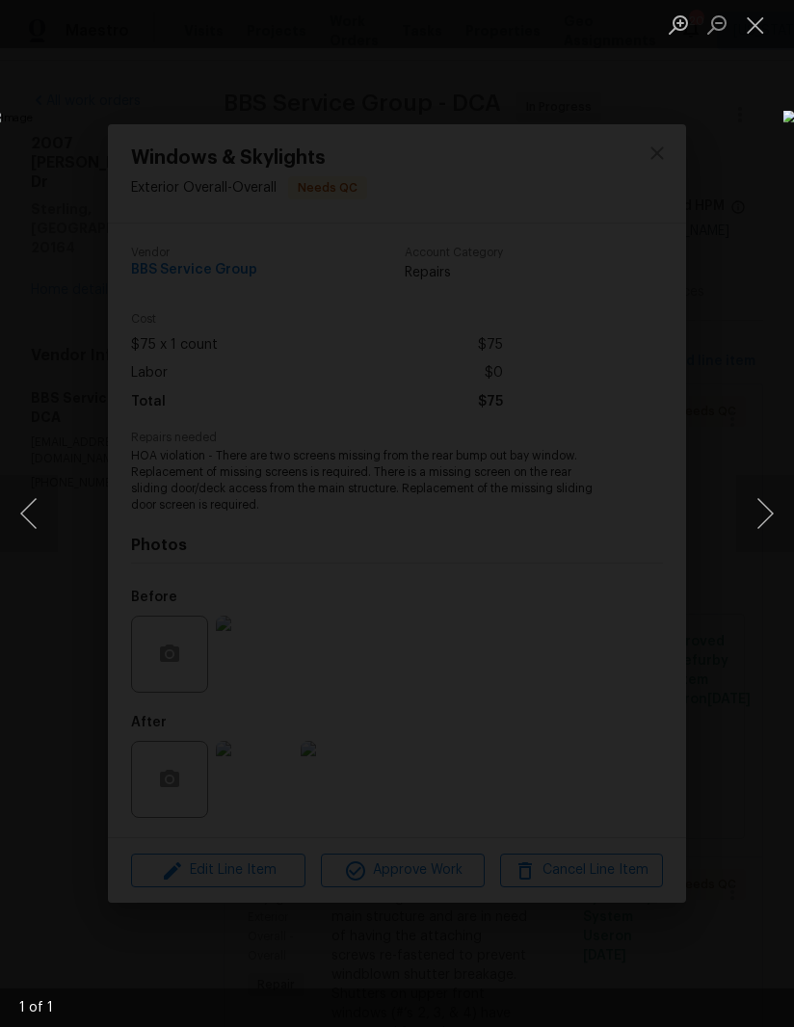
click at [760, 24] on button "Close lightbox" at bounding box center [755, 25] width 39 height 34
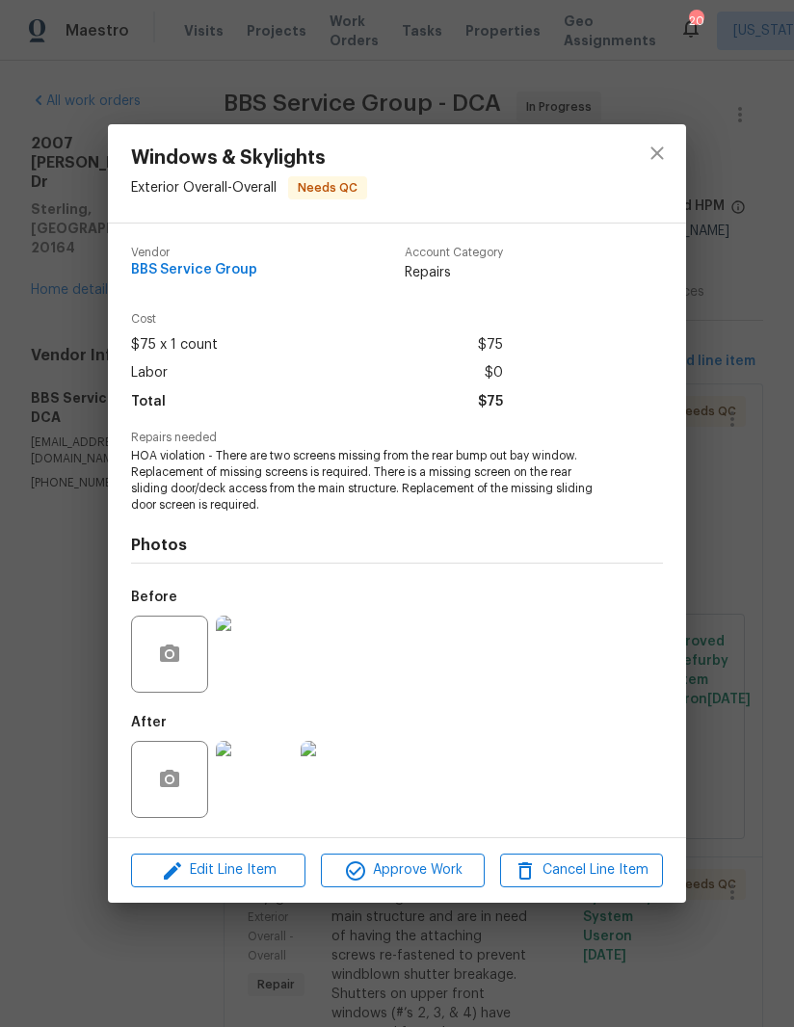
click at [243, 779] on img at bounding box center [254, 779] width 77 height 77
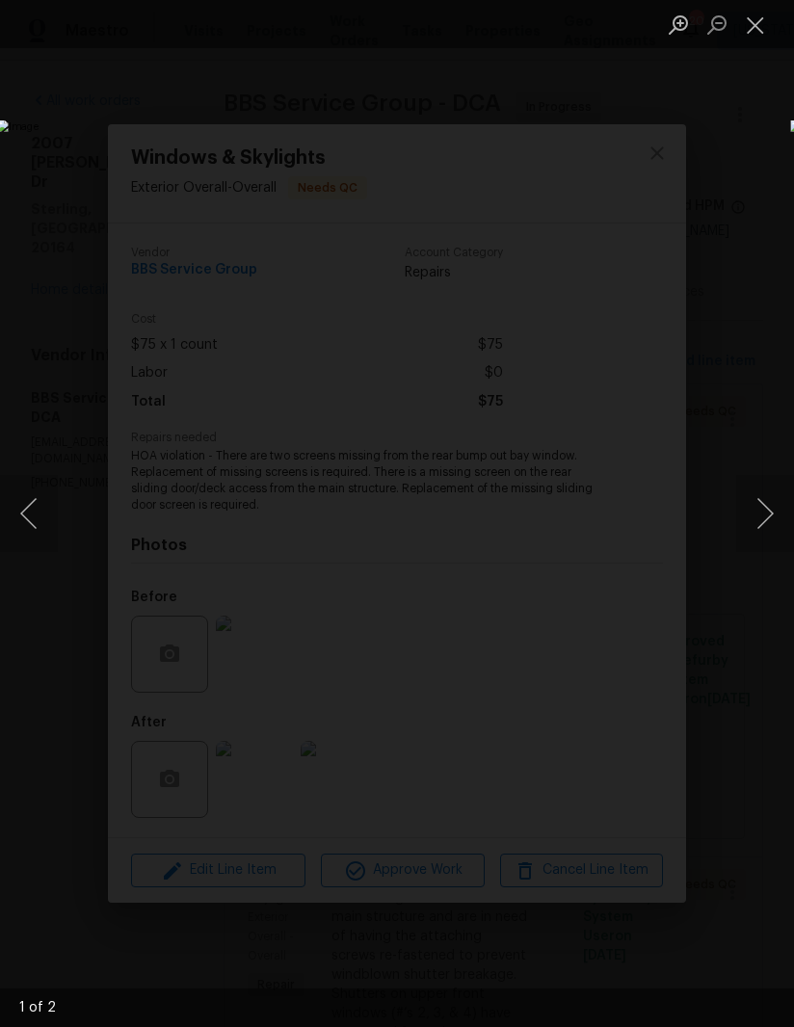
click at [756, 510] on button "Next image" at bounding box center [765, 513] width 58 height 77
click at [749, 22] on button "Close lightbox" at bounding box center [755, 25] width 39 height 34
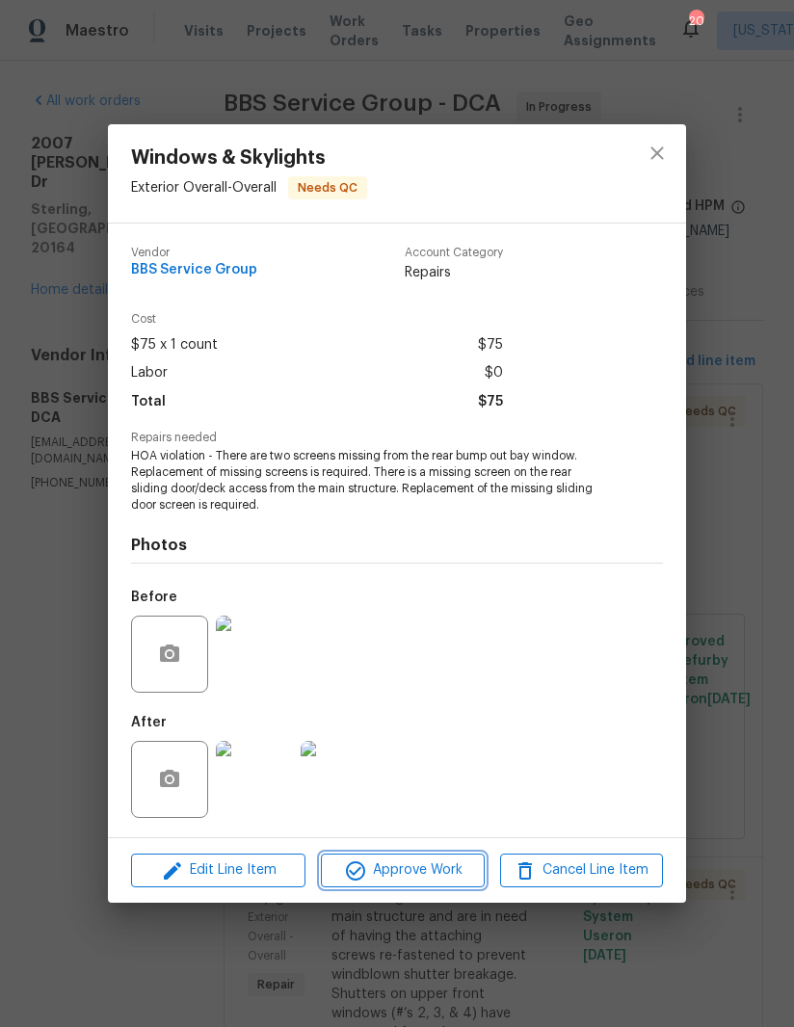
click at [425, 868] on span "Approve Work" at bounding box center [401, 870] width 151 height 24
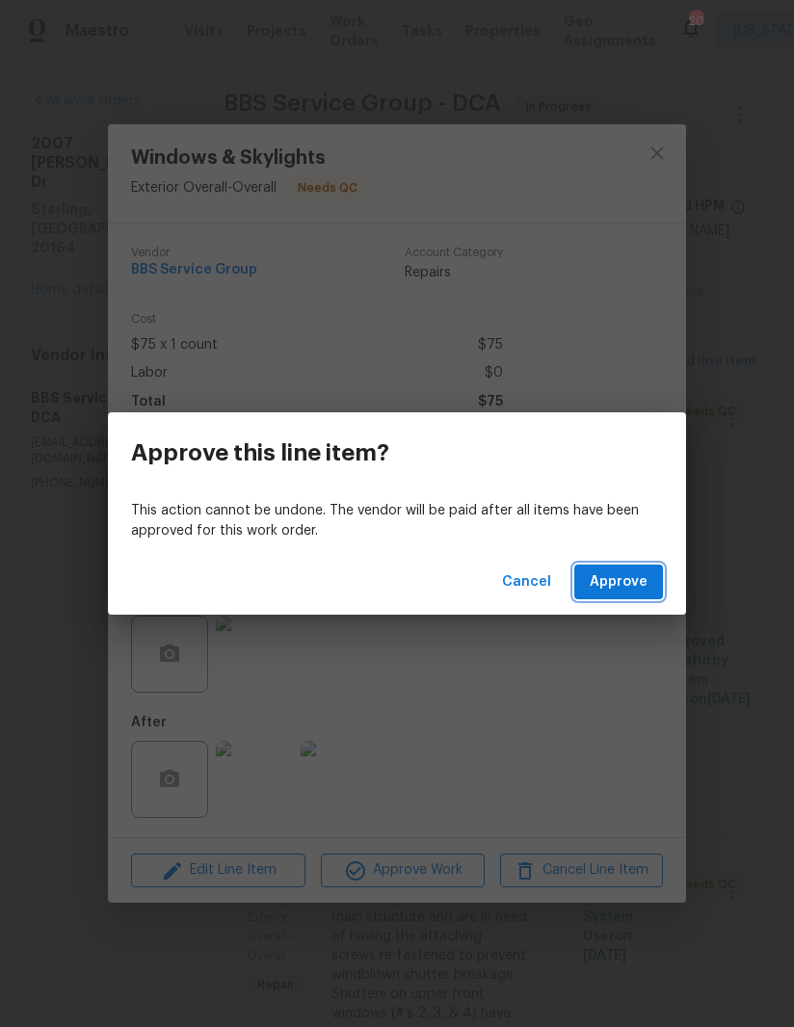
click at [660, 570] on button "Approve" at bounding box center [618, 582] width 89 height 36
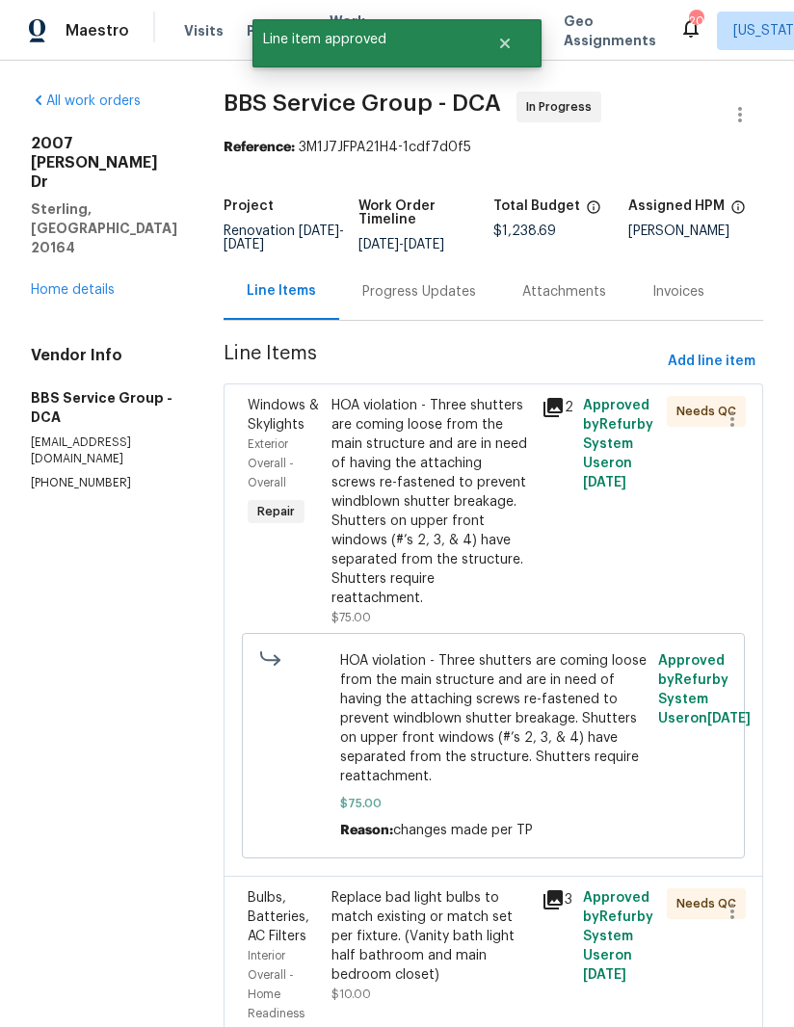
click at [432, 482] on div "HOA violation - Three shutters are coming loose from the main structure and are…" at bounding box center [430, 502] width 198 height 212
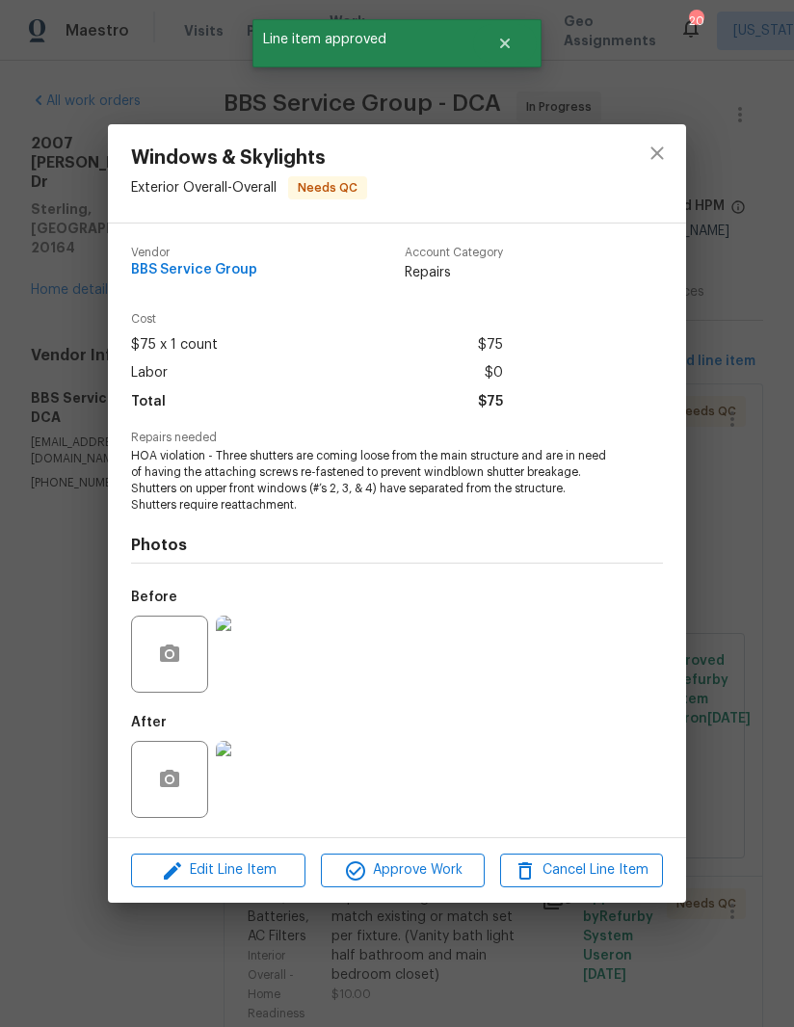
click at [262, 773] on img at bounding box center [254, 779] width 77 height 77
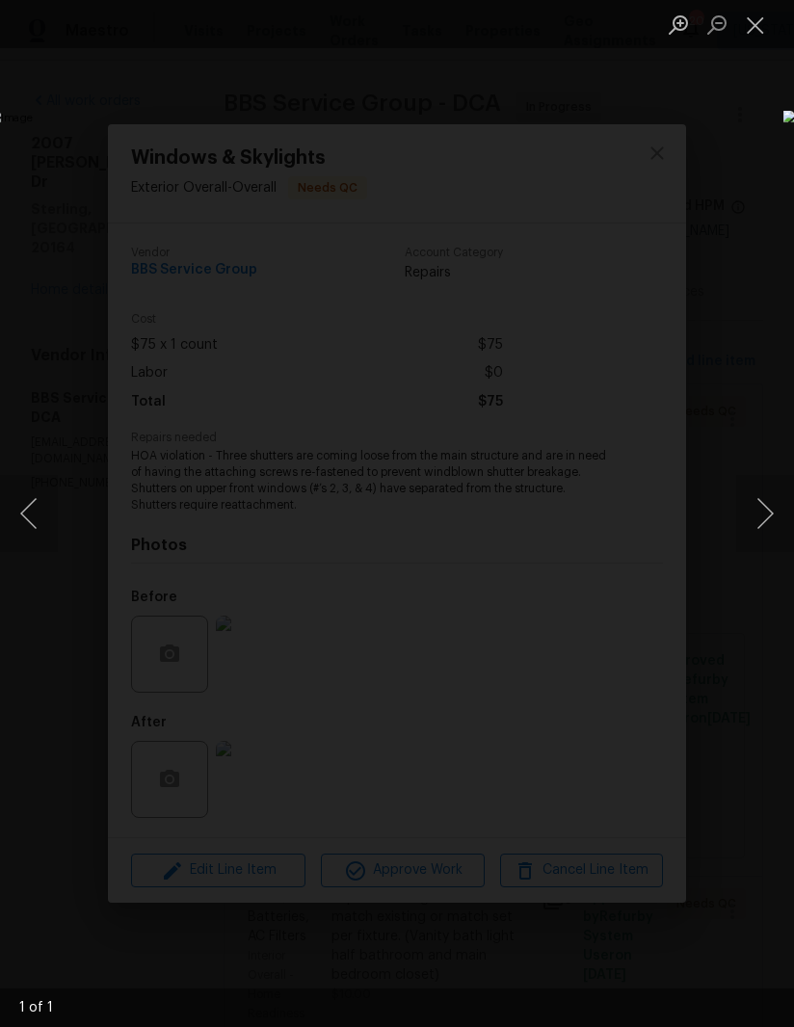
click at [761, 534] on button "Next image" at bounding box center [765, 513] width 58 height 77
click at [761, 531] on button "Next image" at bounding box center [765, 513] width 58 height 77
click at [760, 530] on button "Next image" at bounding box center [765, 513] width 58 height 77
click at [744, 23] on button "Close lightbox" at bounding box center [755, 25] width 39 height 34
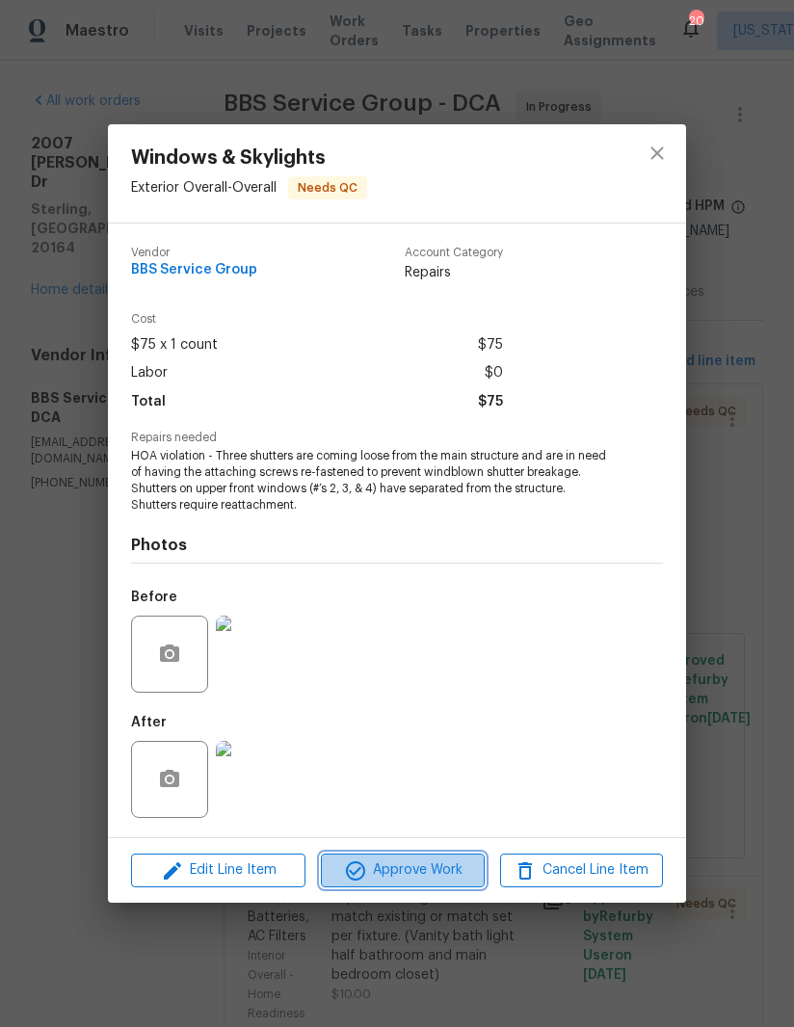
click at [428, 878] on span "Approve Work" at bounding box center [401, 870] width 151 height 24
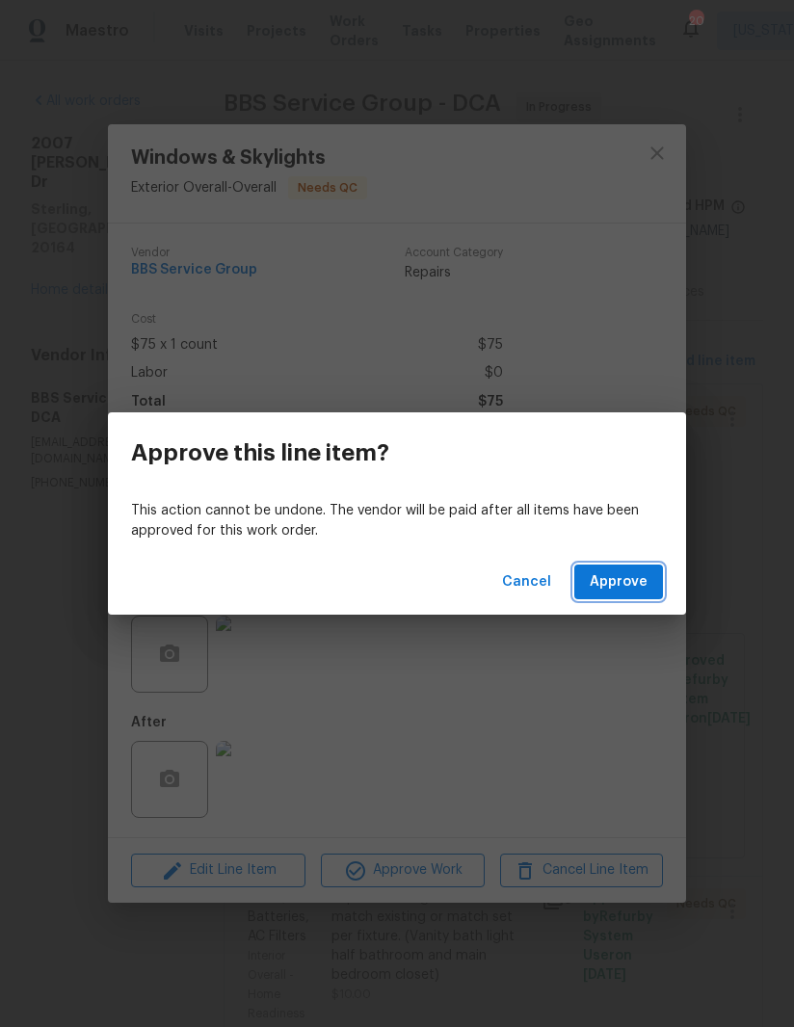
click at [637, 576] on span "Approve" at bounding box center [618, 582] width 58 height 24
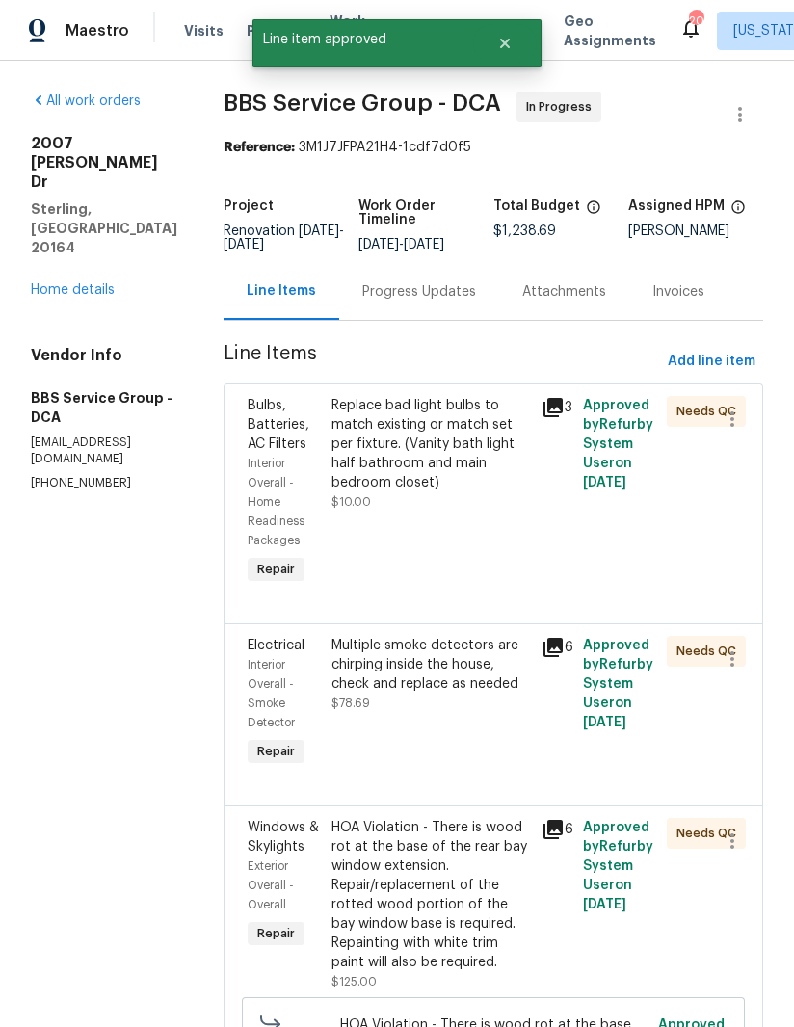
click at [430, 450] on div "Replace bad light bulbs to match existing or match set per fixture. (Vanity bat…" at bounding box center [430, 444] width 198 height 96
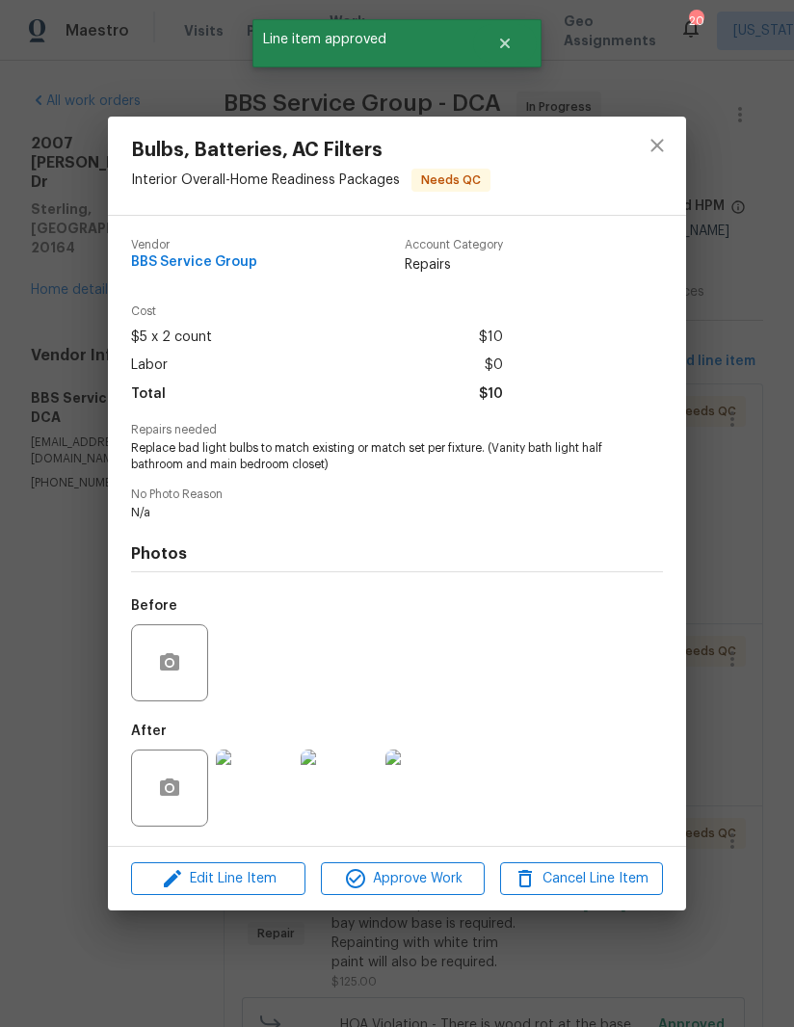
click at [270, 785] on img at bounding box center [254, 787] width 77 height 77
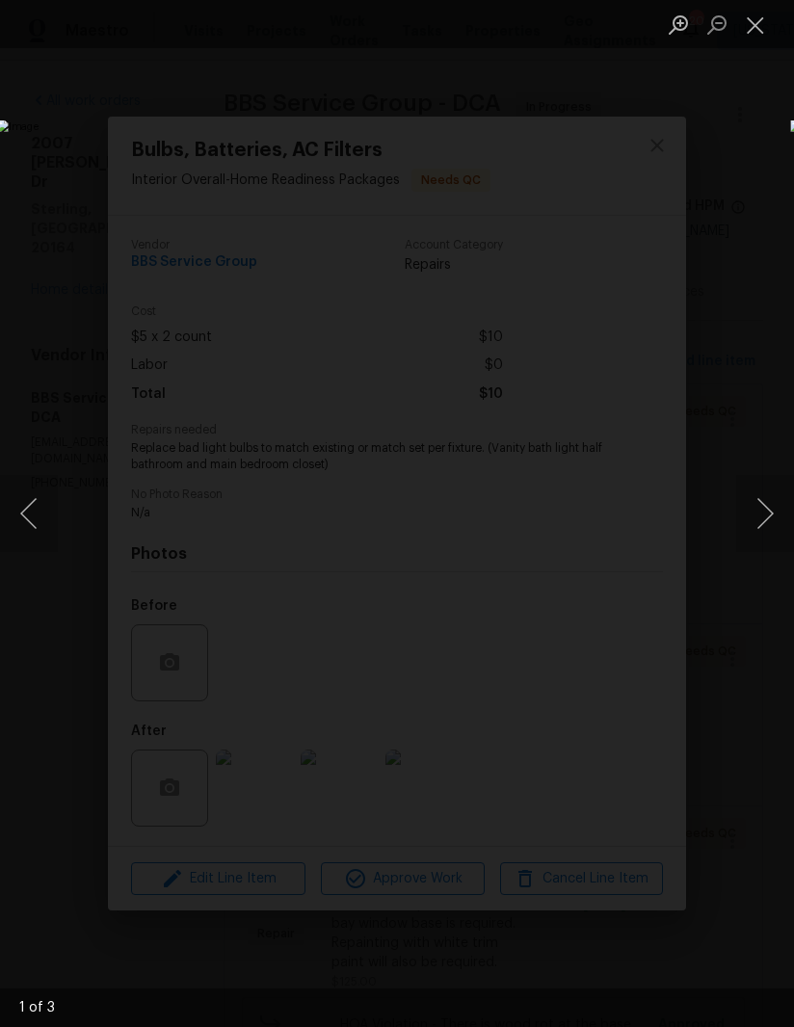
click at [754, 541] on button "Next image" at bounding box center [765, 513] width 58 height 77
click at [755, 545] on button "Next image" at bounding box center [765, 513] width 58 height 77
click at [754, 542] on button "Next image" at bounding box center [765, 513] width 58 height 77
click at [754, 538] on button "Next image" at bounding box center [765, 513] width 58 height 77
click at [753, 529] on button "Next image" at bounding box center [765, 513] width 58 height 77
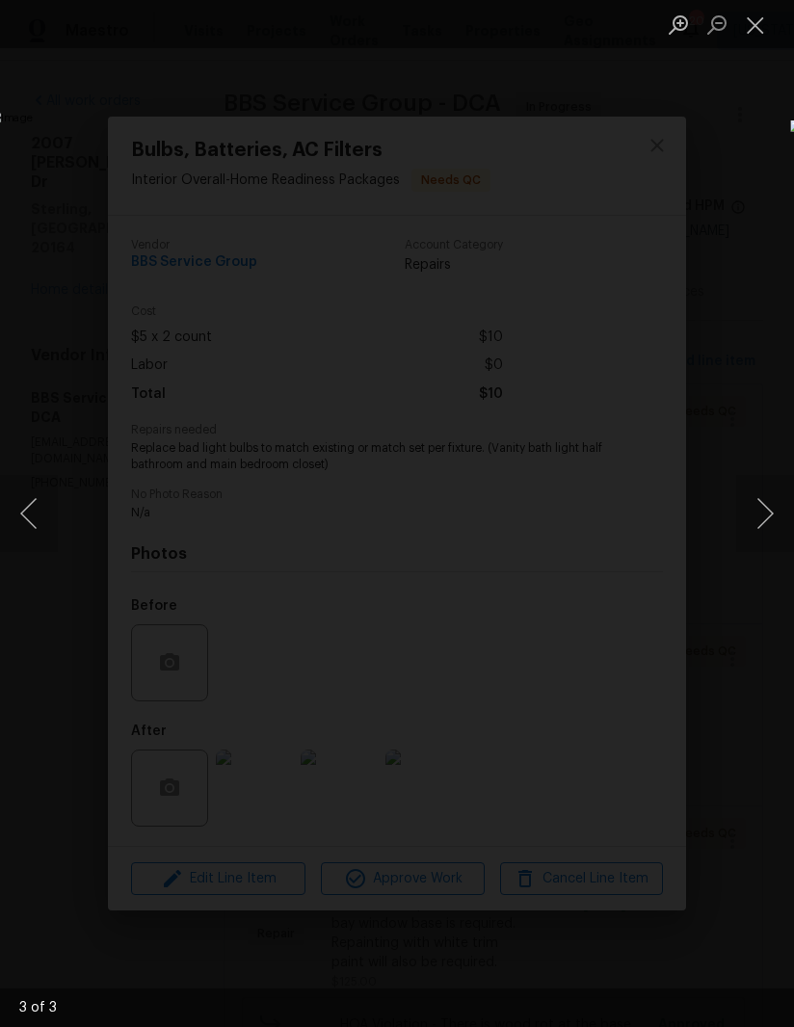
click at [751, 28] on button "Close lightbox" at bounding box center [755, 25] width 39 height 34
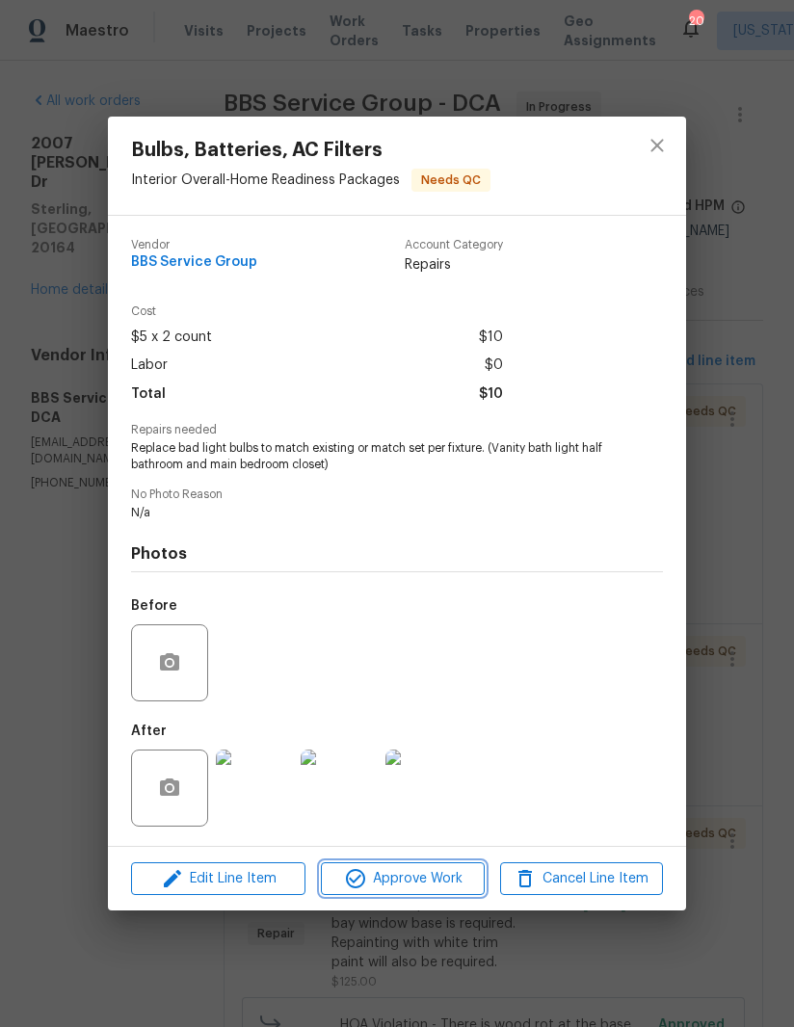
click at [426, 874] on span "Approve Work" at bounding box center [401, 879] width 151 height 24
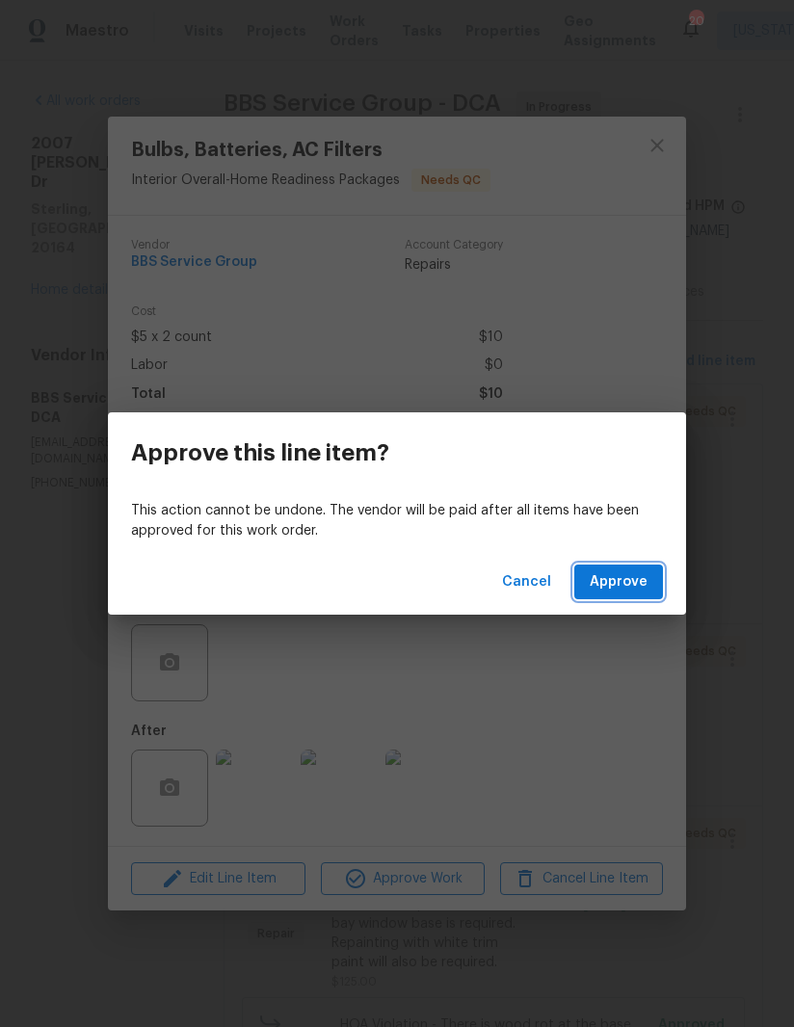
click at [629, 575] on span "Approve" at bounding box center [618, 582] width 58 height 24
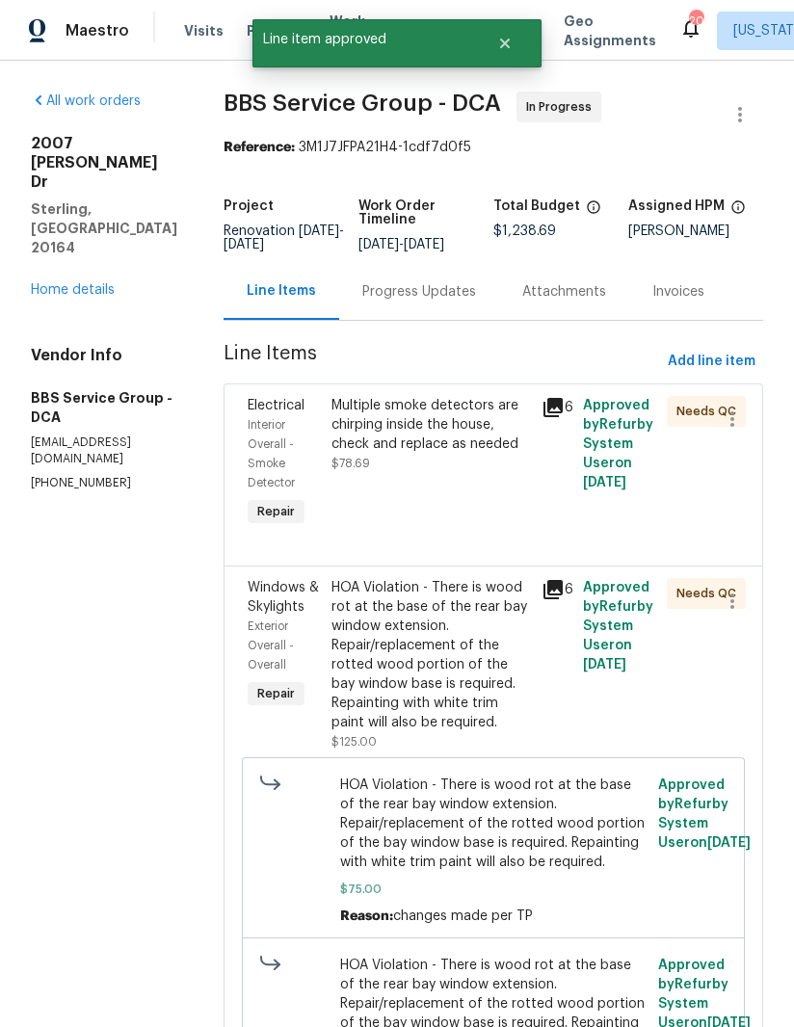
click at [427, 435] on div "Multiple smoke detectors are chirping inside the house, check and replace as ne…" at bounding box center [430, 425] width 198 height 58
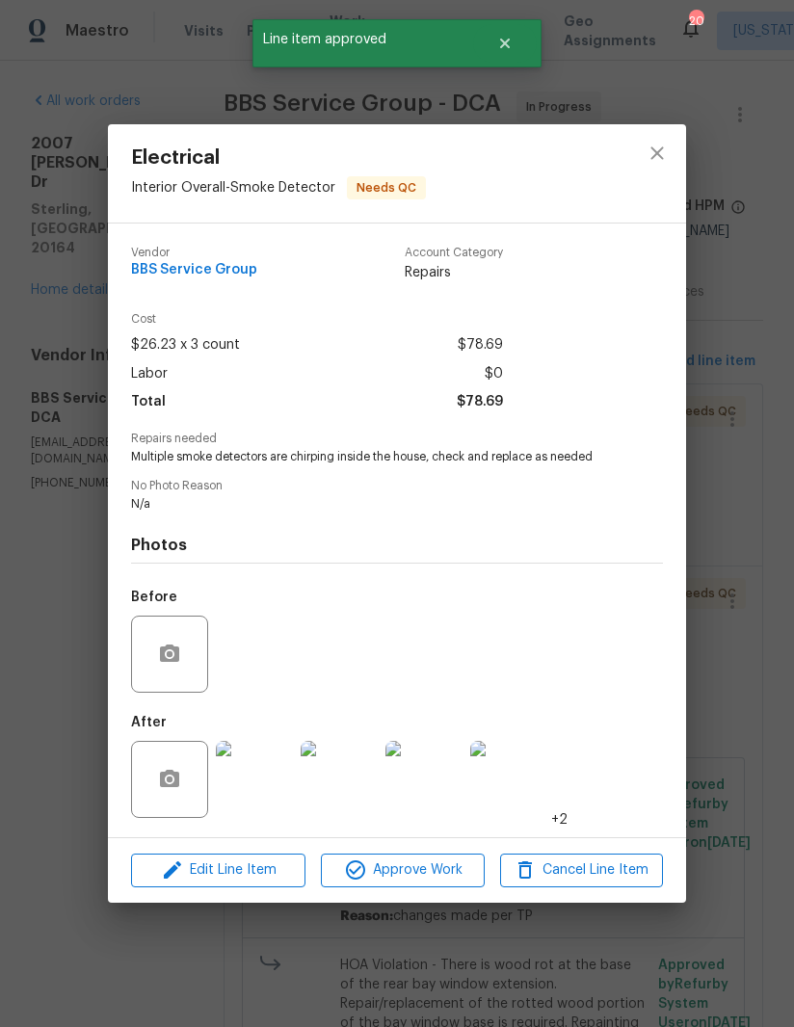
click at [278, 788] on img at bounding box center [254, 779] width 77 height 77
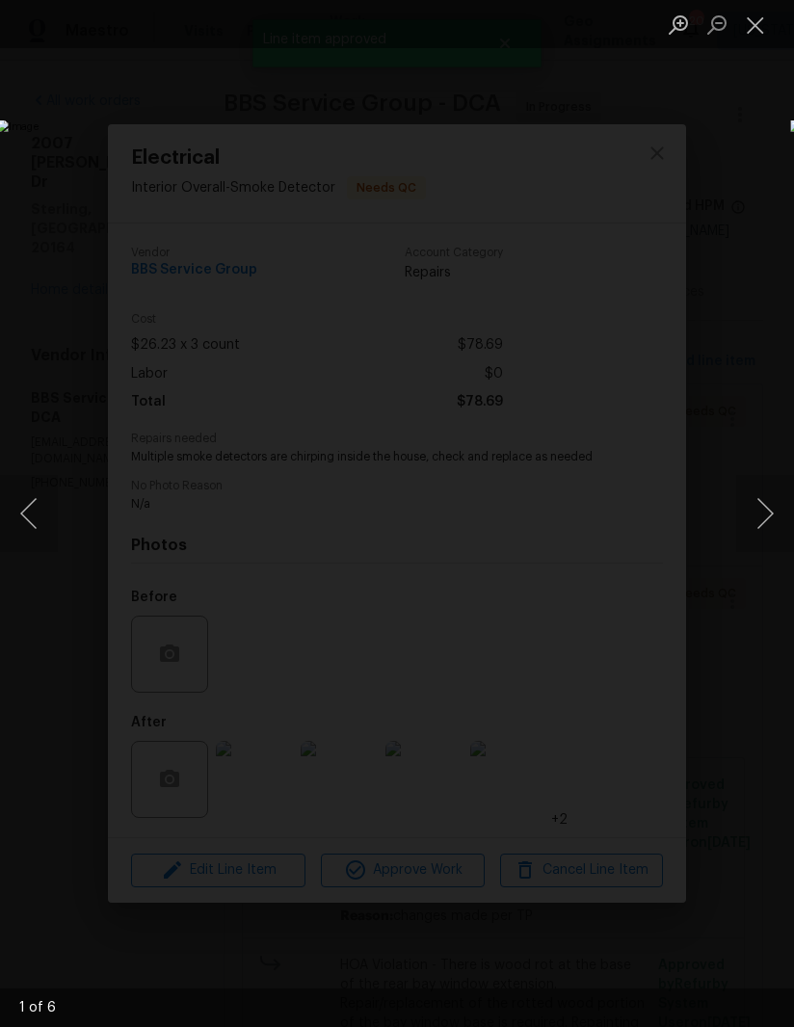
click at [754, 517] on button "Next image" at bounding box center [765, 513] width 58 height 77
click at [752, 522] on button "Next image" at bounding box center [765, 513] width 58 height 77
click at [749, 521] on button "Next image" at bounding box center [765, 513] width 58 height 77
click at [750, 525] on button "Next image" at bounding box center [765, 513] width 58 height 77
click at [751, 524] on button "Next image" at bounding box center [765, 513] width 58 height 77
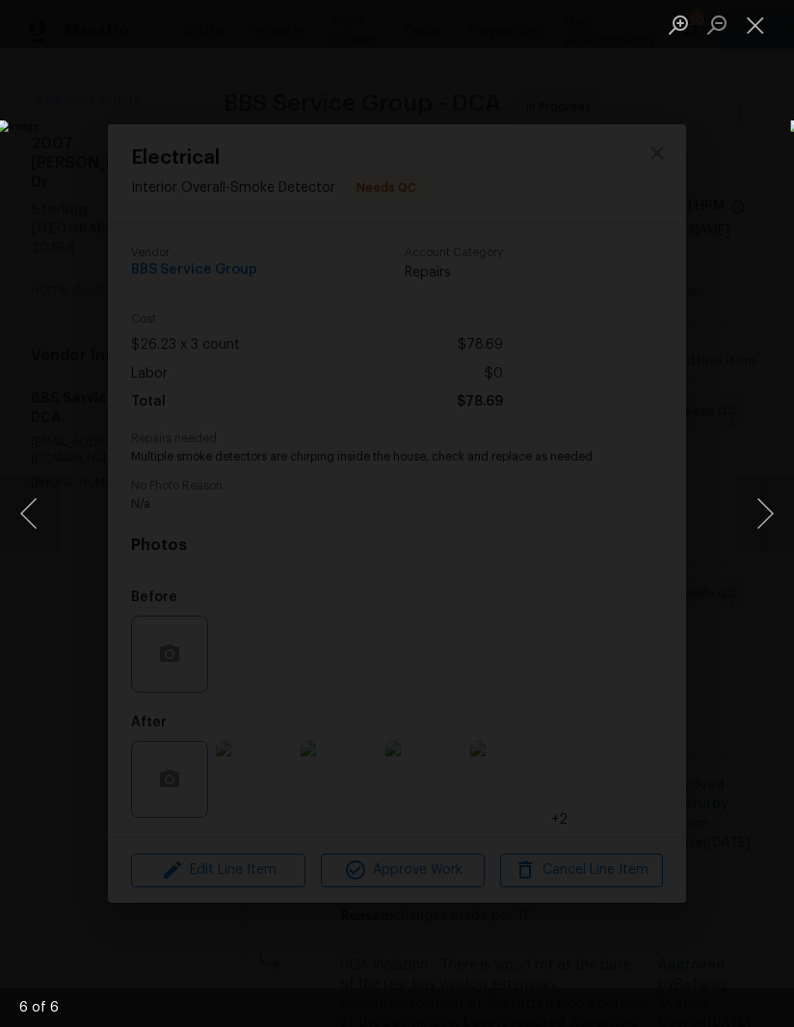
click at [754, 520] on button "Next image" at bounding box center [765, 513] width 58 height 77
click at [753, 518] on button "Next image" at bounding box center [765, 513] width 58 height 77
click at [761, 36] on button "Close lightbox" at bounding box center [755, 25] width 39 height 34
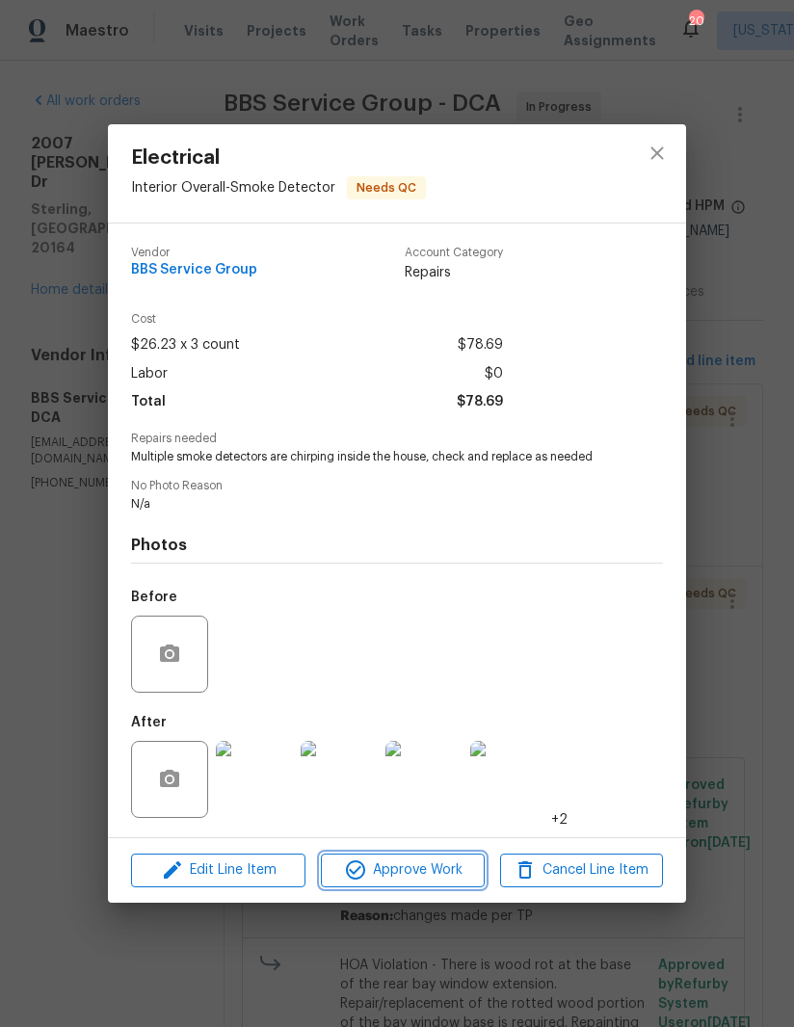
click at [432, 871] on span "Approve Work" at bounding box center [401, 870] width 151 height 24
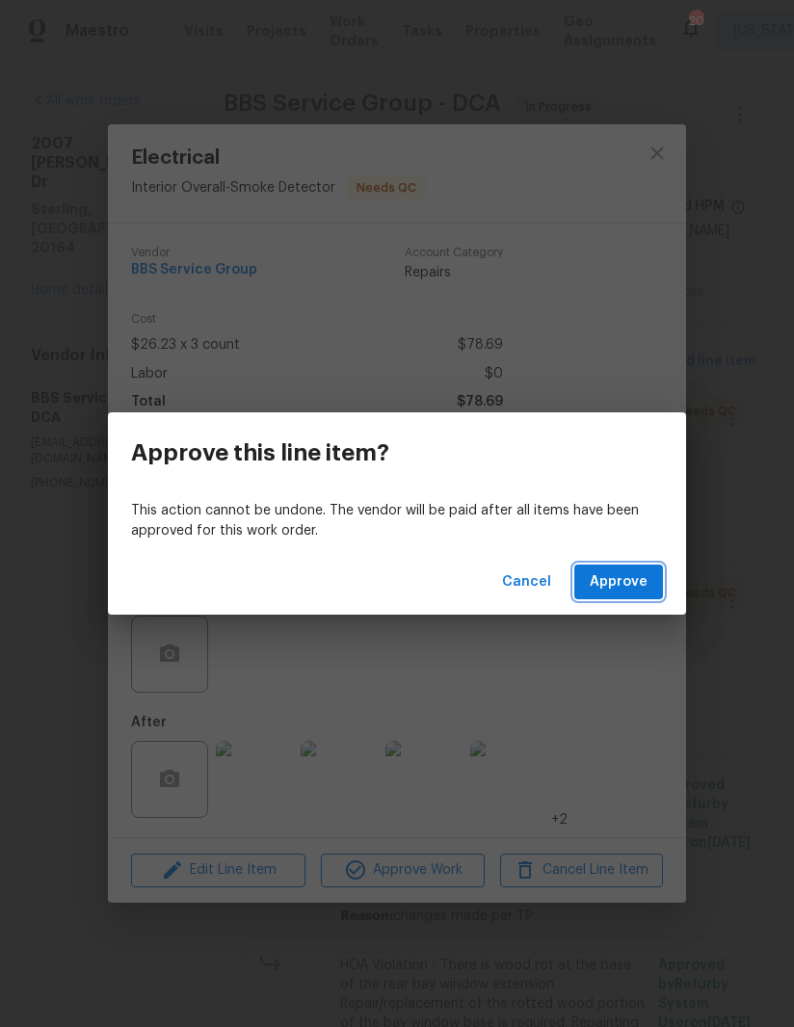
click at [650, 573] on button "Approve" at bounding box center [618, 582] width 89 height 36
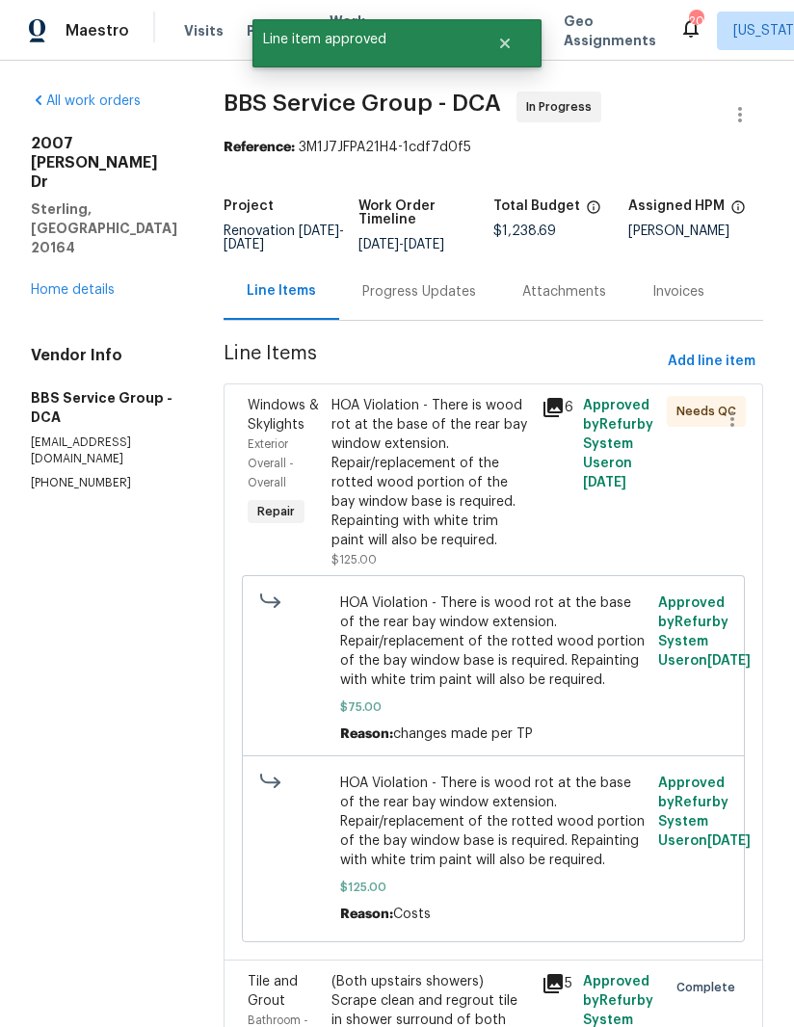
click at [422, 473] on div "HOA Violation - There is wood rot at the base of the rear bay window extension.…" at bounding box center [430, 473] width 198 height 154
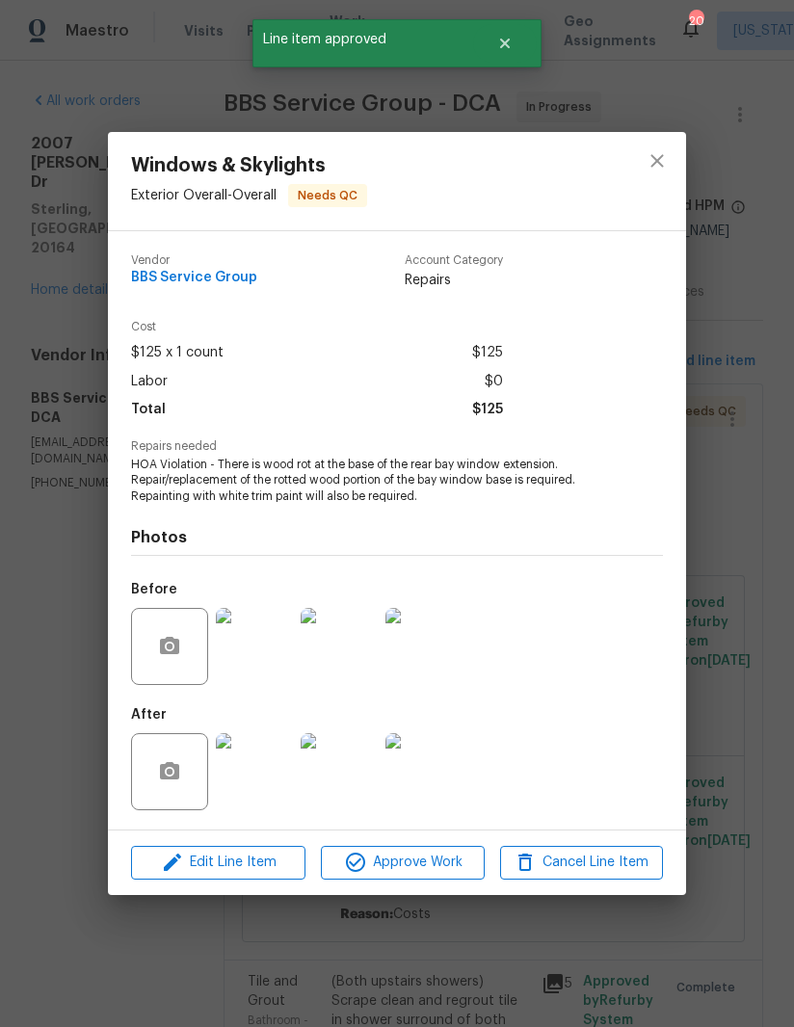
click at [268, 768] on img at bounding box center [254, 771] width 77 height 77
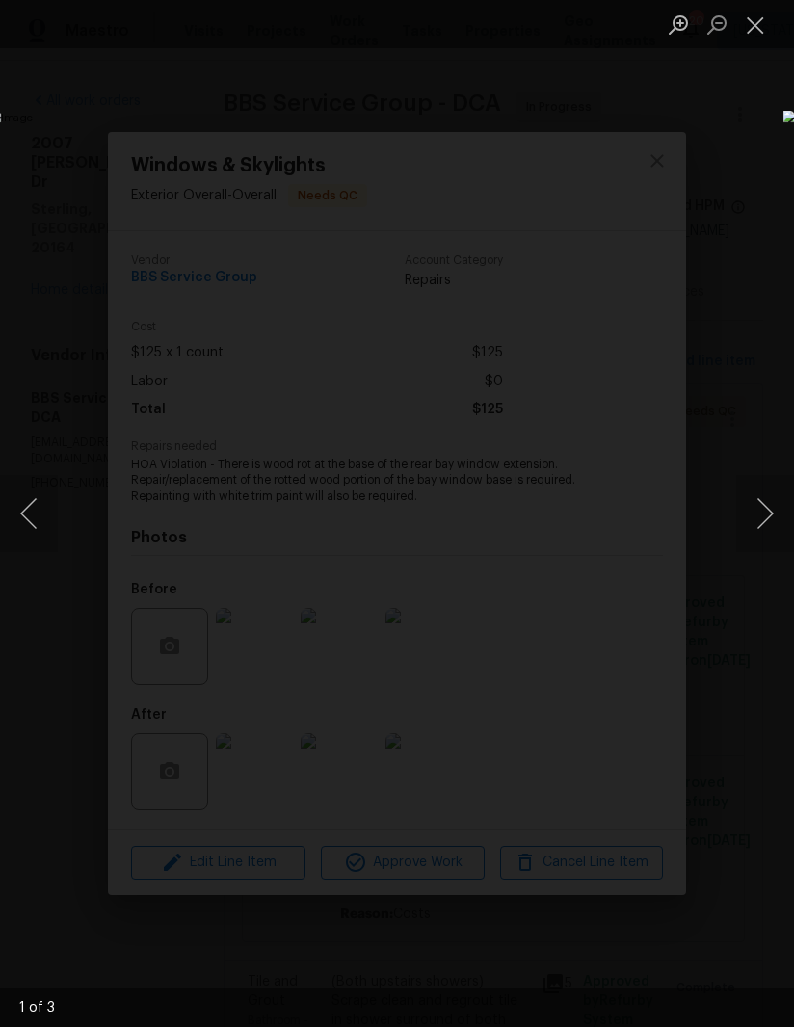
click at [754, 518] on button "Next image" at bounding box center [765, 513] width 58 height 77
click at [749, 525] on button "Next image" at bounding box center [765, 513] width 58 height 77
click at [749, 518] on button "Next image" at bounding box center [765, 513] width 58 height 77
click at [754, 27] on button "Close lightbox" at bounding box center [755, 25] width 39 height 34
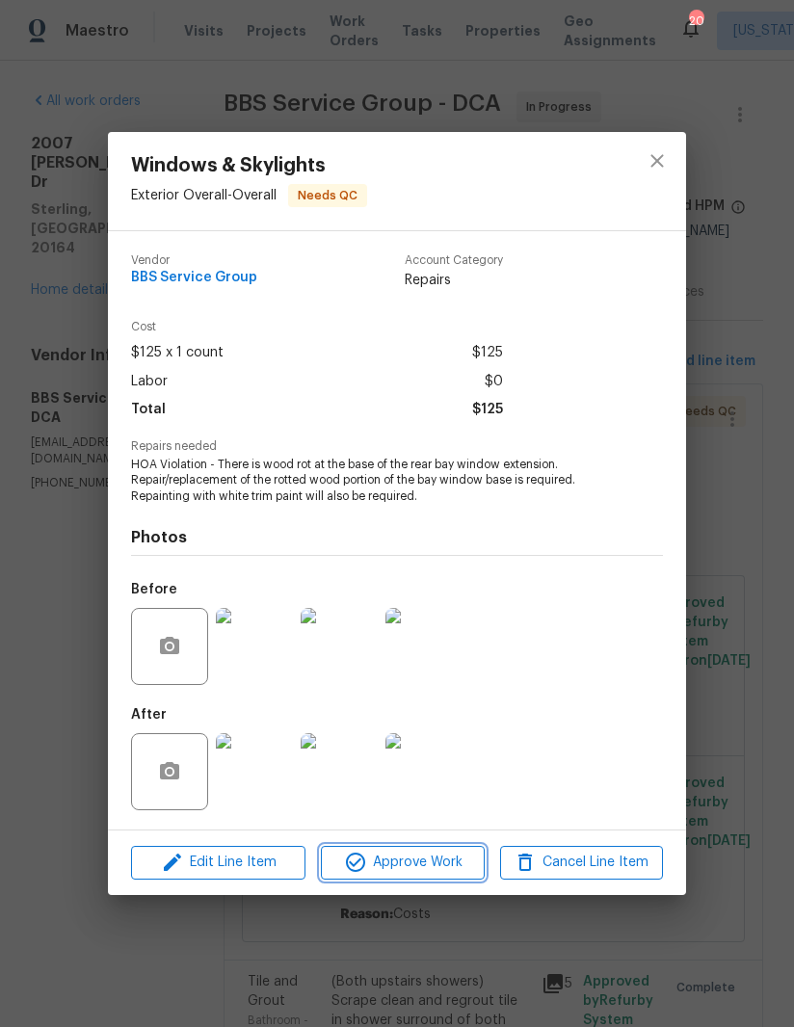
click at [422, 868] on span "Approve Work" at bounding box center [401, 862] width 151 height 24
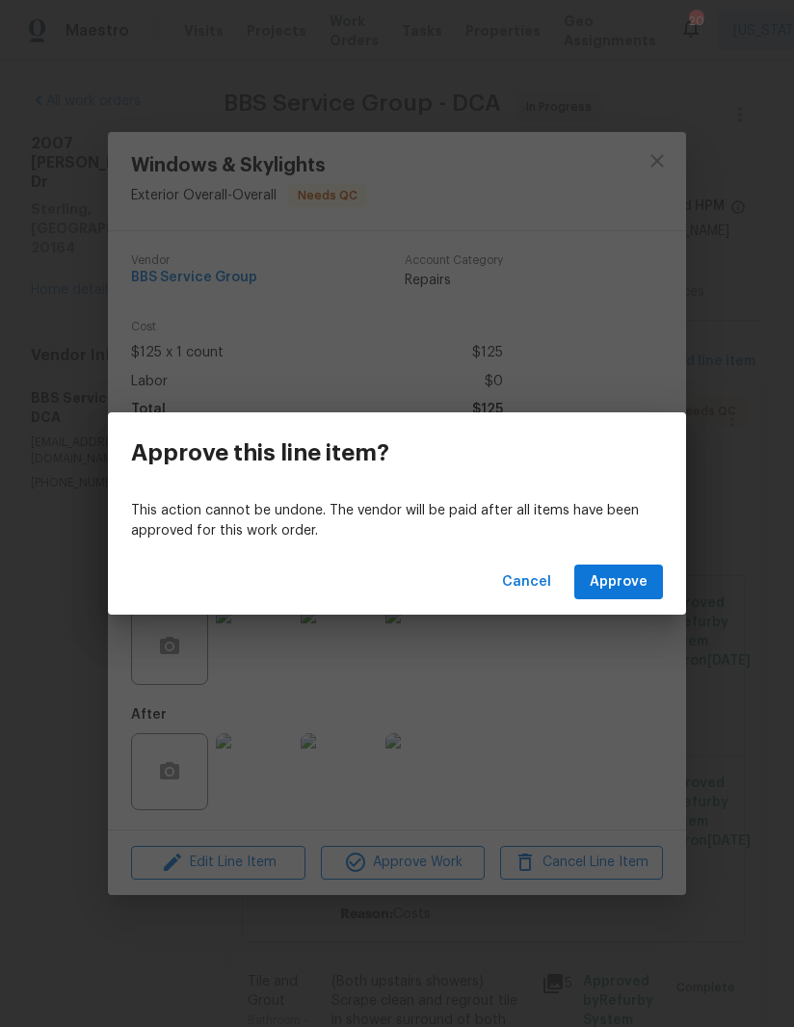
click at [621, 546] on div "This action cannot be undone. The vendor will be paid after all items have been…" at bounding box center [397, 521] width 578 height 56
click at [620, 545] on div "This action cannot be undone. The vendor will be paid after all items have been…" at bounding box center [397, 521] width 578 height 56
click at [631, 583] on span "Approve" at bounding box center [618, 582] width 58 height 24
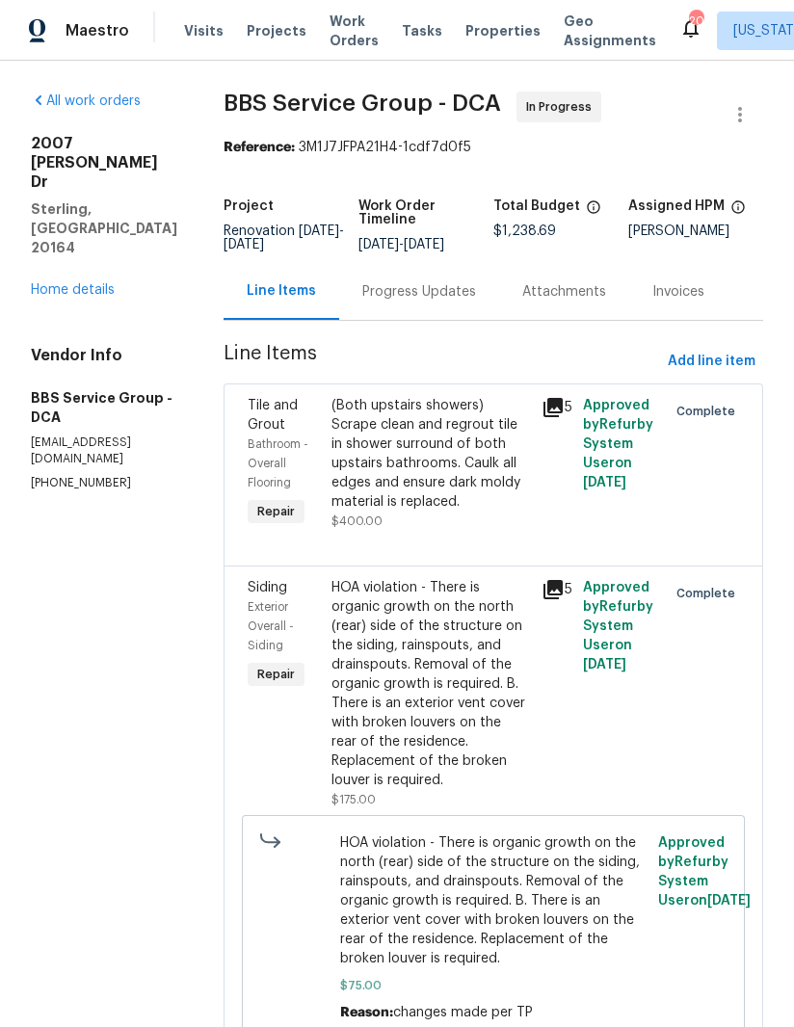
click at [42, 283] on link "Home details" at bounding box center [73, 289] width 84 height 13
